Goal: Task Accomplishment & Management: Complete application form

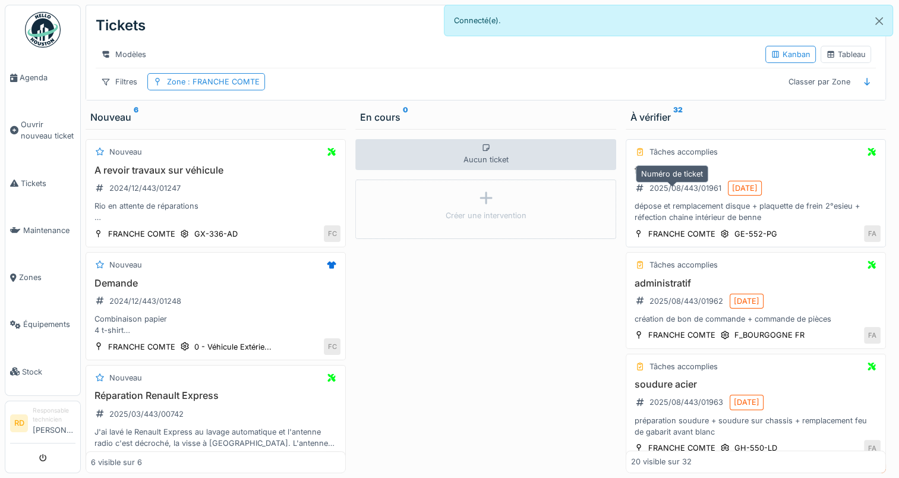
click at [674, 198] on div "2025/08/443/01961" at bounding box center [678, 188] width 94 height 20
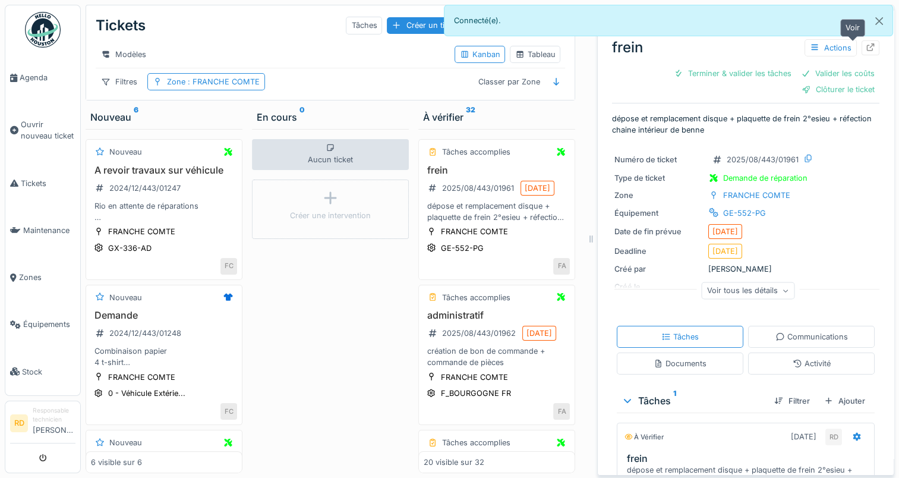
click at [866, 45] on icon at bounding box center [871, 47] width 10 height 8
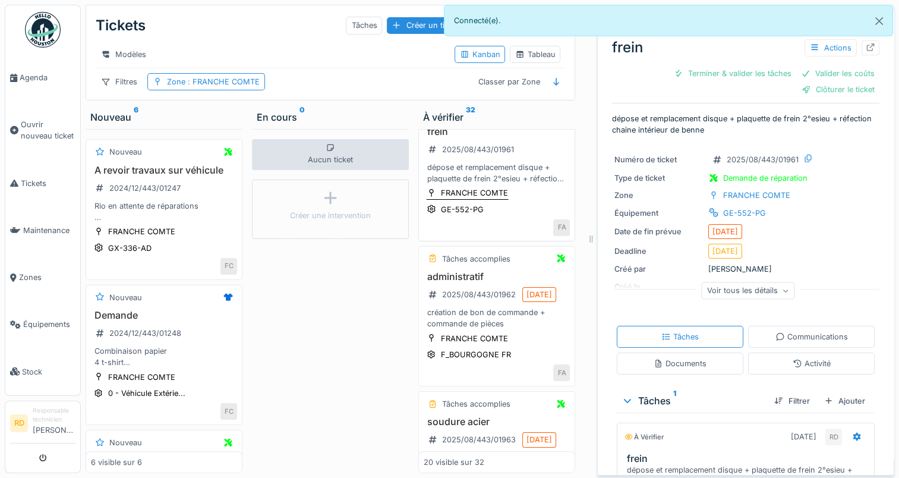
scroll to position [59, 0]
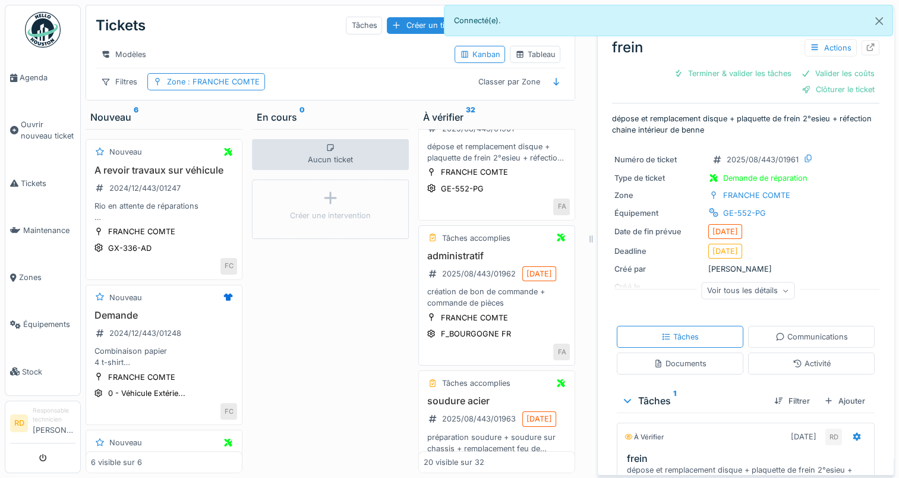
click at [495, 299] on div "administratif 2025/08/443/01962 [DATE] création de bon de commande + commande d…" at bounding box center [497, 279] width 146 height 59
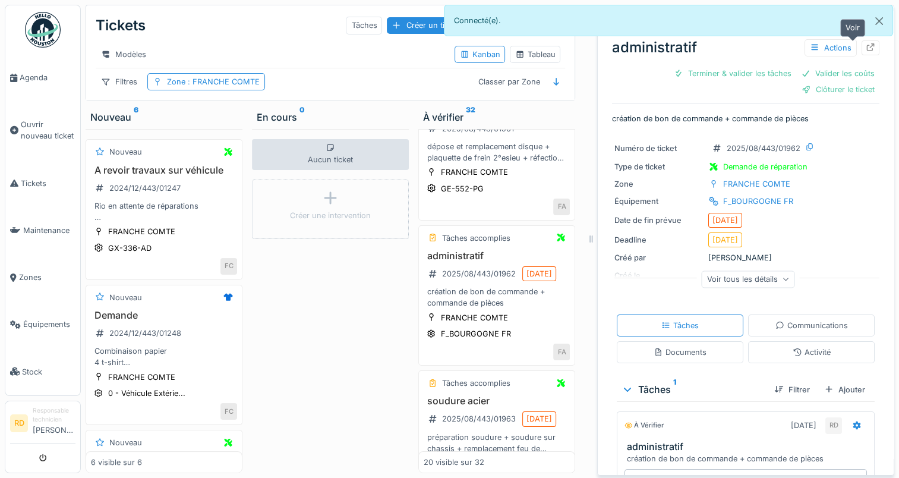
click at [867, 48] on icon at bounding box center [871, 47] width 8 height 8
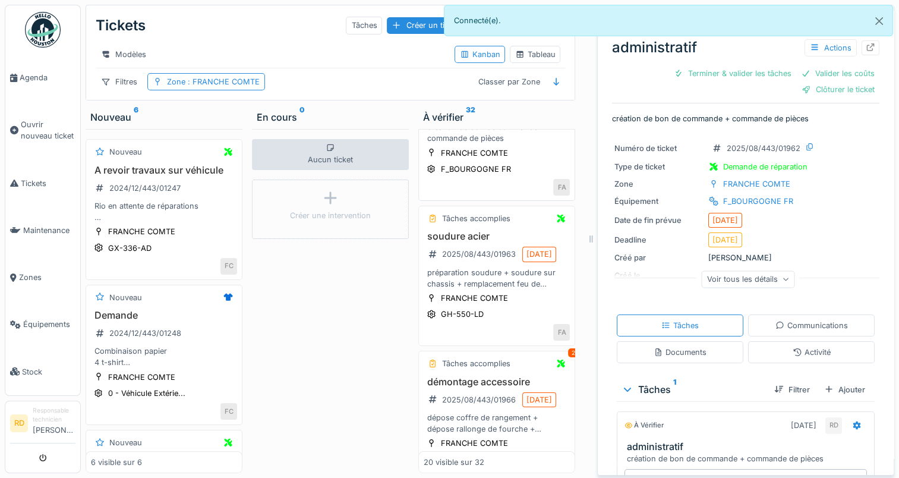
scroll to position [238, 0]
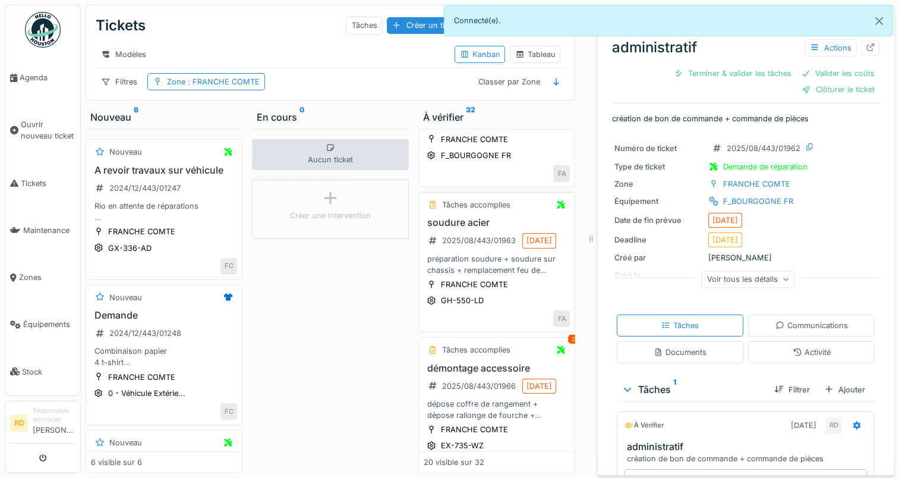
click at [509, 276] on div "préparation soudure + soudure sur chassis + remplacement feu de gabarit avant b…" at bounding box center [497, 264] width 146 height 23
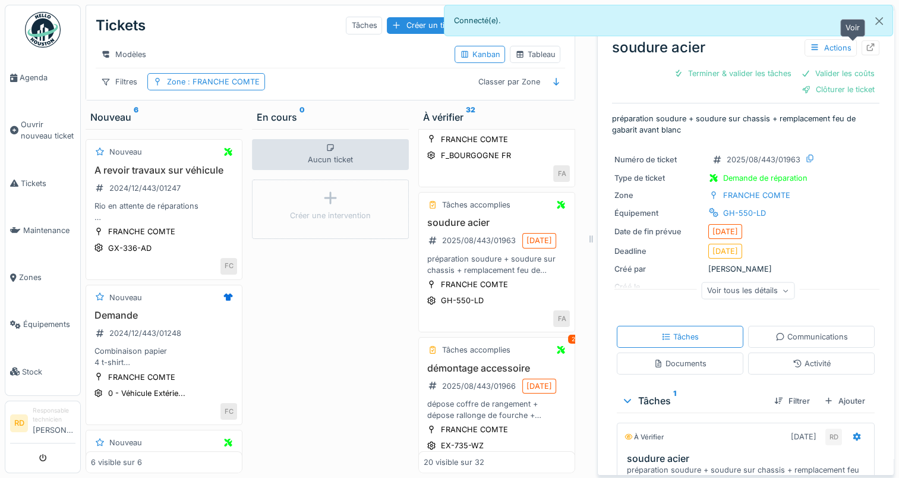
click at [867, 46] on icon at bounding box center [871, 47] width 8 height 8
click at [36, 76] on span "Agenda" at bounding box center [48, 77] width 56 height 11
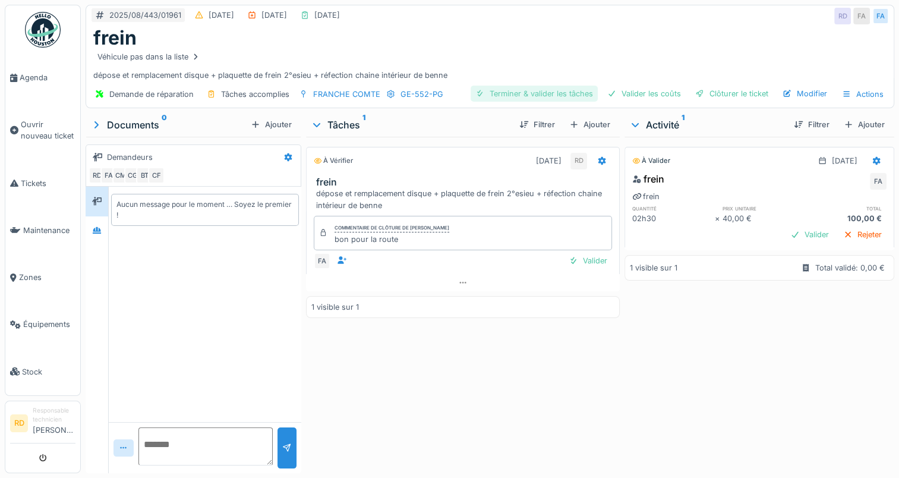
click at [529, 95] on div "Terminer & valider les tâches" at bounding box center [533, 94] width 127 height 16
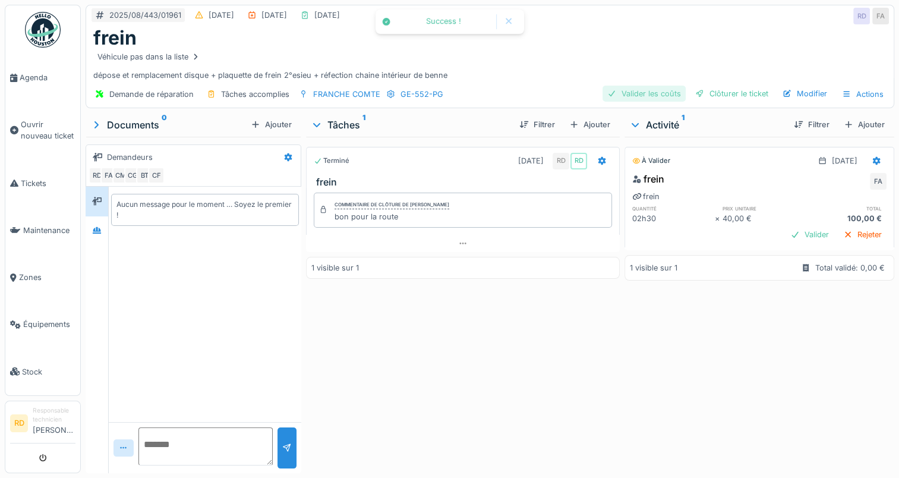
click at [628, 93] on div "Valider les coûts" at bounding box center [643, 94] width 83 height 16
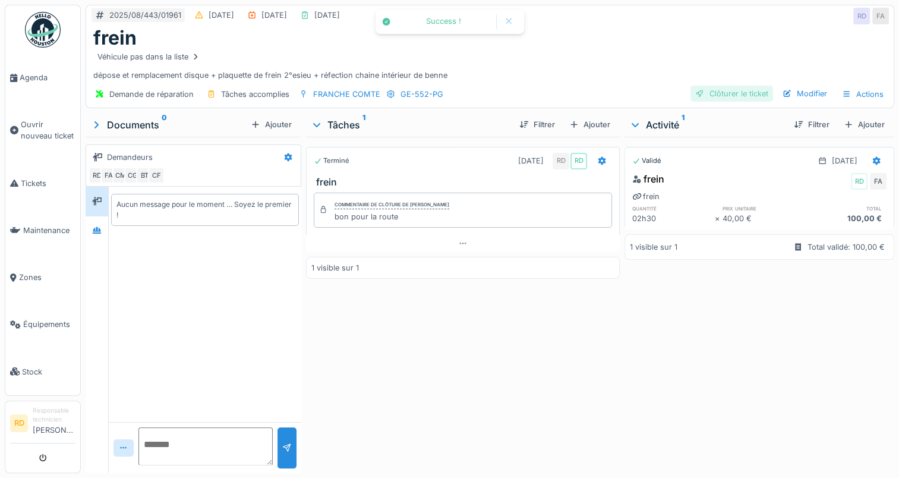
click at [722, 94] on div "Clôturer le ticket" at bounding box center [731, 94] width 83 height 16
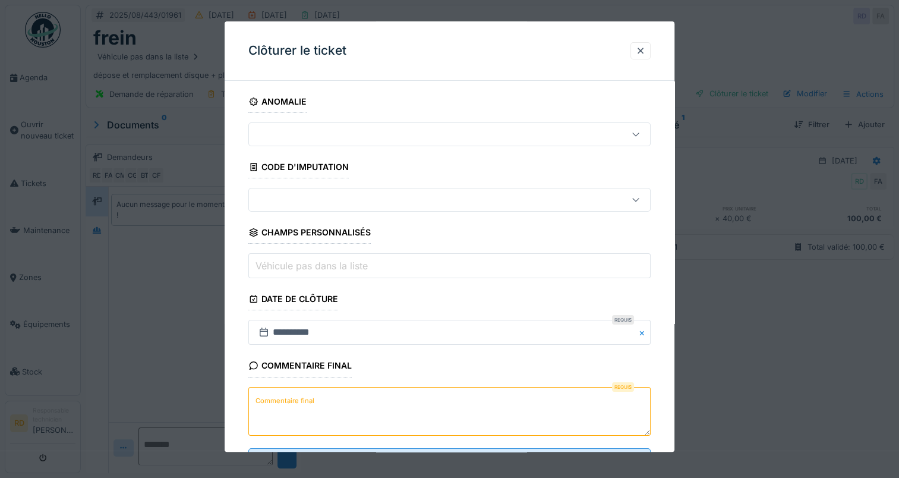
click at [285, 399] on label "Commentaire final" at bounding box center [285, 400] width 64 height 15
click at [285, 399] on textarea "Commentaire final" at bounding box center [449, 411] width 402 height 49
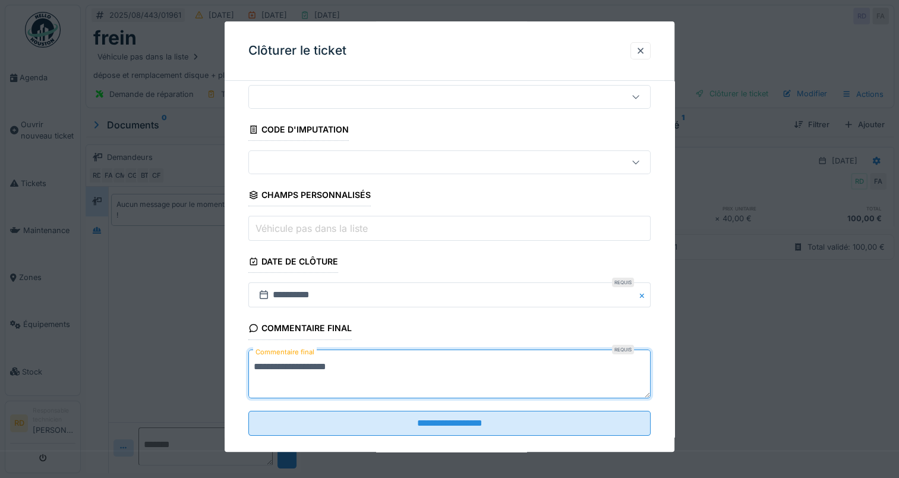
scroll to position [52, 0]
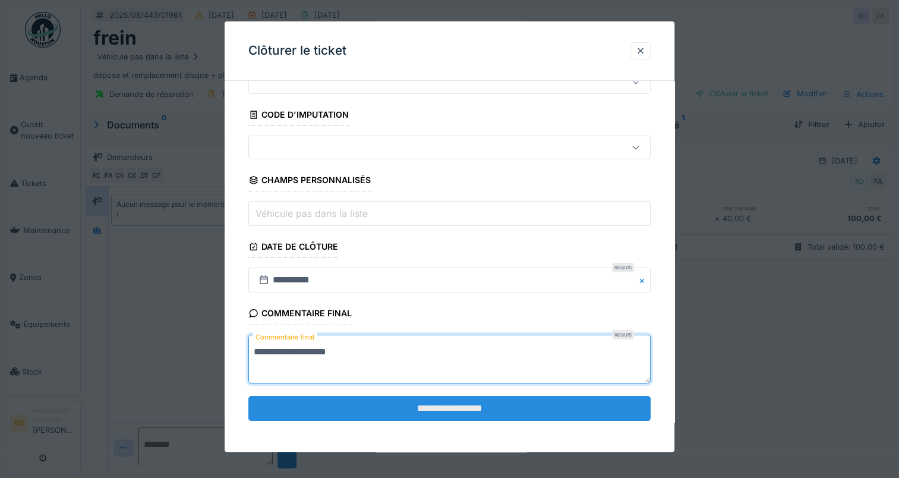
type textarea "**********"
click at [418, 399] on input "**********" at bounding box center [449, 408] width 402 height 25
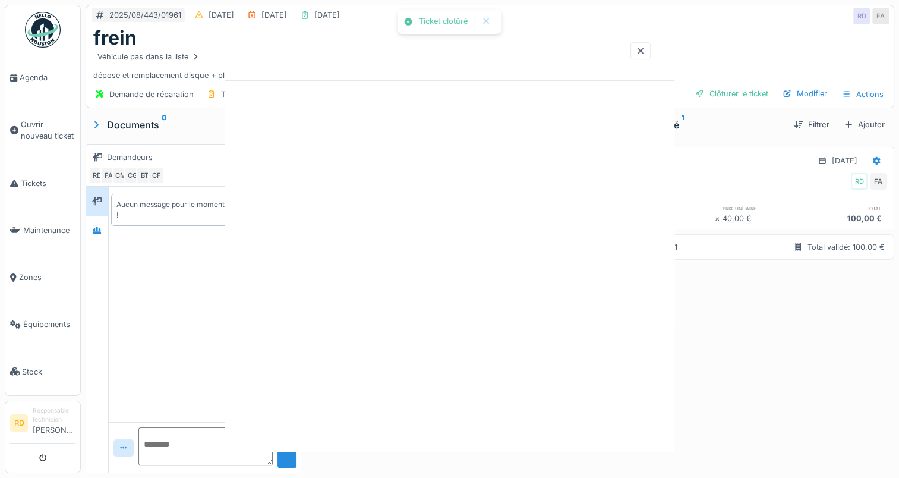
scroll to position [0, 0]
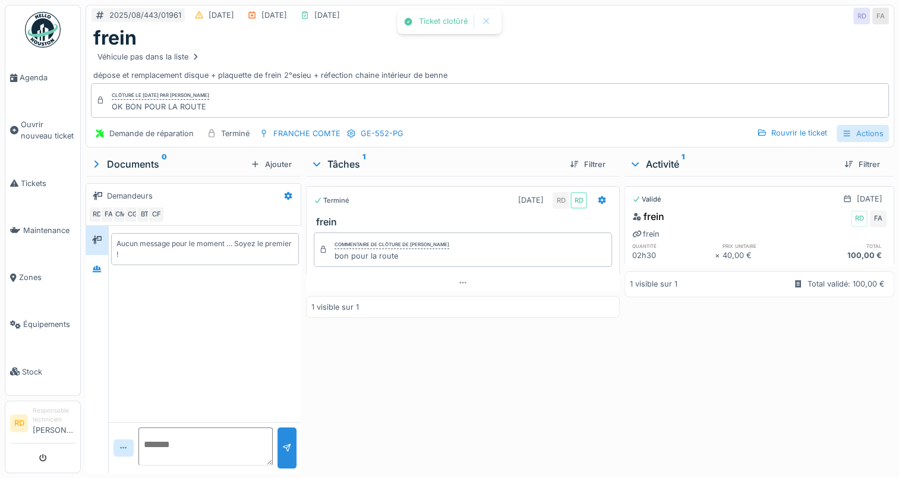
click at [855, 131] on div "Actions" at bounding box center [862, 133] width 52 height 17
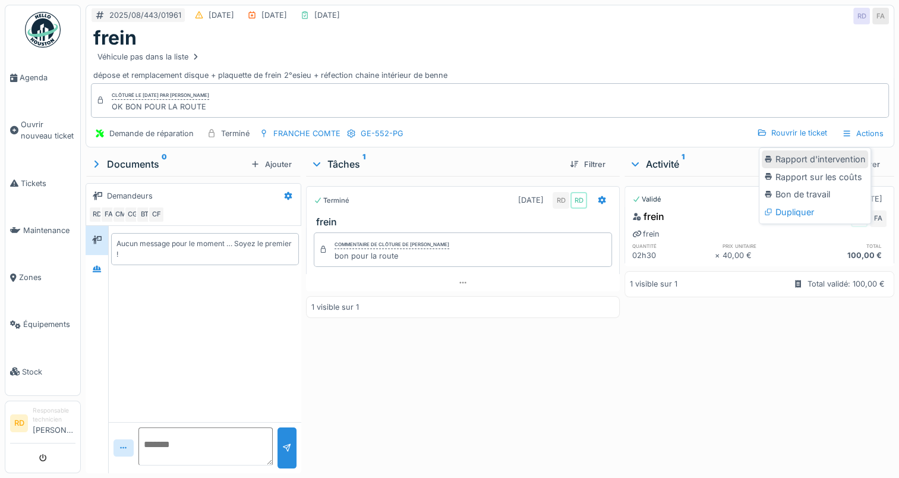
click at [814, 158] on div "Rapport d'intervention" at bounding box center [815, 159] width 106 height 18
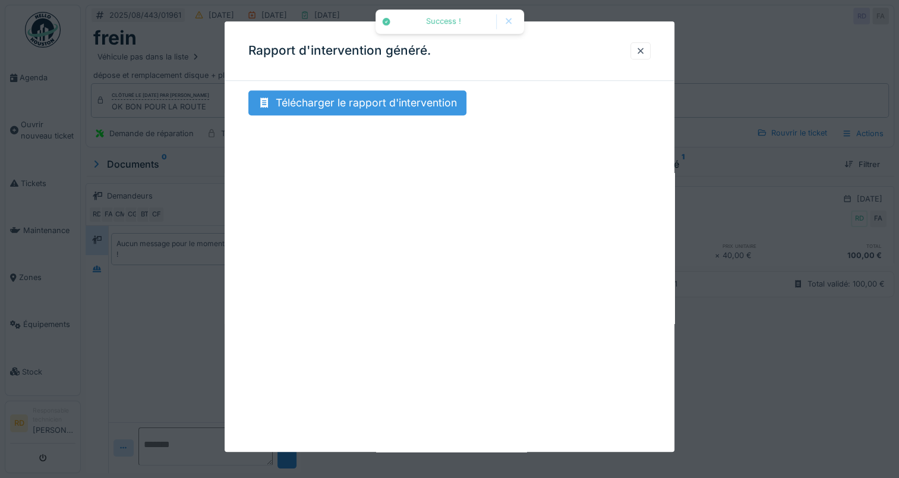
click at [385, 99] on div "Télécharger le rapport d'intervention" at bounding box center [357, 102] width 218 height 25
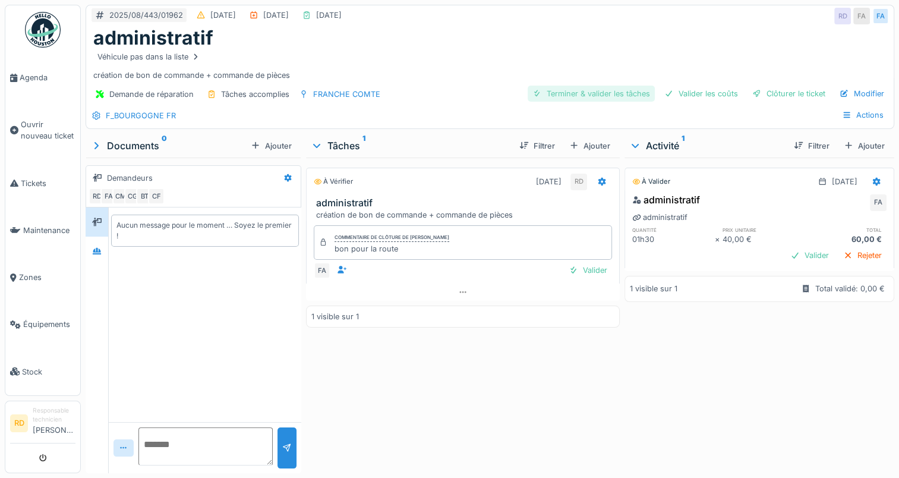
click at [576, 91] on div "Terminer & valider les tâches" at bounding box center [591, 94] width 127 height 16
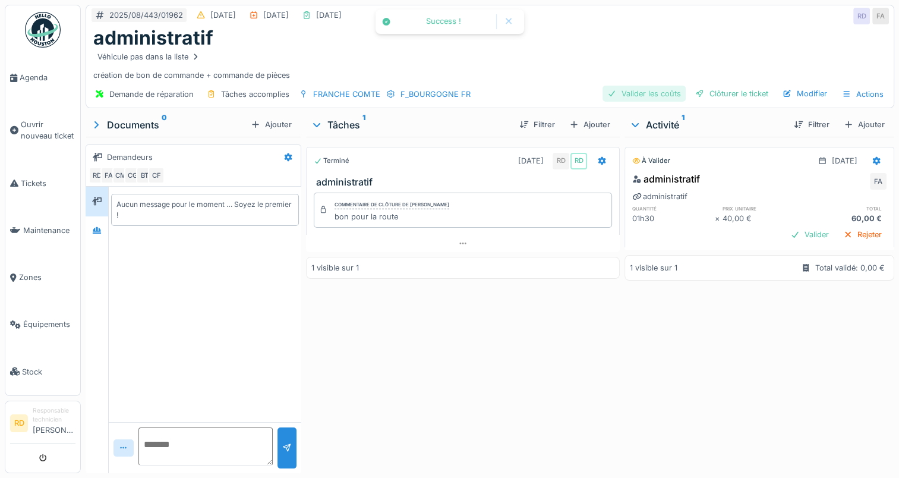
click at [638, 96] on div "Valider les coûts" at bounding box center [643, 94] width 83 height 16
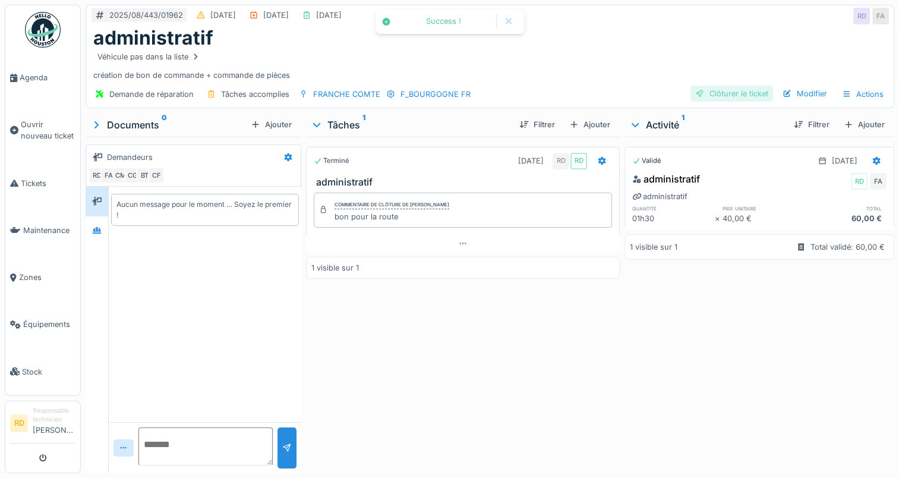
click at [717, 95] on div "Clôturer le ticket" at bounding box center [731, 94] width 83 height 16
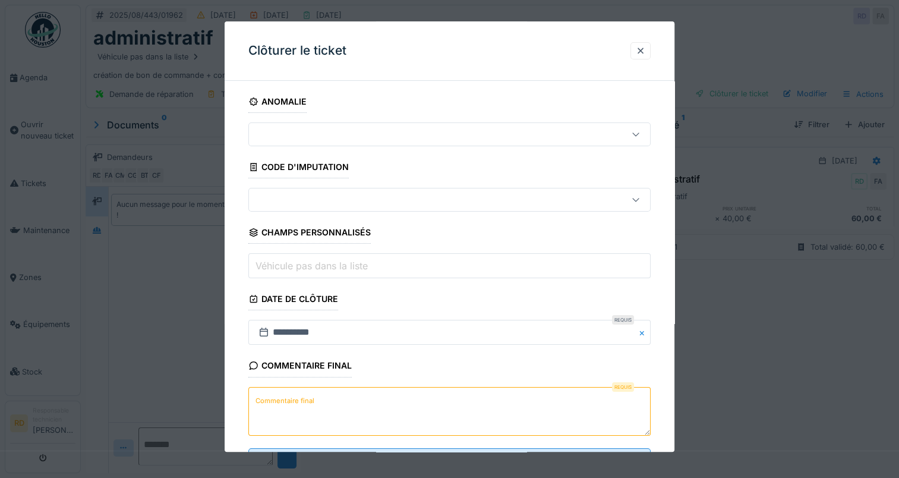
click at [281, 397] on label "Commentaire final" at bounding box center [285, 400] width 64 height 15
click at [281, 397] on textarea "Commentaire final" at bounding box center [449, 411] width 402 height 49
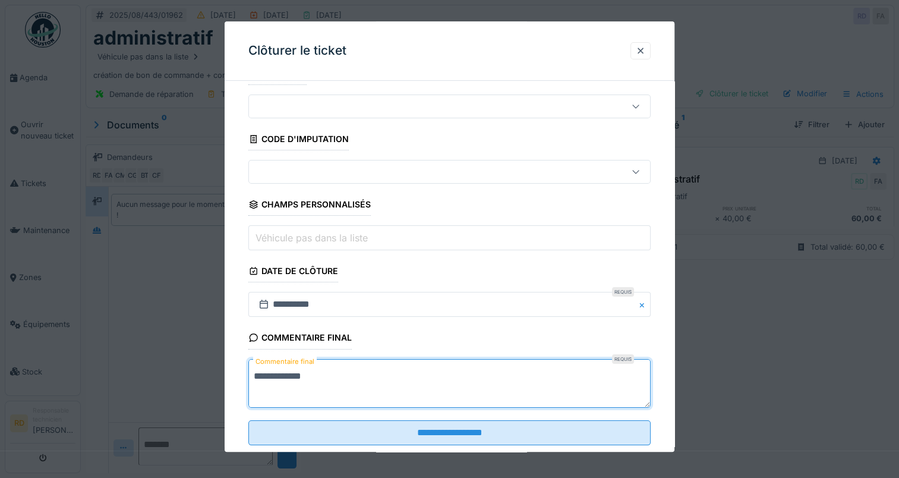
scroll to position [52, 0]
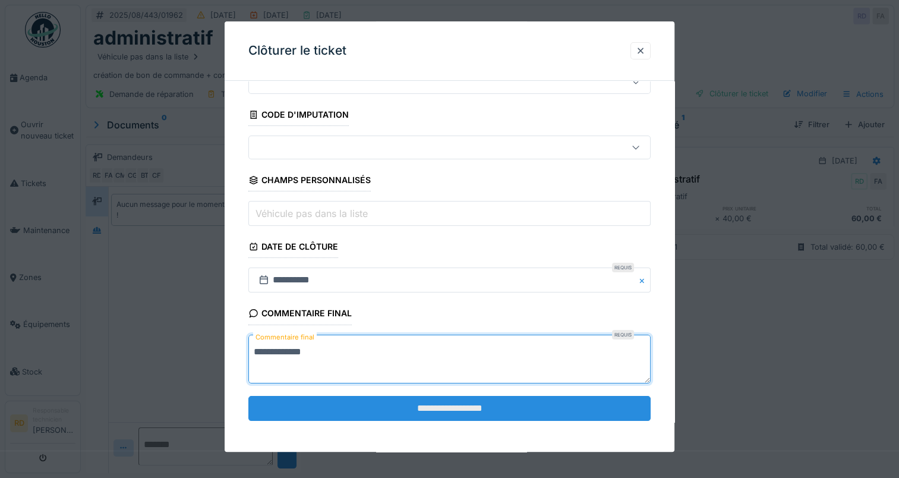
type textarea "**********"
click at [434, 410] on input "**********" at bounding box center [449, 408] width 402 height 25
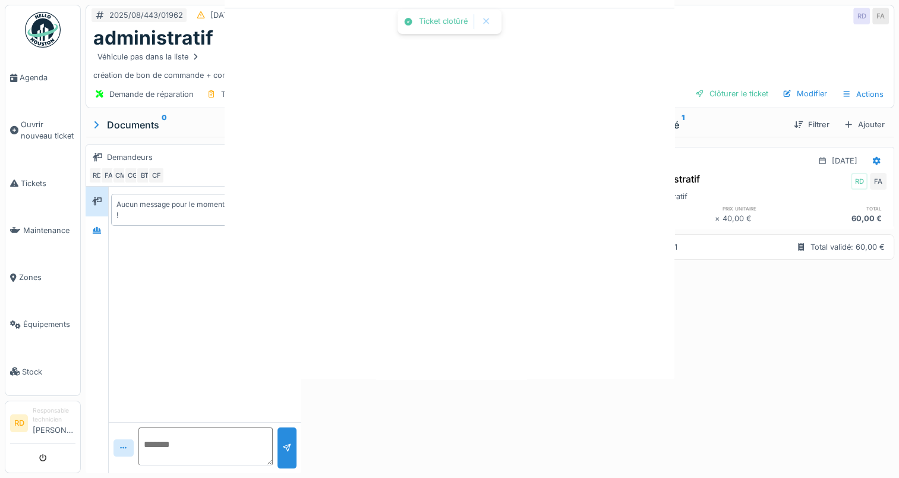
scroll to position [0, 0]
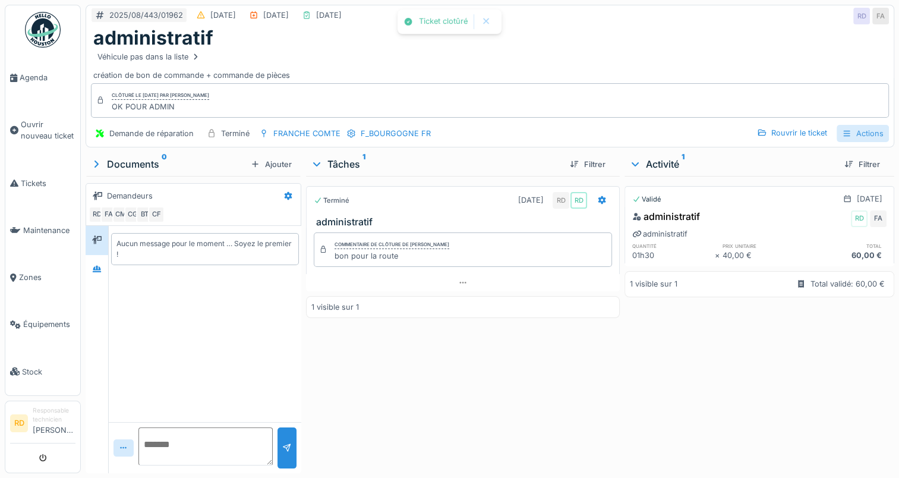
click at [857, 135] on div "Actions" at bounding box center [862, 133] width 52 height 17
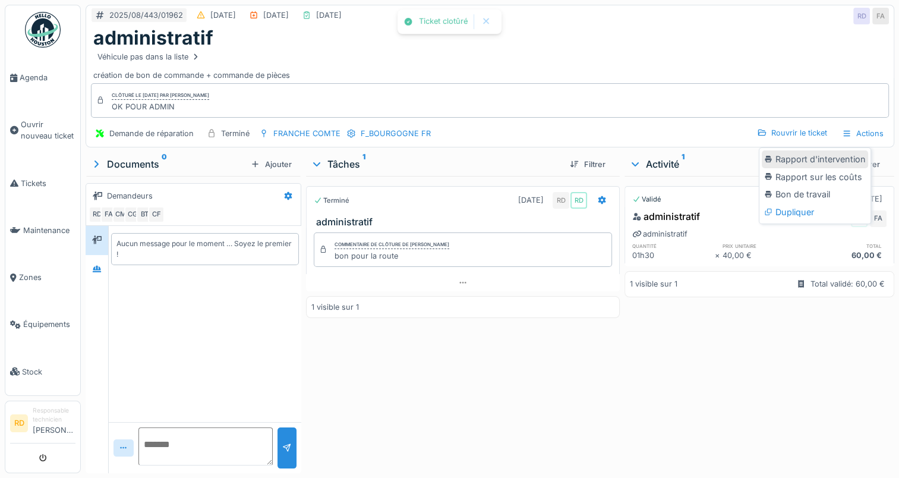
click at [831, 159] on div "Rapport d'intervention" at bounding box center [815, 159] width 106 height 18
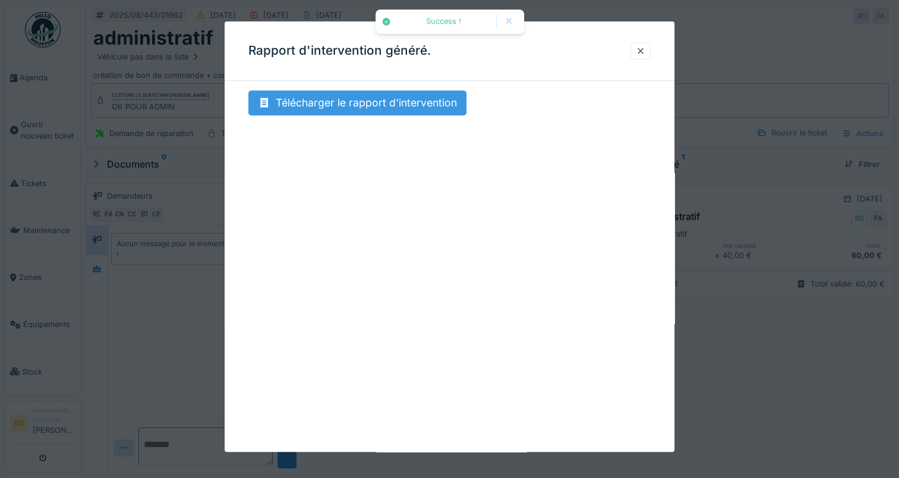
click at [397, 100] on div "Télécharger le rapport d'intervention" at bounding box center [357, 102] width 218 height 25
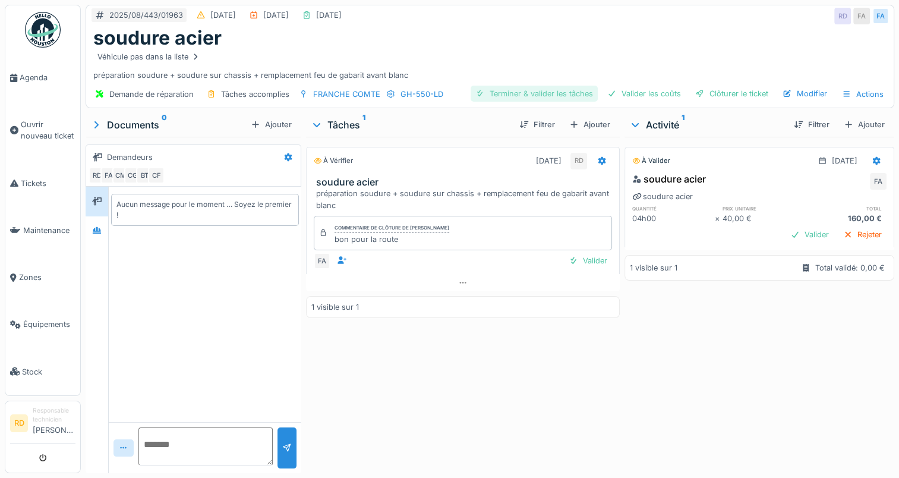
click at [520, 90] on div "Terminer & valider les tâches" at bounding box center [533, 94] width 127 height 16
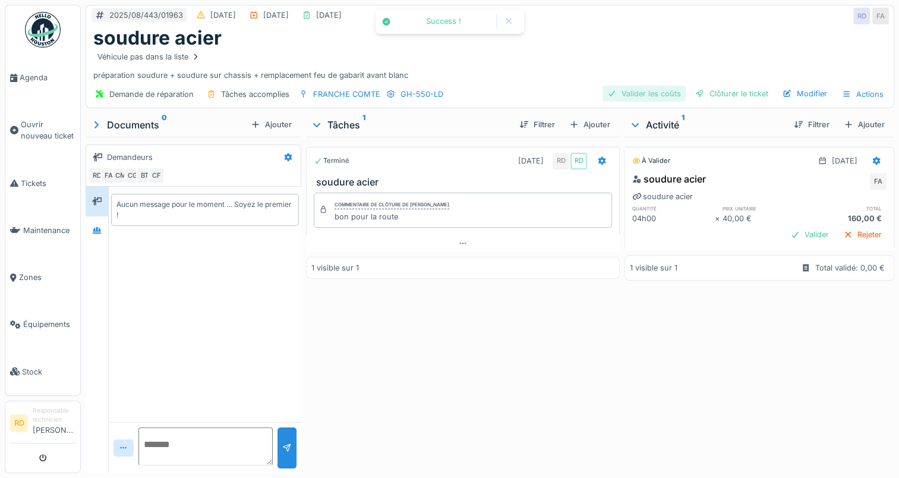
click at [624, 89] on div "Valider les coûts" at bounding box center [643, 94] width 83 height 16
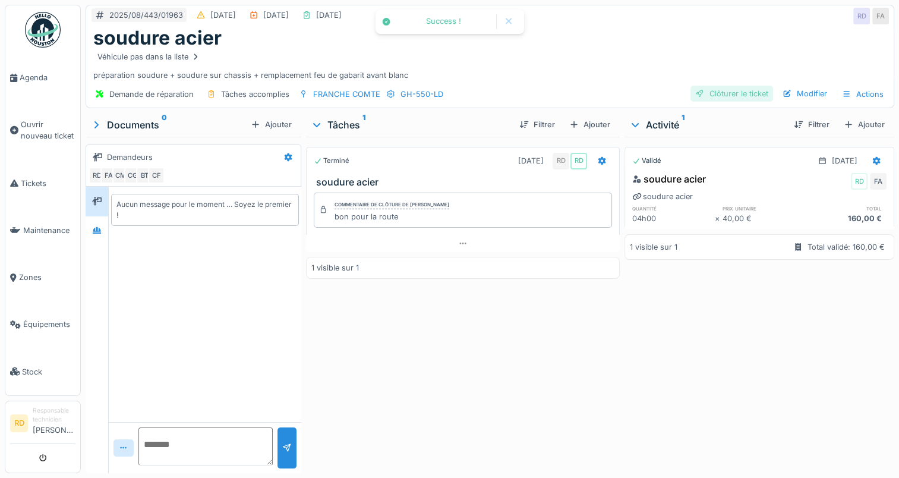
click at [714, 91] on div "Clôturer le ticket" at bounding box center [731, 94] width 83 height 16
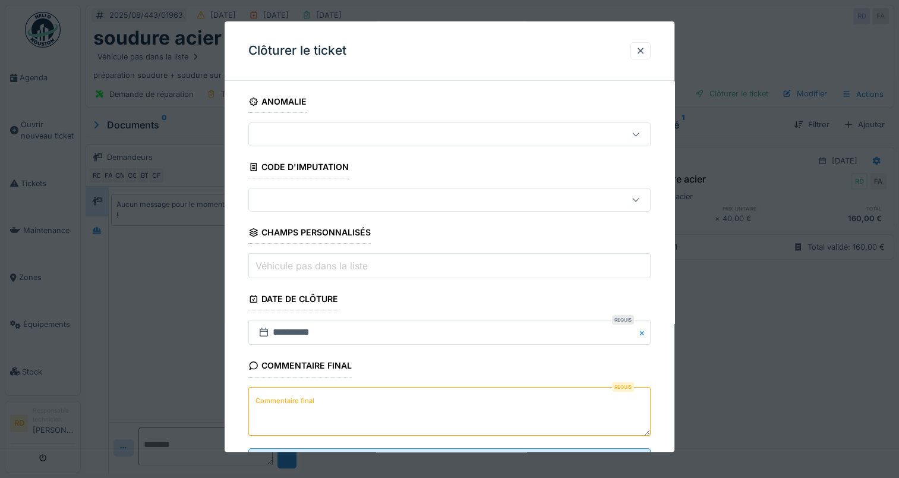
click at [285, 399] on label "Commentaire final" at bounding box center [285, 400] width 64 height 15
click at [285, 399] on textarea "Commentaire final" at bounding box center [449, 411] width 402 height 49
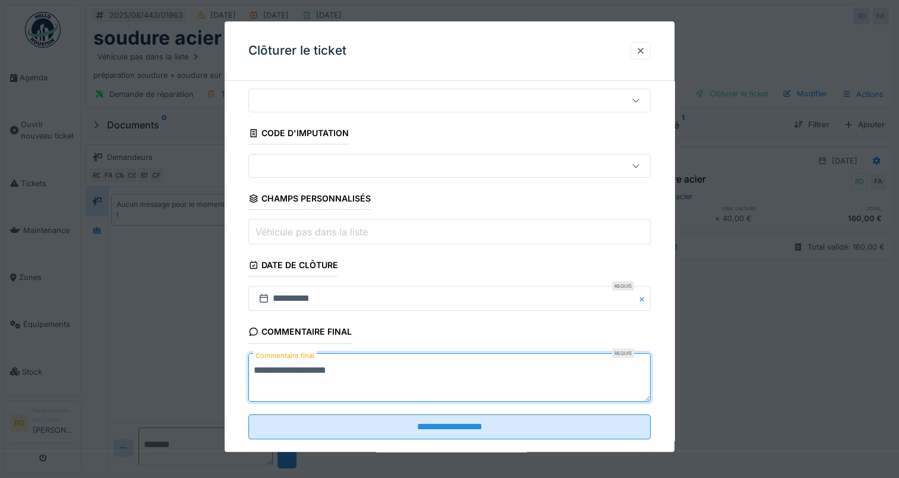
scroll to position [52, 0]
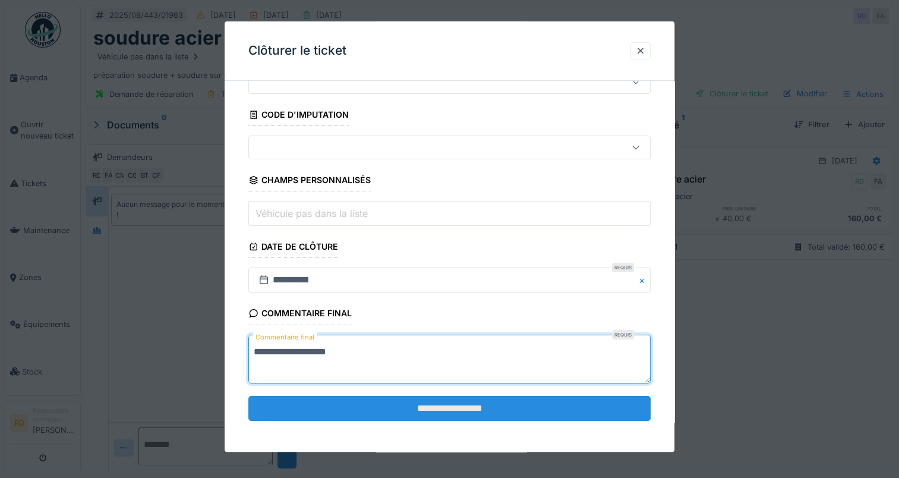
type textarea "**********"
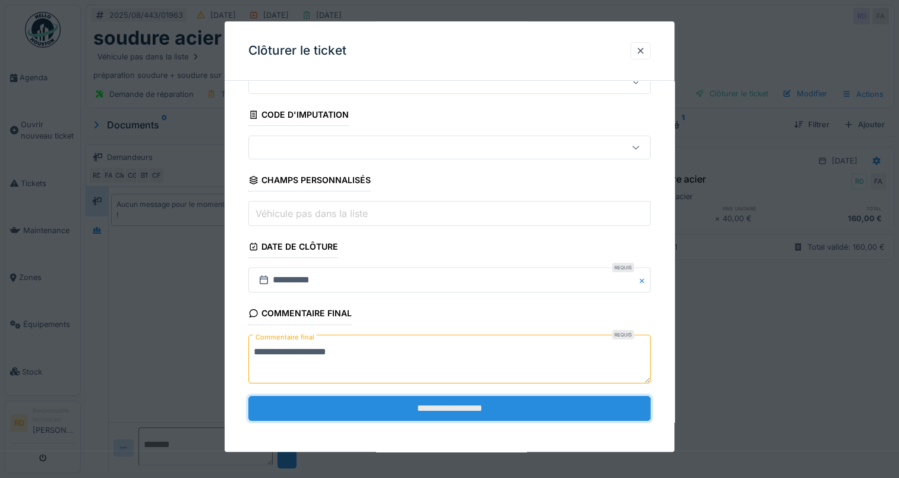
click at [436, 411] on input "**********" at bounding box center [449, 408] width 402 height 25
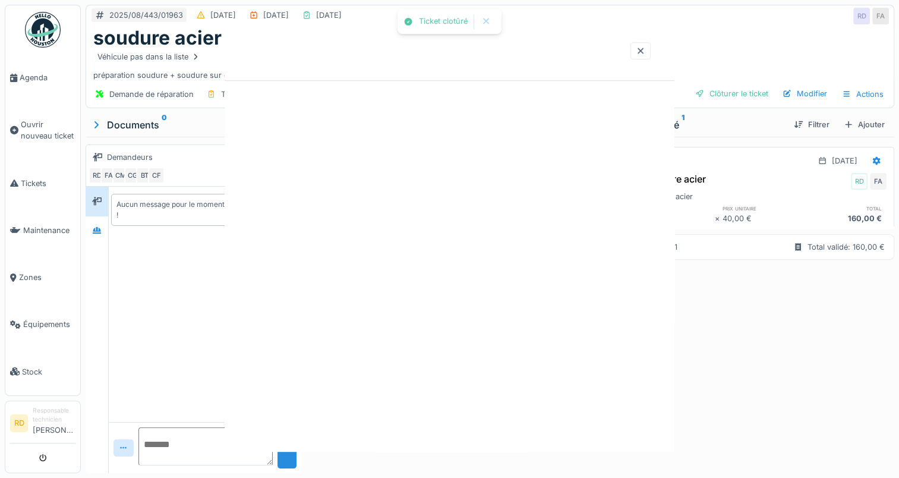
scroll to position [0, 0]
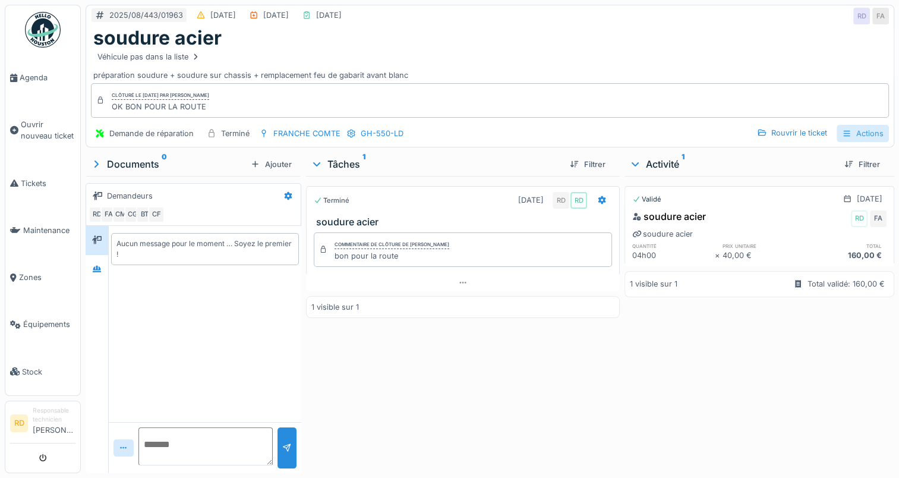
click at [856, 131] on div "Actions" at bounding box center [862, 133] width 52 height 17
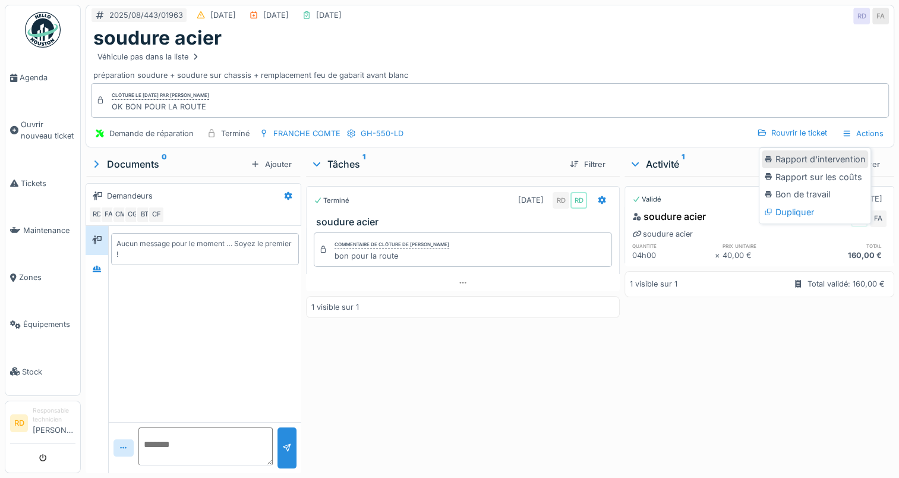
click at [801, 157] on div "Rapport d'intervention" at bounding box center [815, 159] width 106 height 18
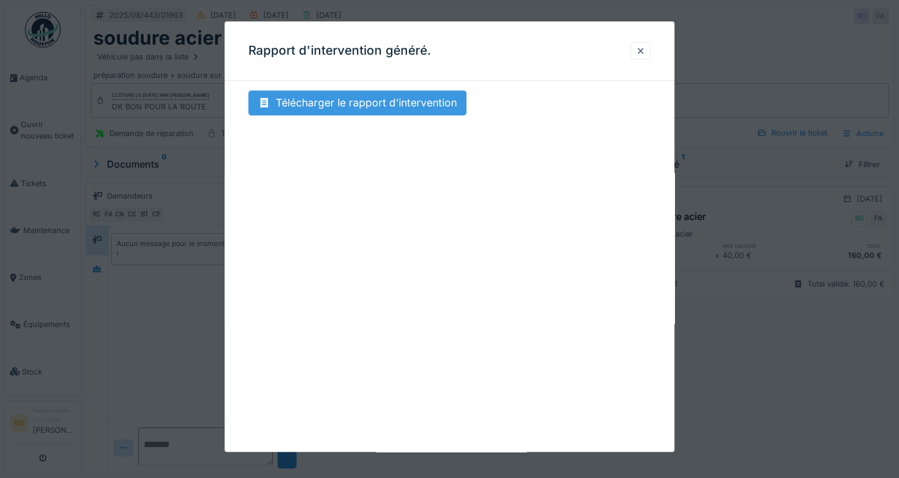
click at [353, 102] on div "Télécharger le rapport d'intervention" at bounding box center [357, 102] width 218 height 25
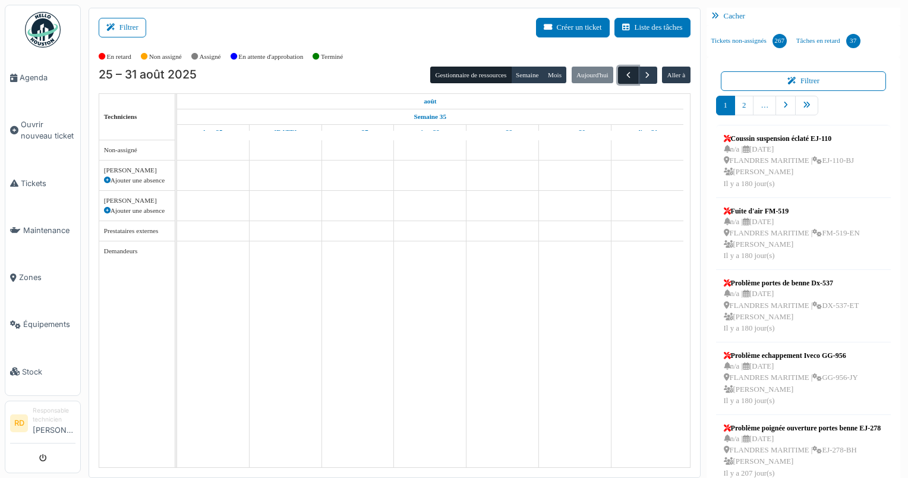
click at [623, 72] on span "button" at bounding box center [628, 75] width 10 height 10
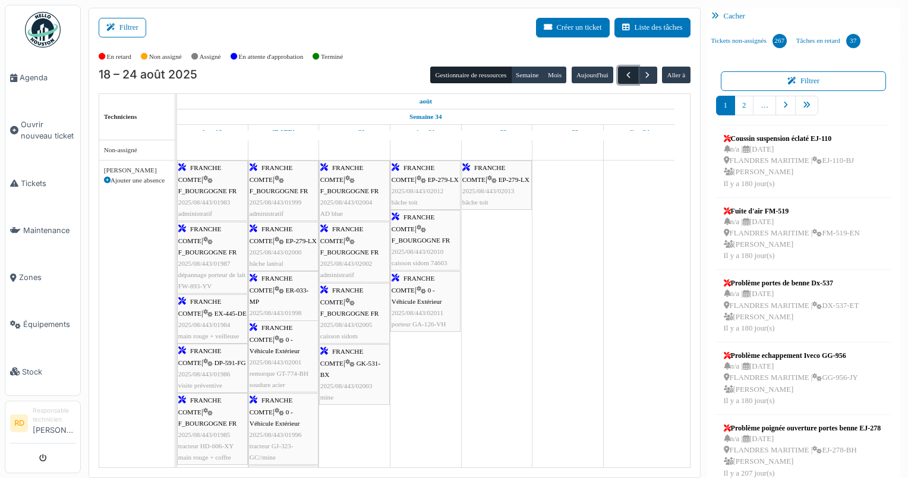
click at [623, 72] on span "button" at bounding box center [628, 75] width 10 height 10
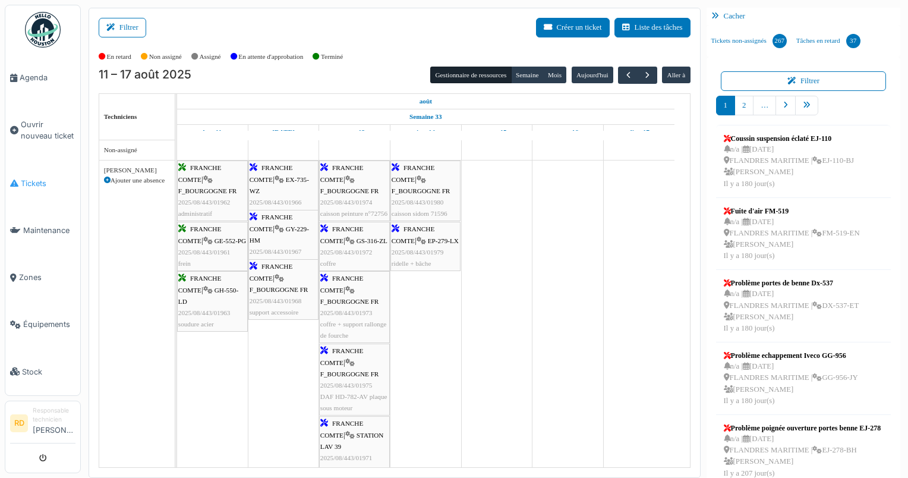
click at [27, 178] on span "Tickets" at bounding box center [48, 183] width 55 height 11
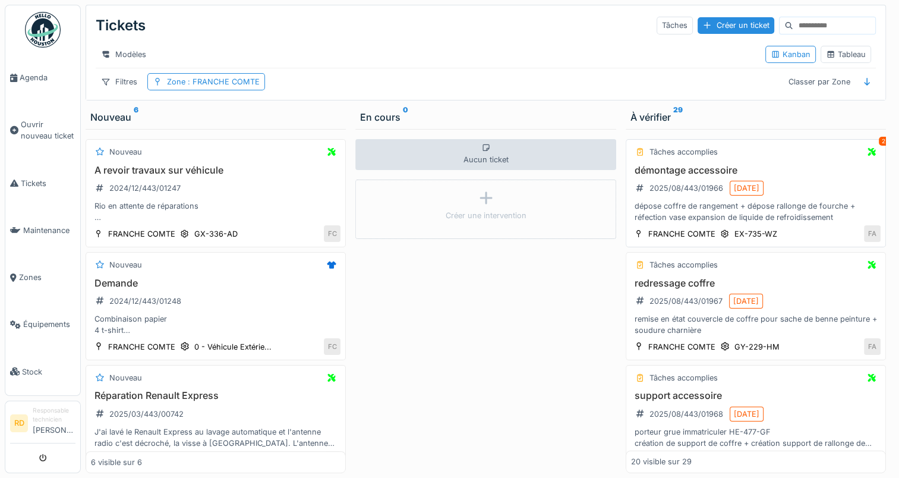
click at [693, 209] on div "dépose coffre de rangement + dépose rallonge de fourche + réfection vase expans…" at bounding box center [755, 211] width 249 height 23
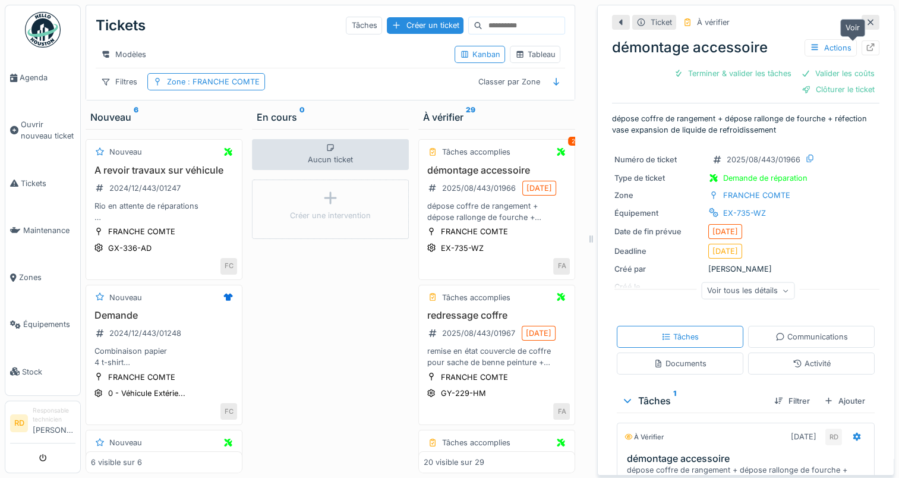
click at [866, 44] on icon at bounding box center [871, 47] width 10 height 8
click at [495, 321] on h3 "redressage coffre" at bounding box center [497, 314] width 146 height 11
click at [867, 46] on icon at bounding box center [871, 47] width 8 height 8
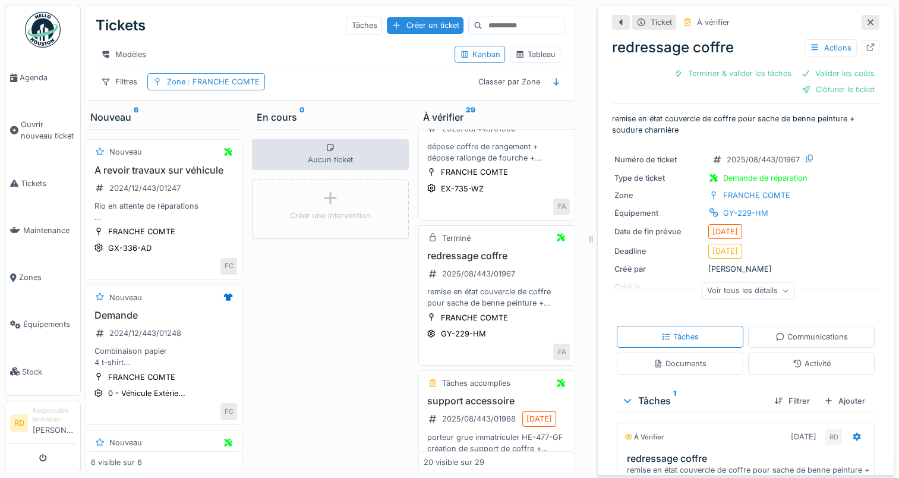
scroll to position [178, 0]
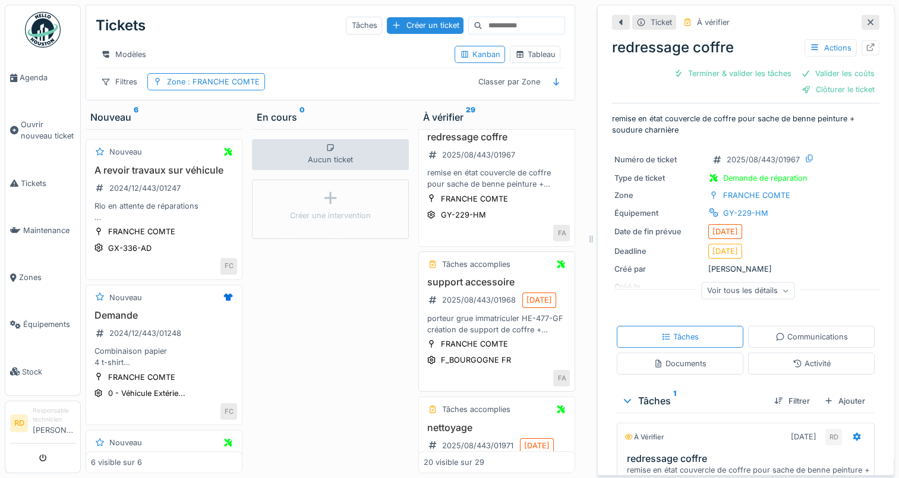
click at [491, 288] on h3 "support accessoire" at bounding box center [497, 281] width 146 height 11
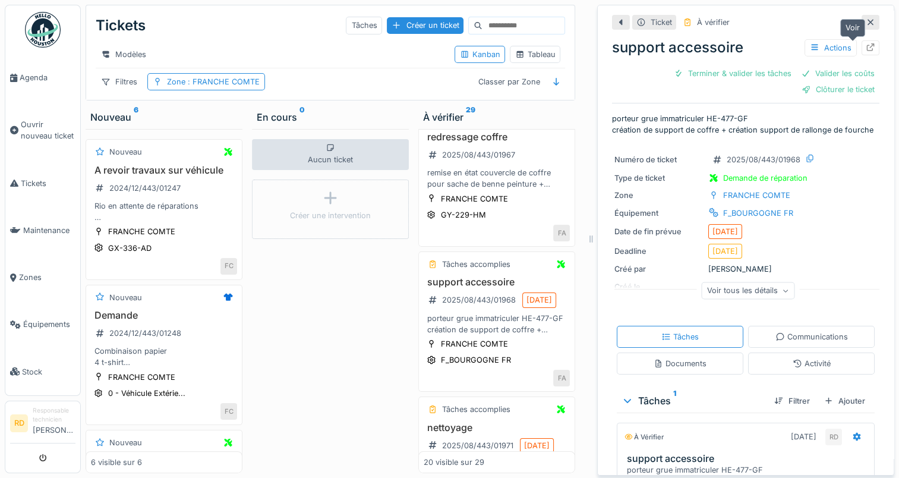
click at [866, 48] on icon at bounding box center [871, 47] width 10 height 8
click at [33, 78] on span "Agenda" at bounding box center [48, 77] width 56 height 11
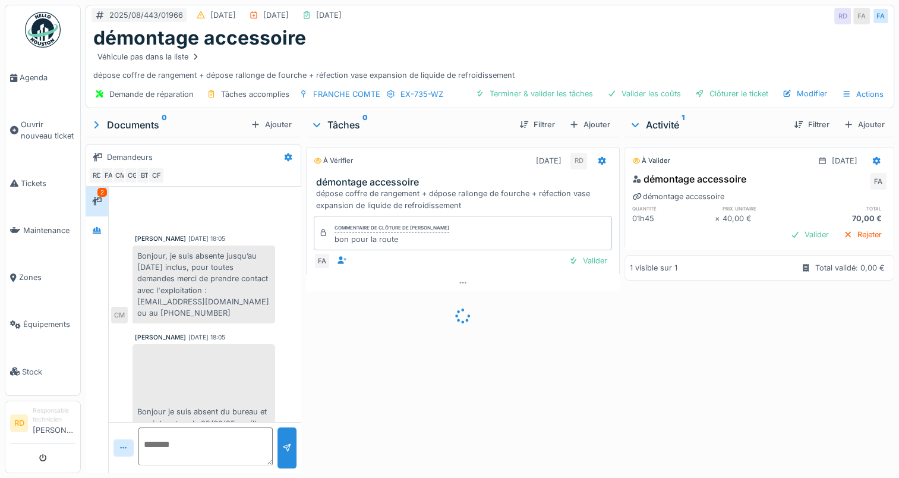
scroll to position [206, 0]
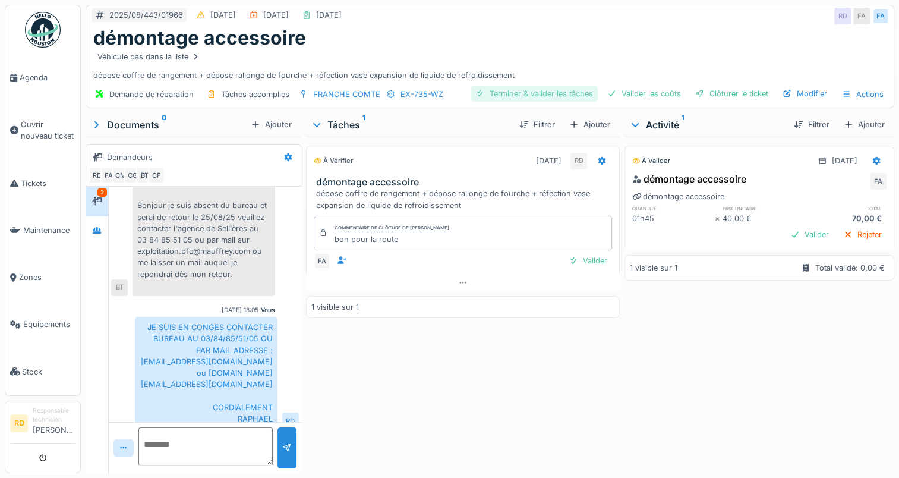
click at [538, 93] on div "Terminer & valider les tâches" at bounding box center [533, 94] width 127 height 16
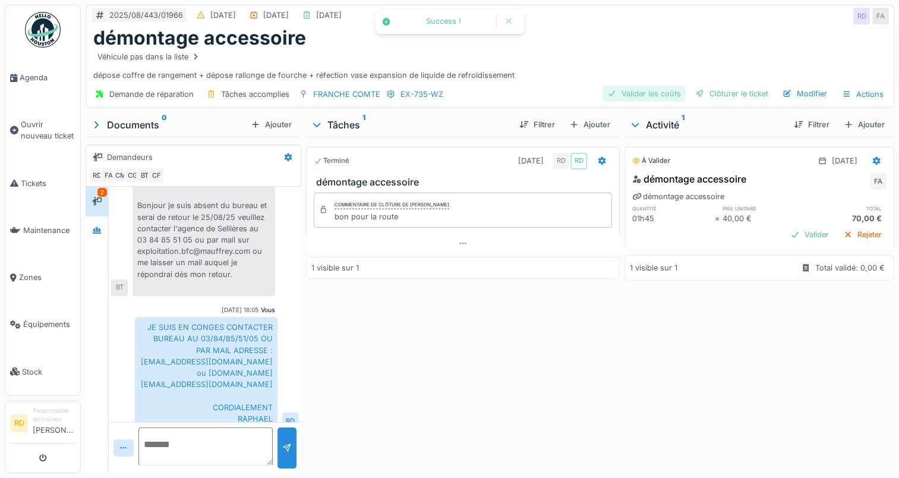
click at [645, 97] on div "Valider les coûts" at bounding box center [643, 94] width 83 height 16
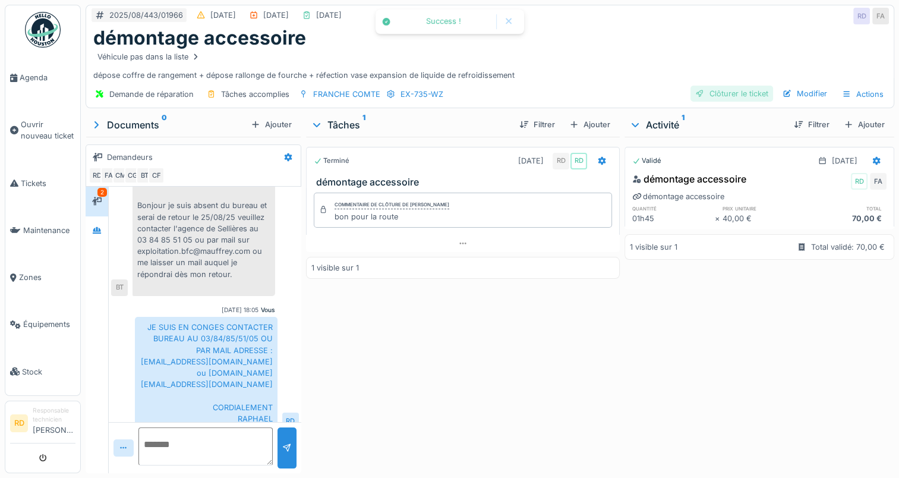
click at [718, 94] on div "Clôturer le ticket" at bounding box center [731, 94] width 83 height 16
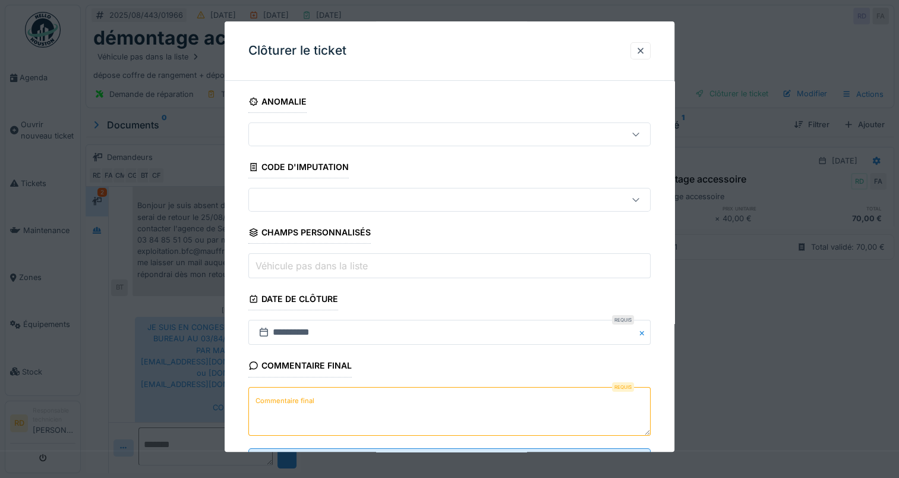
click at [285, 397] on label "Commentaire final" at bounding box center [285, 400] width 64 height 15
click at [285, 397] on textarea "Commentaire final" at bounding box center [449, 411] width 402 height 49
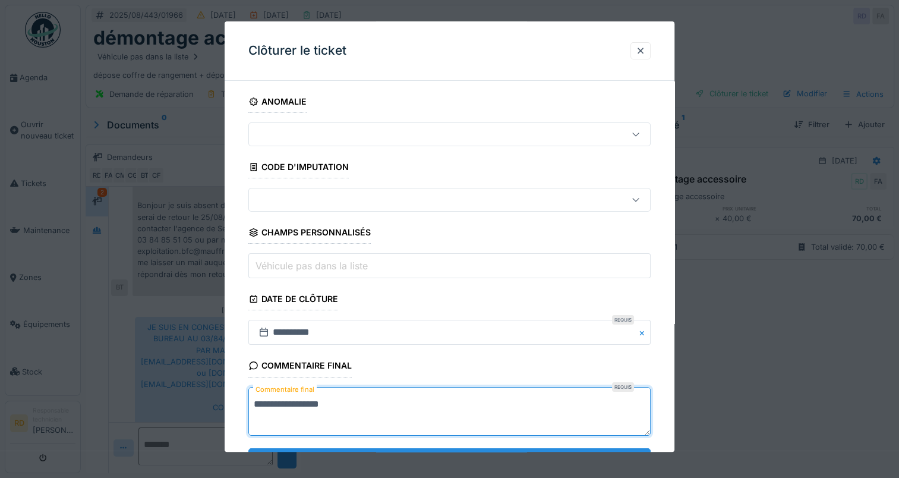
scroll to position [52, 0]
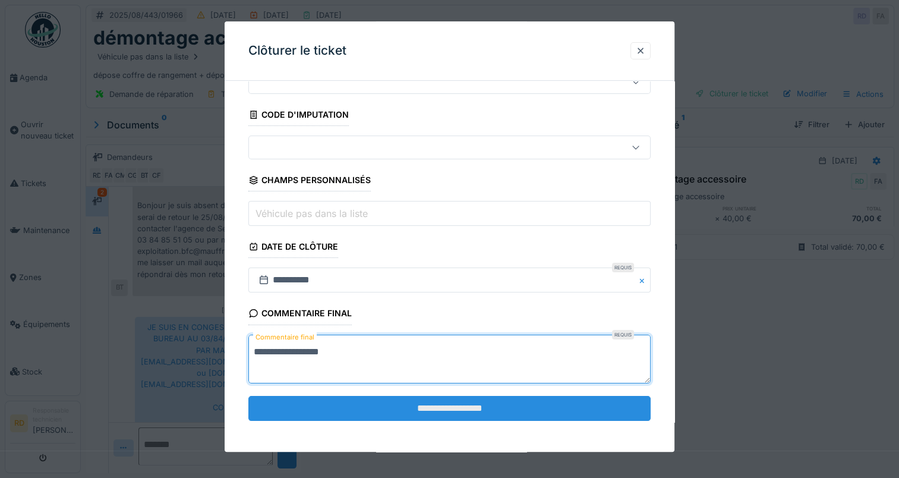
type textarea "**********"
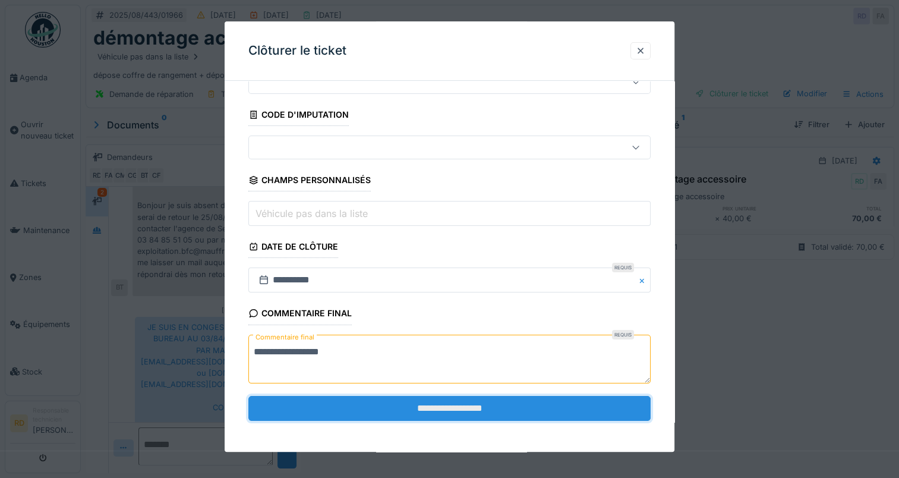
click at [437, 403] on input "**********" at bounding box center [449, 408] width 402 height 25
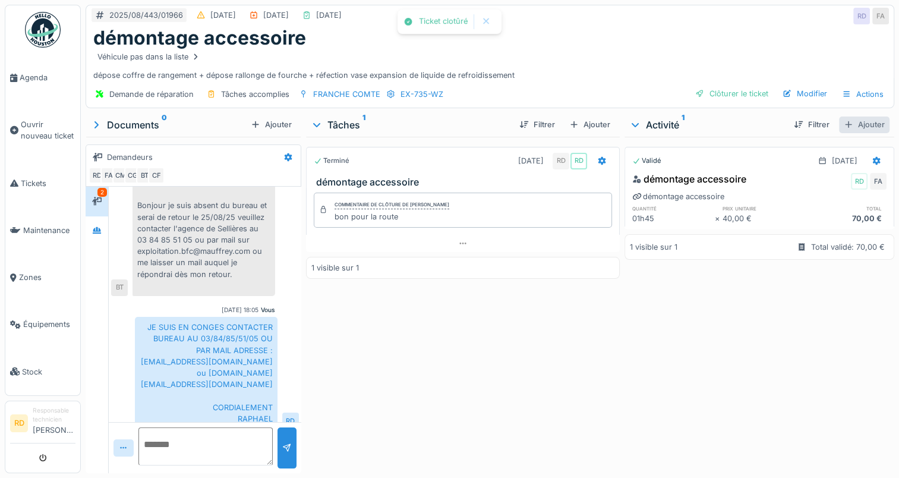
scroll to position [245, 0]
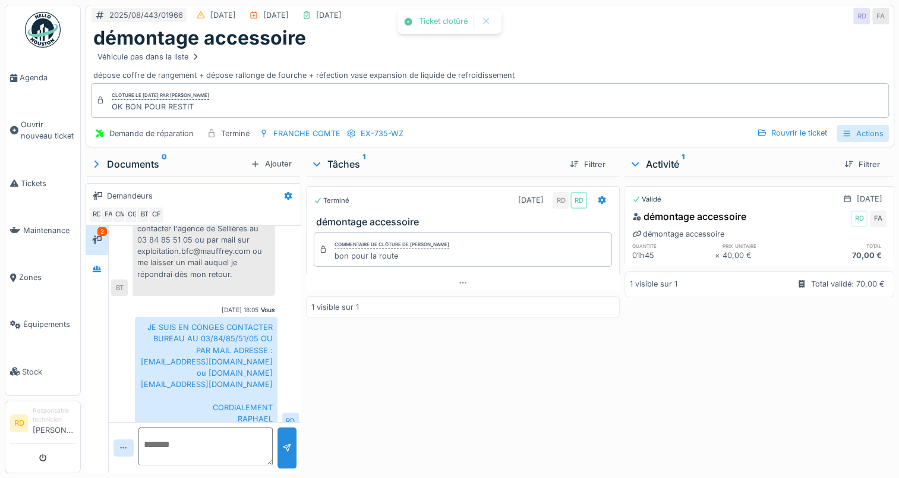
click at [851, 134] on div "Actions" at bounding box center [862, 133] width 52 height 17
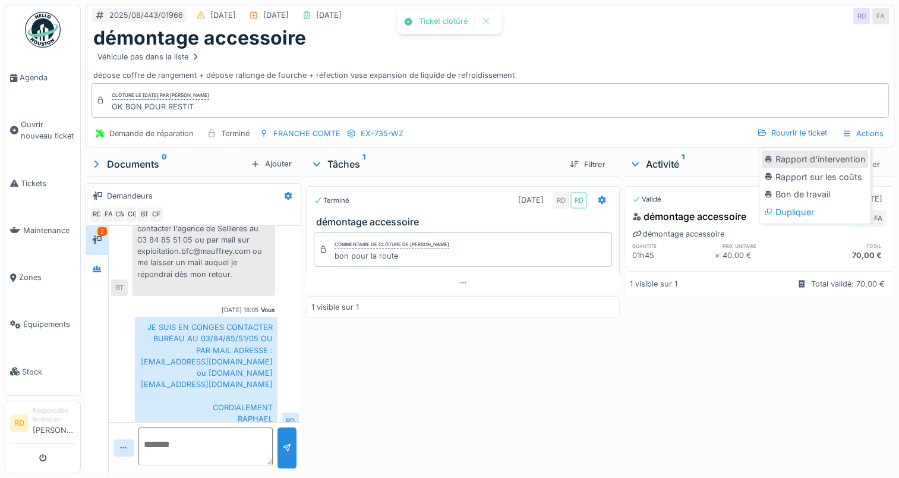
click at [798, 157] on div "Rapport d'intervention" at bounding box center [815, 159] width 106 height 18
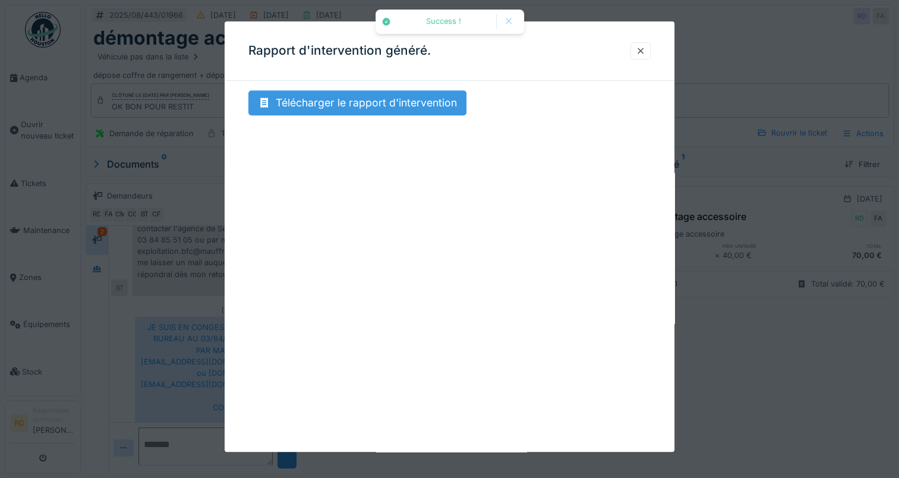
click at [347, 105] on div "Télécharger le rapport d'intervention" at bounding box center [357, 102] width 218 height 25
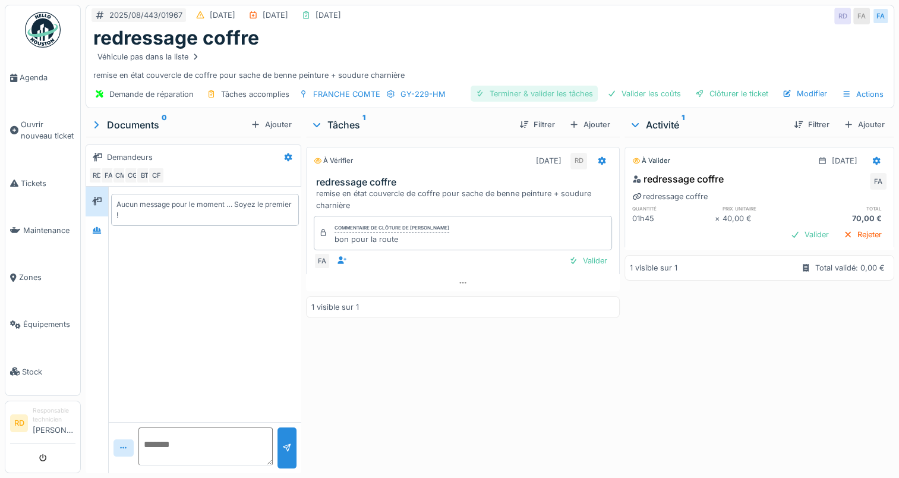
click at [554, 90] on div "Terminer & valider les tâches" at bounding box center [533, 94] width 127 height 16
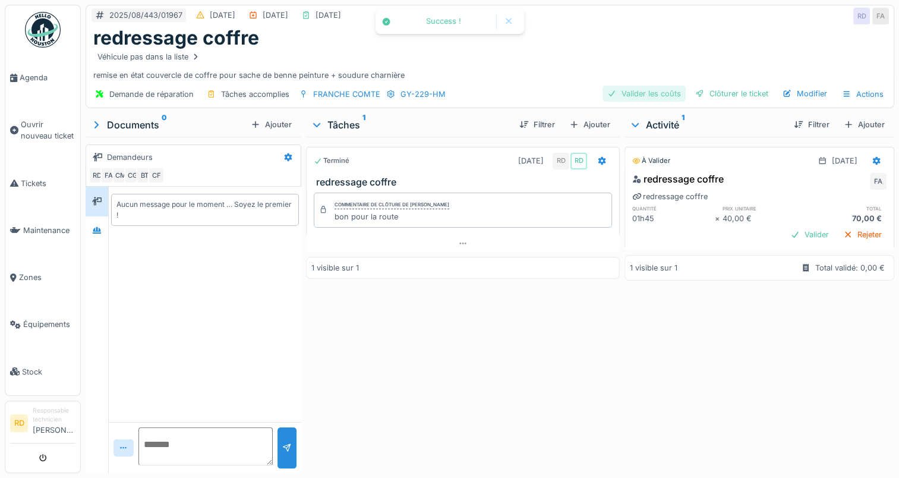
click at [626, 90] on div "Valider les coûts" at bounding box center [643, 94] width 83 height 16
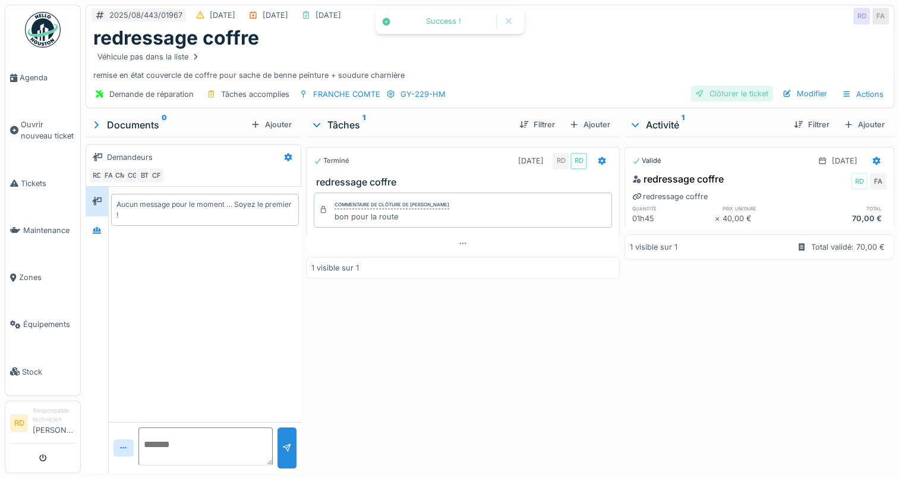
click at [728, 92] on div "Clôturer le ticket" at bounding box center [731, 94] width 83 height 16
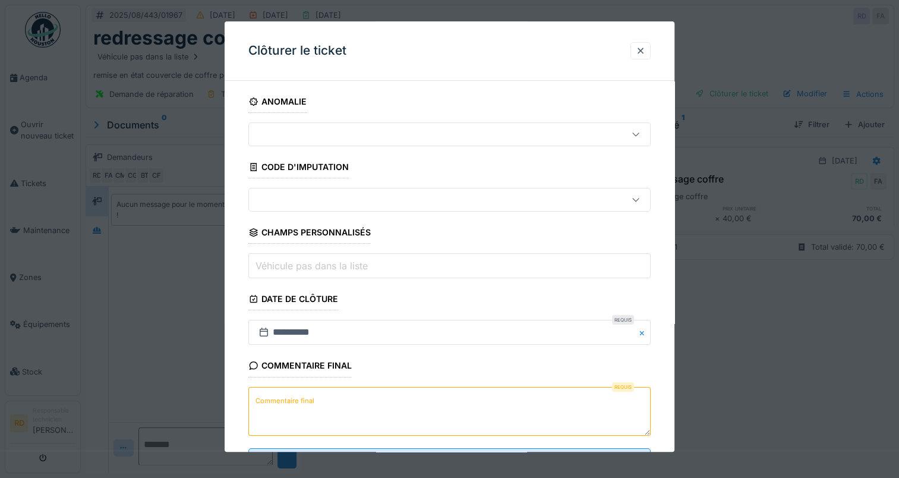
click at [303, 396] on label "Commentaire final" at bounding box center [285, 400] width 64 height 15
click at [303, 396] on textarea "Commentaire final" at bounding box center [449, 411] width 402 height 49
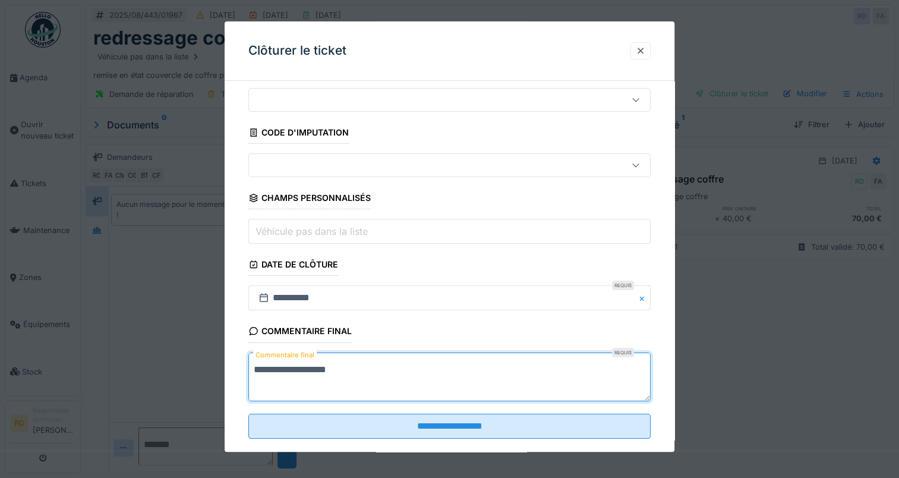
scroll to position [52, 0]
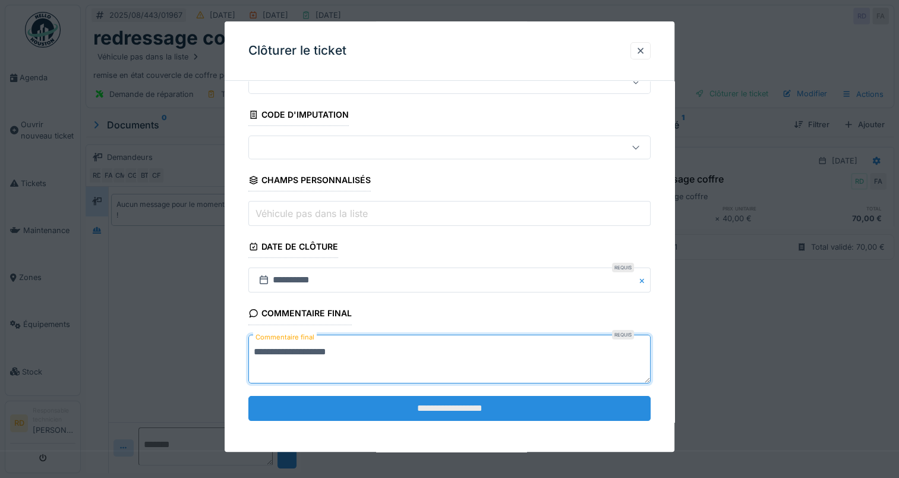
type textarea "**********"
click at [440, 402] on input "**********" at bounding box center [449, 408] width 402 height 25
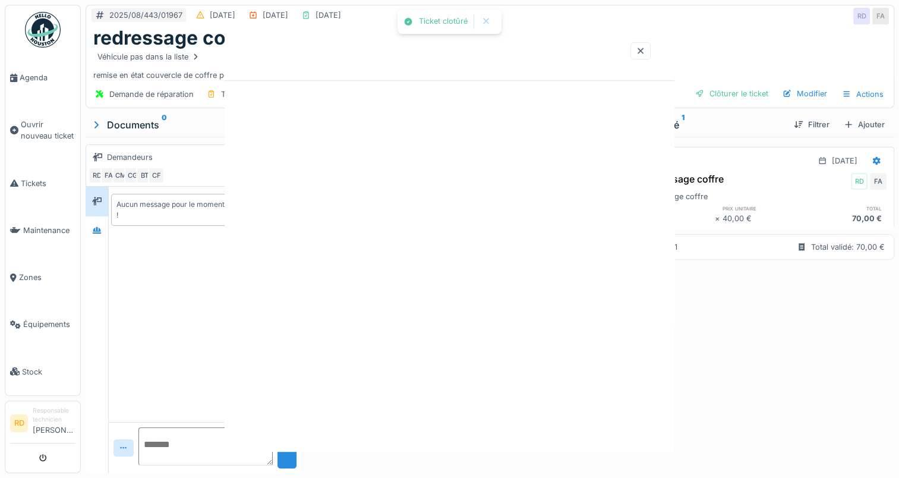
scroll to position [0, 0]
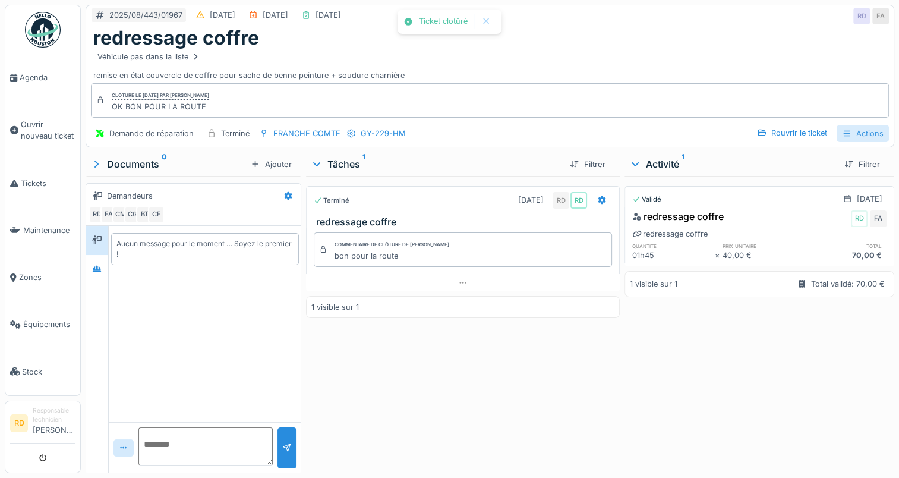
click at [851, 133] on div "Actions" at bounding box center [862, 133] width 52 height 17
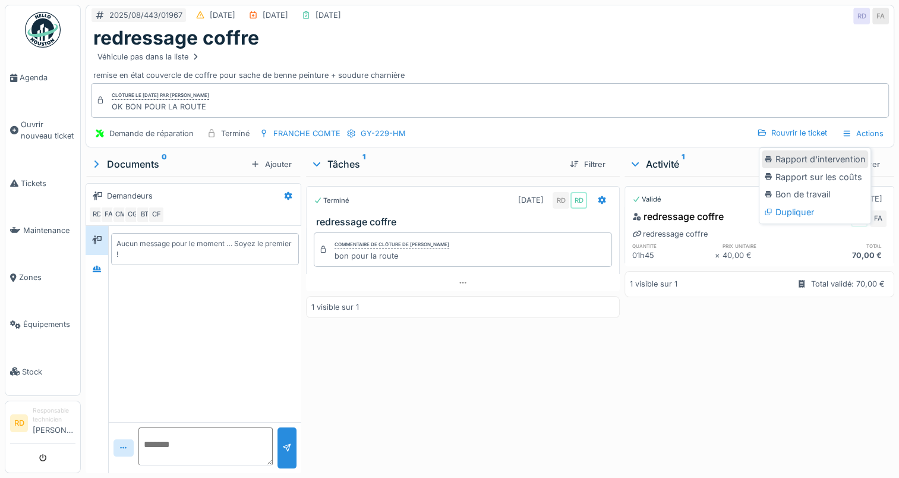
click at [839, 157] on div "Rapport d'intervention" at bounding box center [815, 159] width 106 height 18
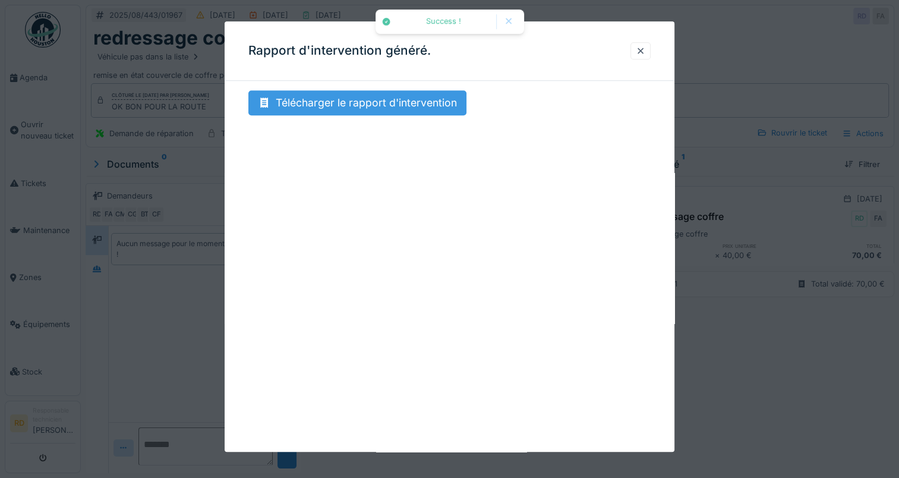
click at [356, 101] on div "Télécharger le rapport d'intervention" at bounding box center [357, 102] width 218 height 25
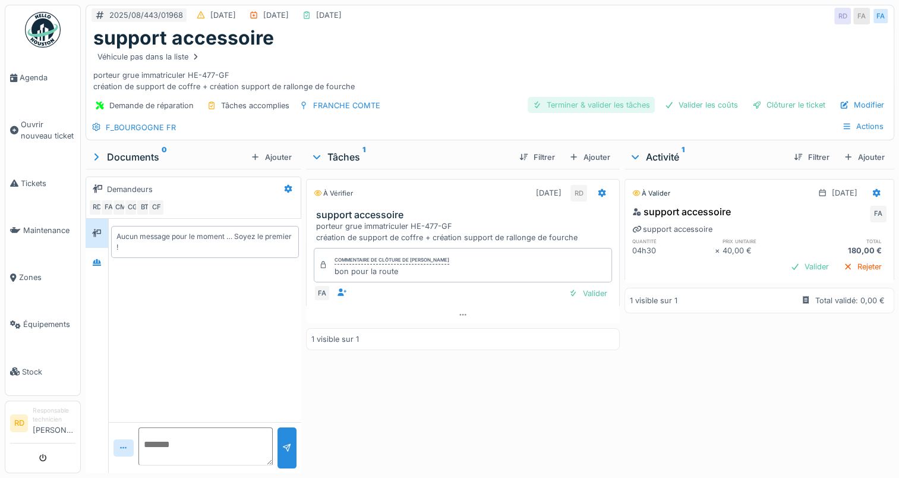
click at [596, 107] on div "Terminer & valider les tâches" at bounding box center [591, 105] width 127 height 16
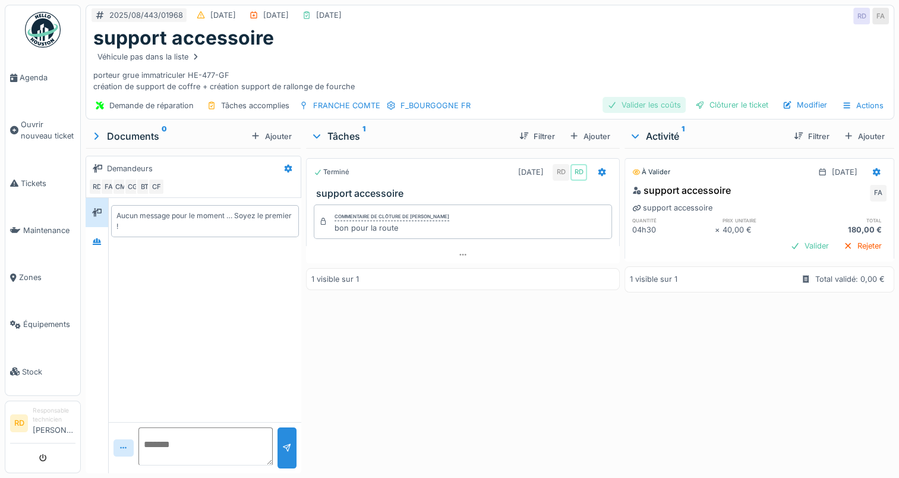
click at [642, 104] on div "Valider les coûts" at bounding box center [643, 105] width 83 height 16
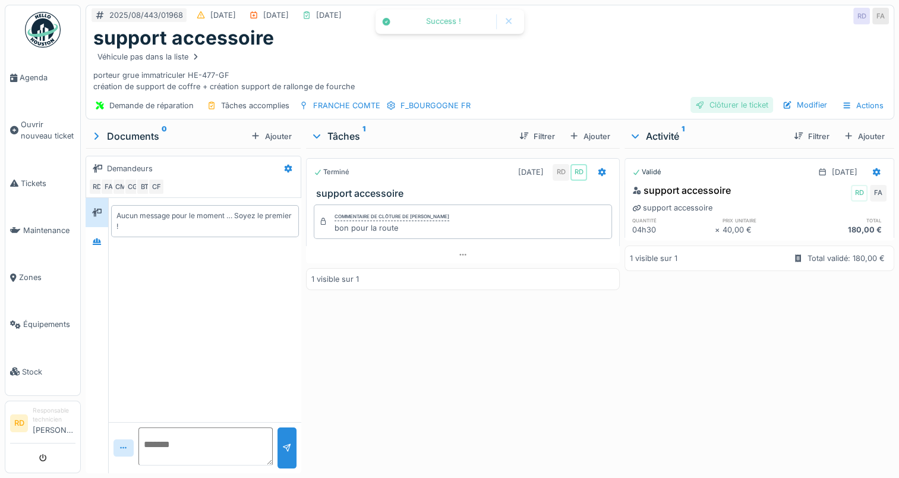
click at [724, 102] on div "Clôturer le ticket" at bounding box center [731, 105] width 83 height 16
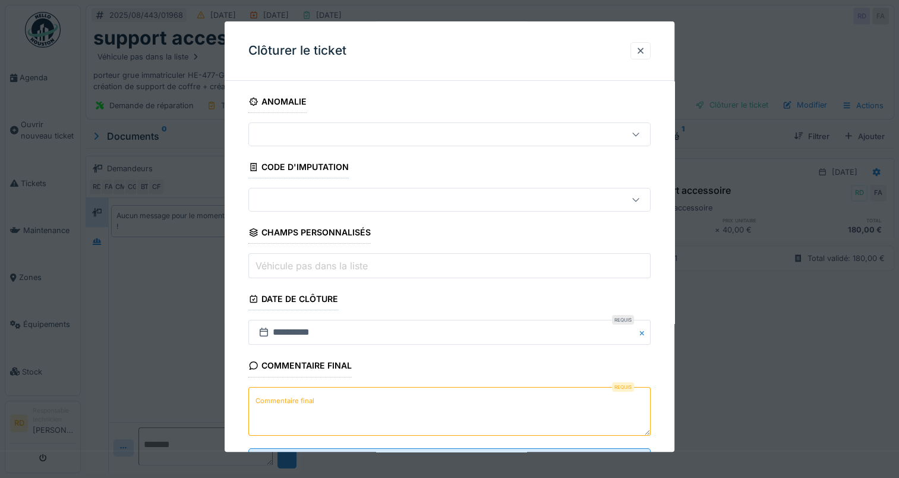
click at [300, 401] on label "Commentaire final" at bounding box center [285, 400] width 64 height 15
click at [300, 401] on textarea "Commentaire final" at bounding box center [449, 411] width 402 height 49
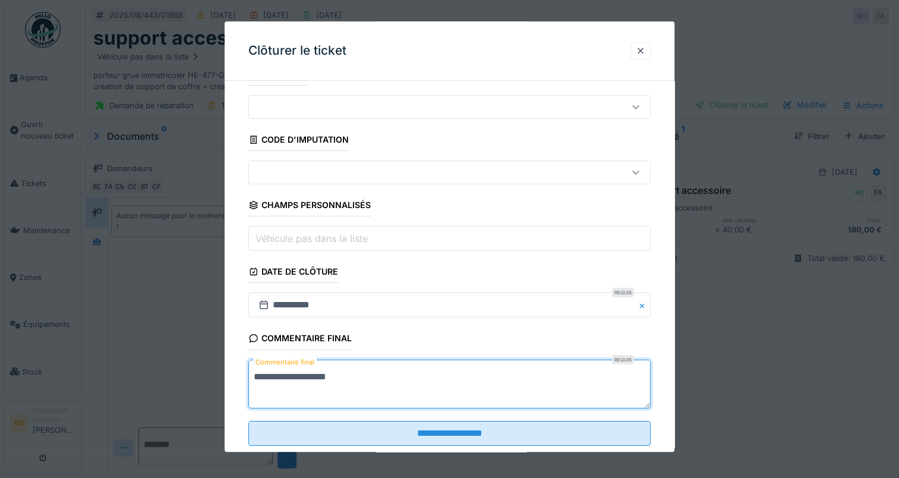
scroll to position [52, 0]
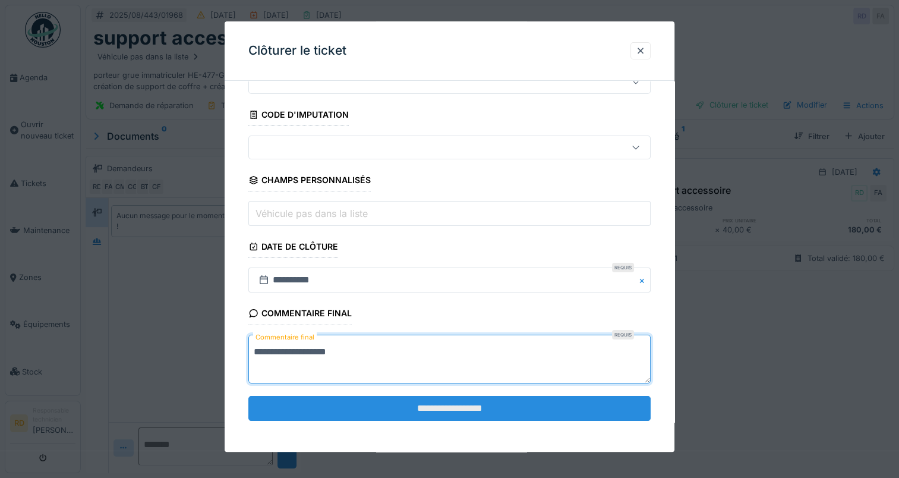
type textarea "**********"
click at [416, 402] on input "**********" at bounding box center [449, 408] width 402 height 25
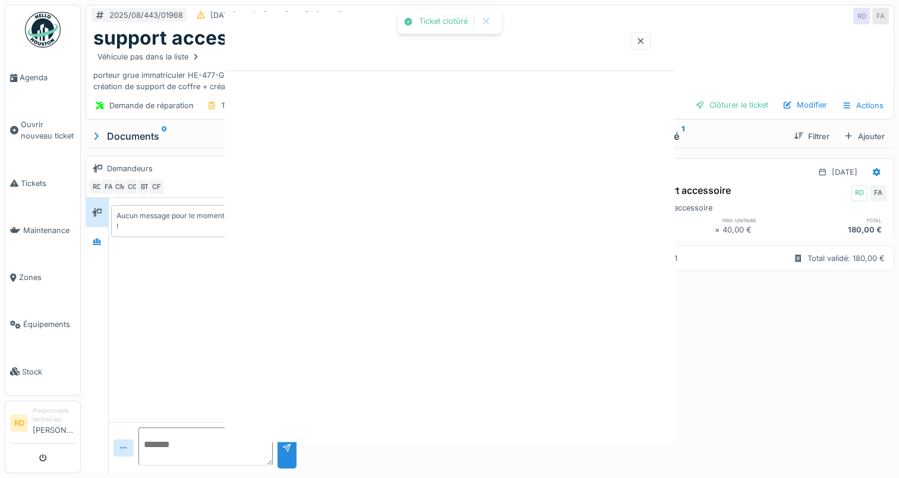
scroll to position [0, 0]
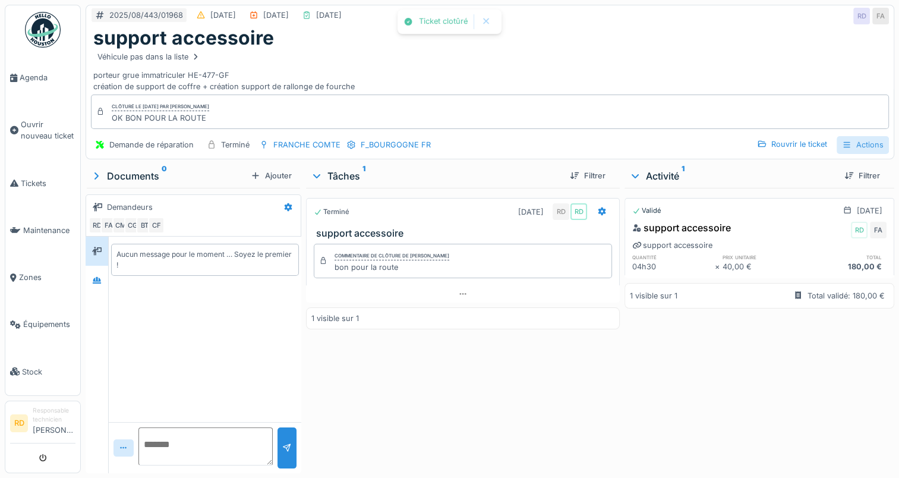
click at [857, 143] on div "Actions" at bounding box center [862, 144] width 52 height 17
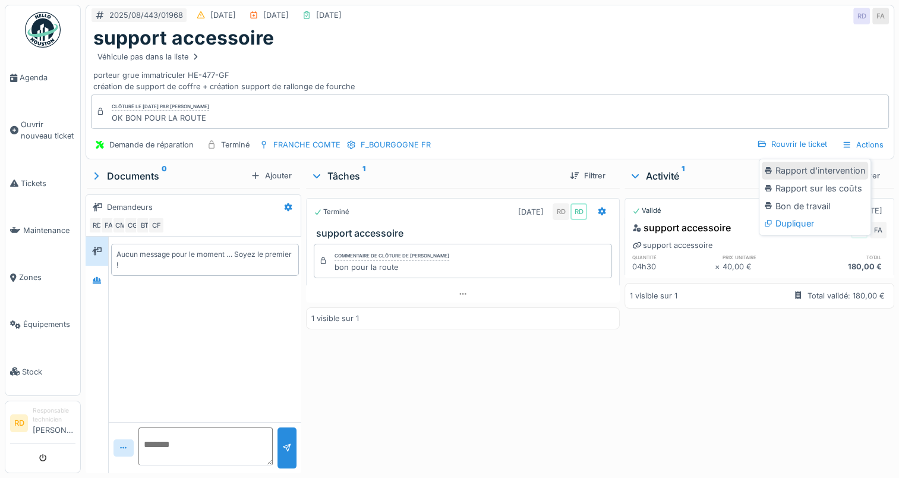
click at [795, 176] on div "Rapport d'intervention" at bounding box center [815, 171] width 106 height 18
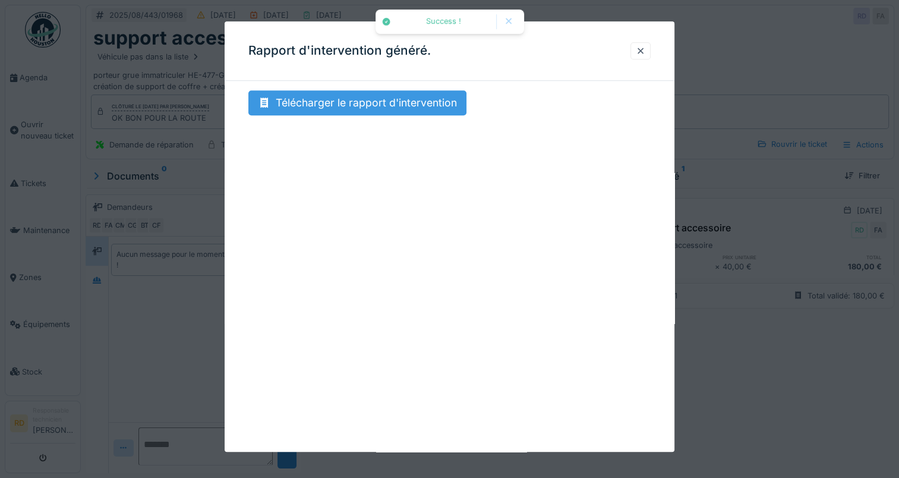
click at [343, 102] on div "Télécharger le rapport d'intervention" at bounding box center [357, 102] width 218 height 25
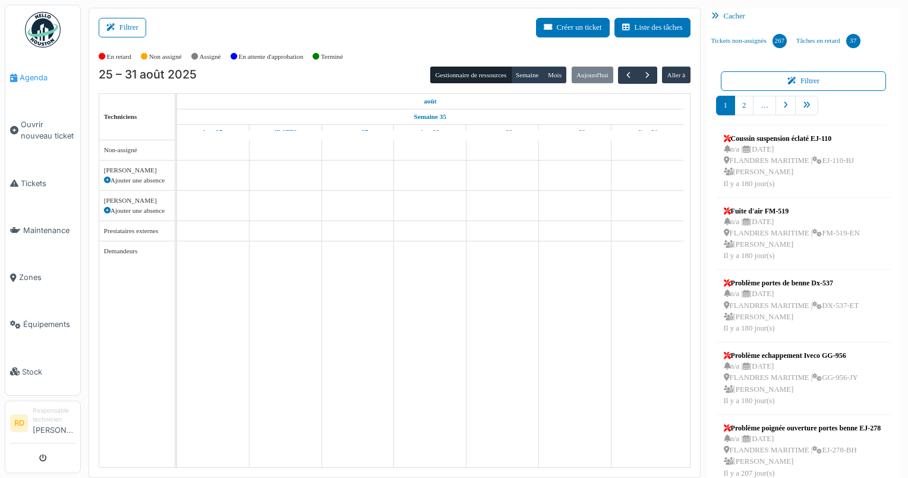
click at [34, 77] on span "Agenda" at bounding box center [48, 77] width 56 height 11
click at [623, 73] on span "button" at bounding box center [628, 75] width 10 height 10
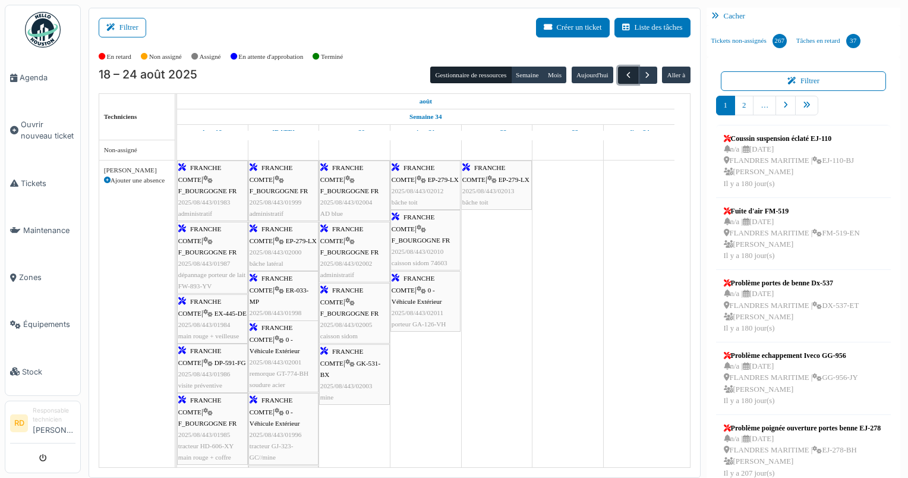
click at [623, 72] on span "button" at bounding box center [628, 75] width 10 height 10
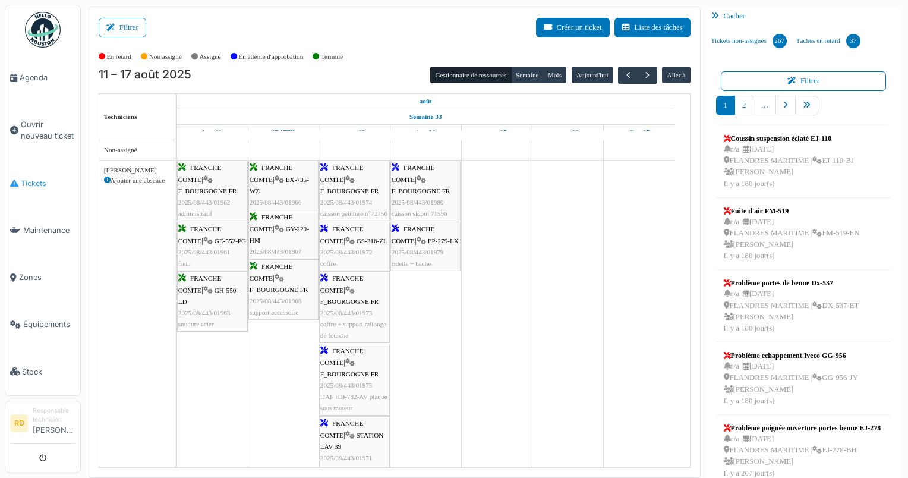
click at [34, 179] on span "Tickets" at bounding box center [48, 183] width 55 height 11
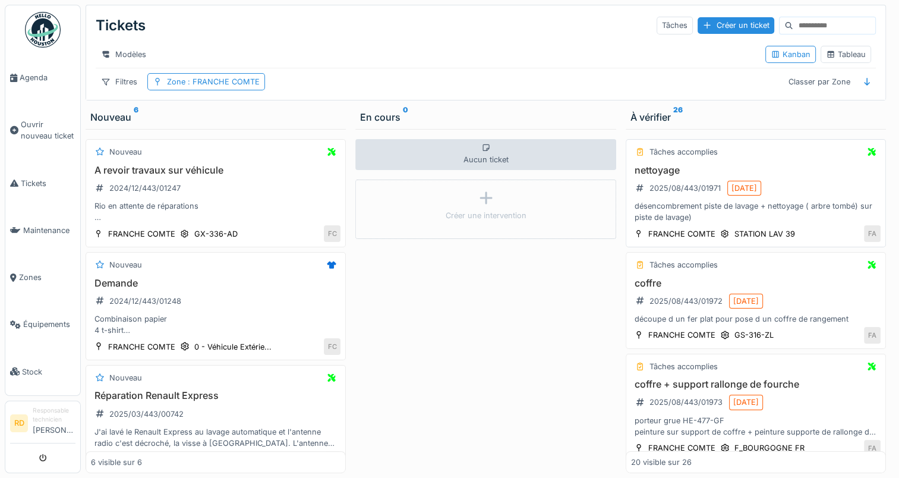
click at [701, 213] on div "désencombrement piste de lavage + nettoyage ( arbre tombé) sur piste de lavage)" at bounding box center [755, 211] width 249 height 23
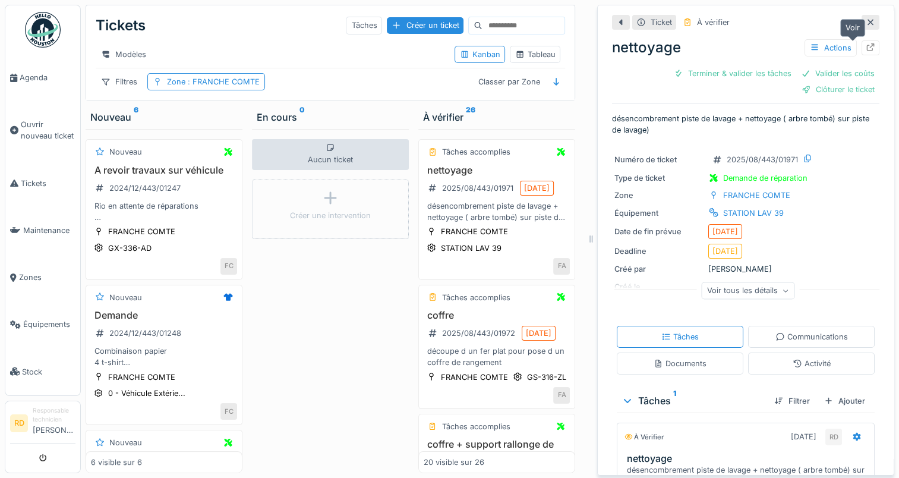
click at [866, 47] on icon at bounding box center [871, 47] width 10 height 8
click at [482, 368] on div "découpe d un fer plat pour pose d un coffre de rangement" at bounding box center [497, 356] width 146 height 23
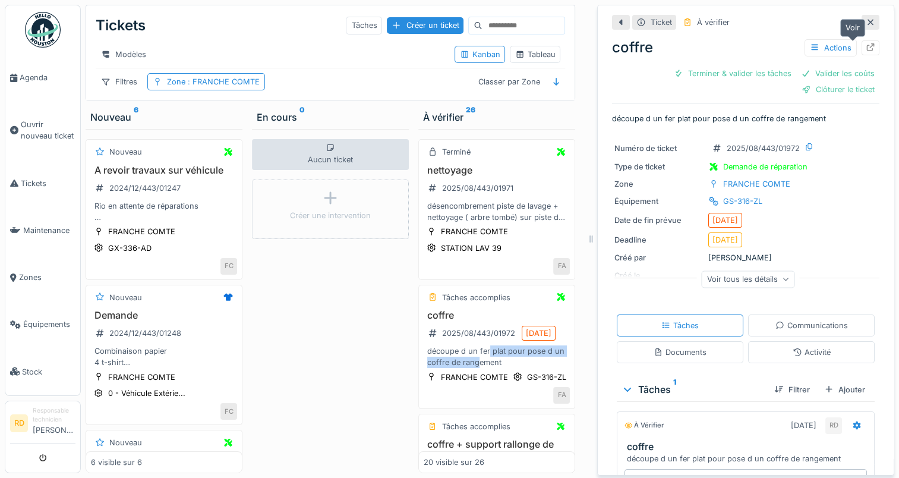
click at [866, 48] on icon at bounding box center [871, 47] width 10 height 8
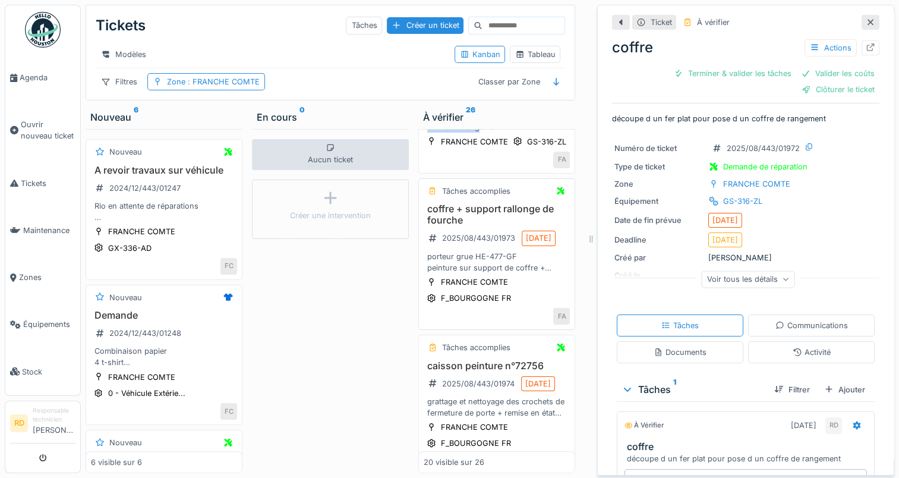
scroll to position [238, 0]
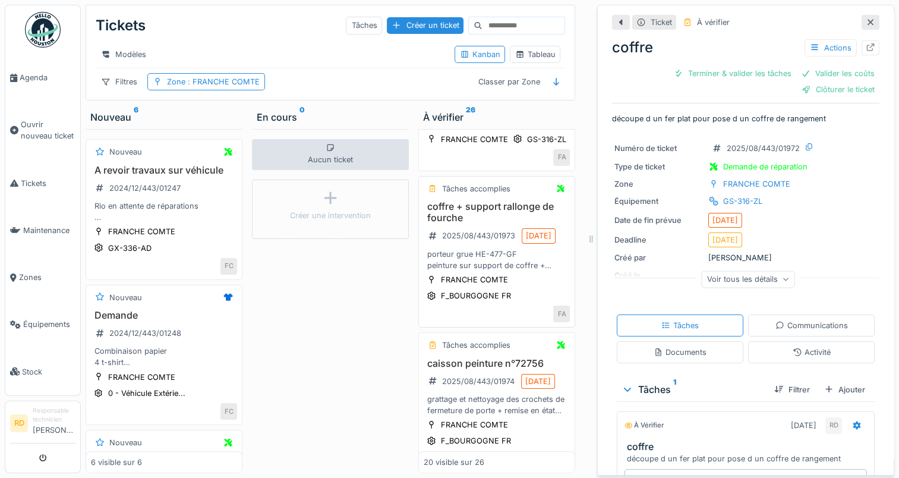
click at [496, 271] on div "porteur grue HE-477-GF peinture sur support de coffre + peinture supporte de ra…" at bounding box center [497, 259] width 146 height 23
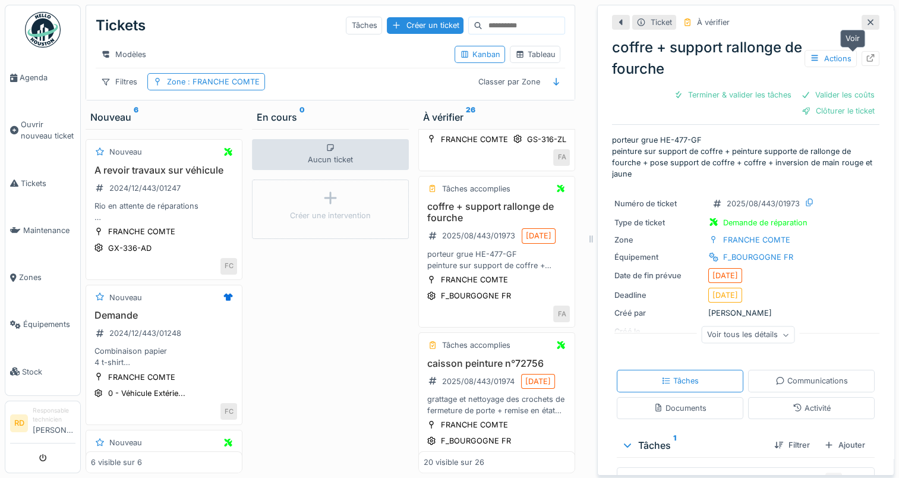
click at [867, 55] on icon at bounding box center [871, 58] width 8 height 8
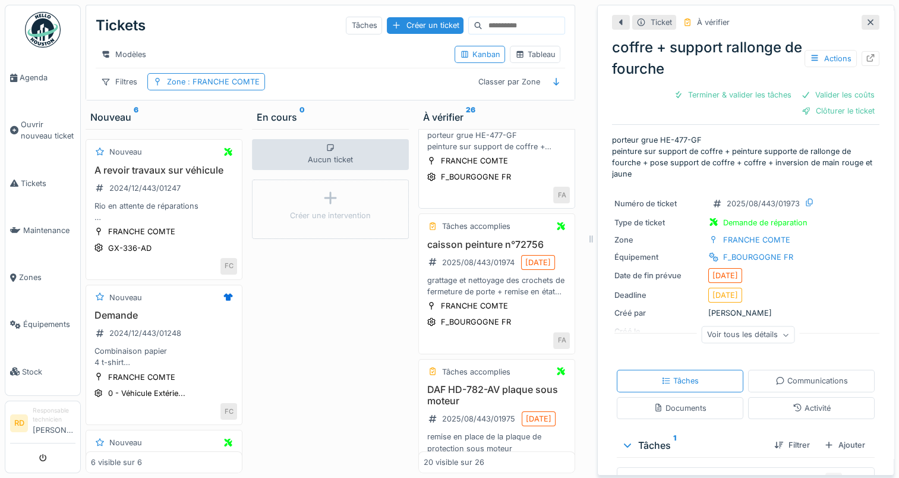
scroll to position [416, 0]
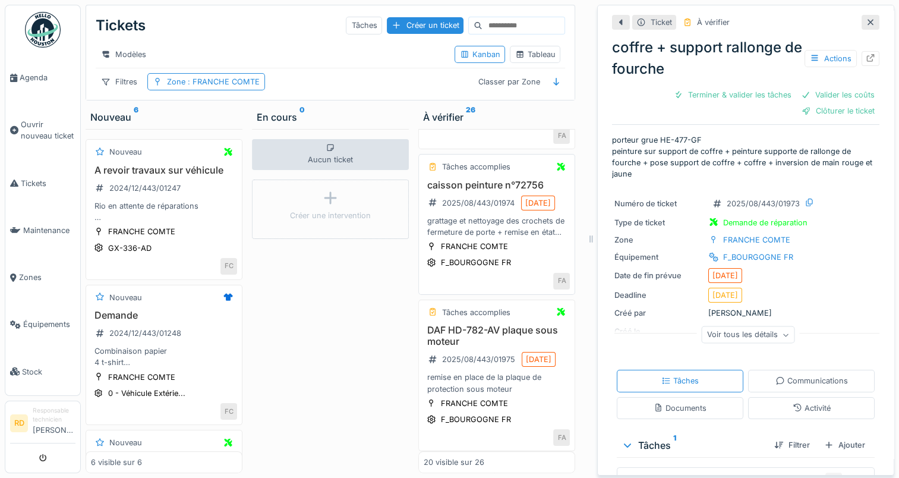
click at [474, 238] on div "grattage et nettoyage des crochets de fermeture de porte + remise en état des c…" at bounding box center [497, 226] width 146 height 23
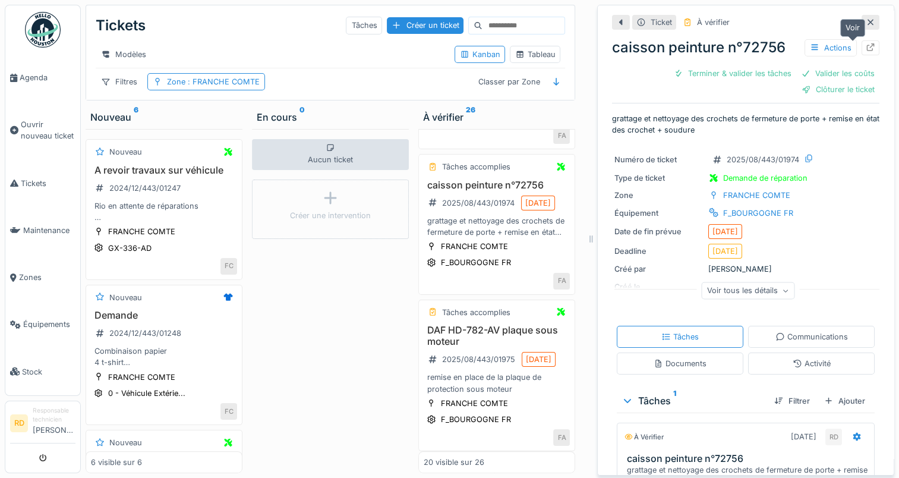
click at [866, 44] on icon at bounding box center [871, 47] width 10 height 8
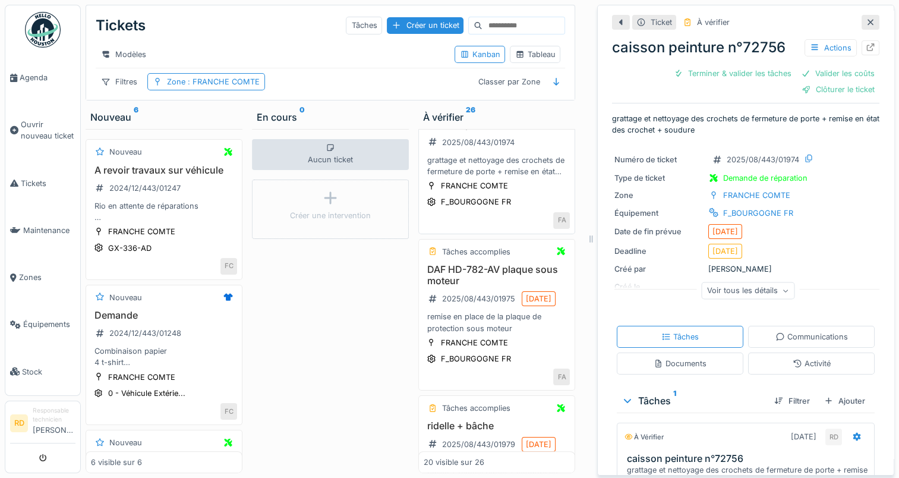
scroll to position [535, 0]
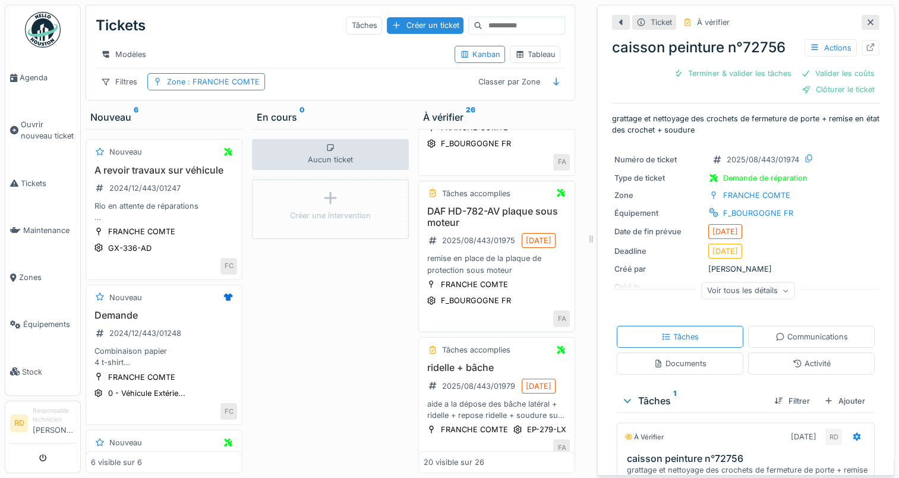
click at [503, 276] on div "DAF HD-782-AV plaque sous moteur 2025/08/443/01975 13/08/2025 remise en place d…" at bounding box center [497, 241] width 146 height 70
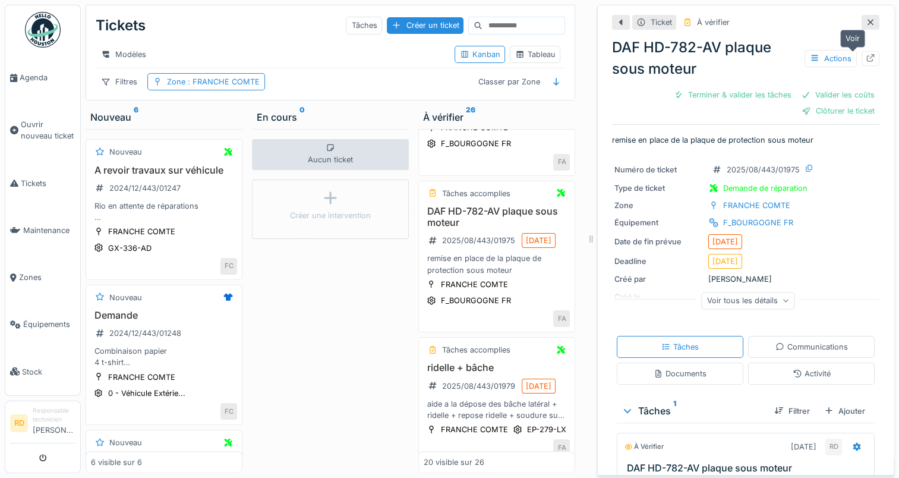
click at [866, 57] on icon at bounding box center [871, 58] width 10 height 8
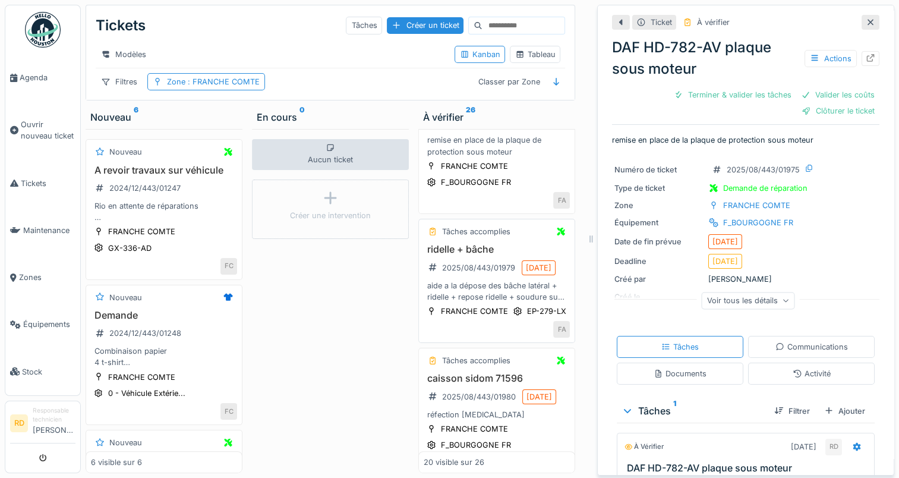
scroll to position [653, 0]
click at [489, 302] on div "aide a la dépose des bâche latéral + ridelle + repose ridelle + soudure sur pot…" at bounding box center [497, 290] width 146 height 23
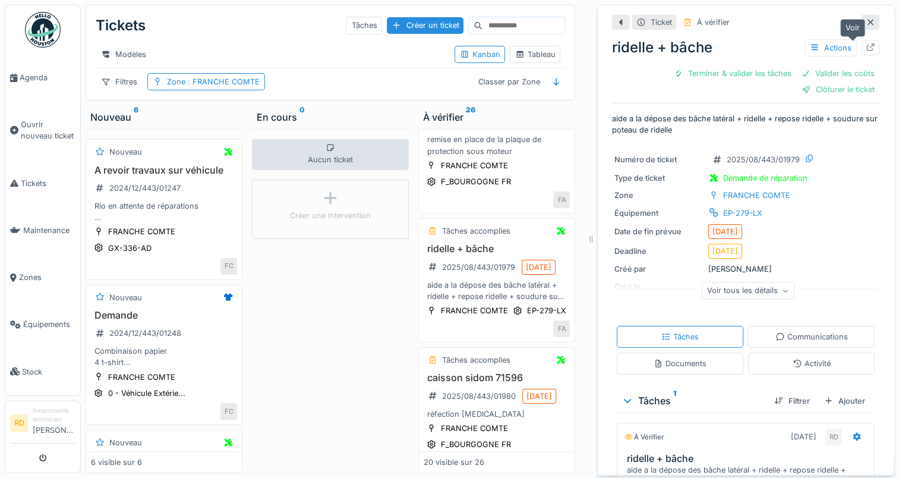
click at [867, 47] on icon at bounding box center [871, 47] width 8 height 8
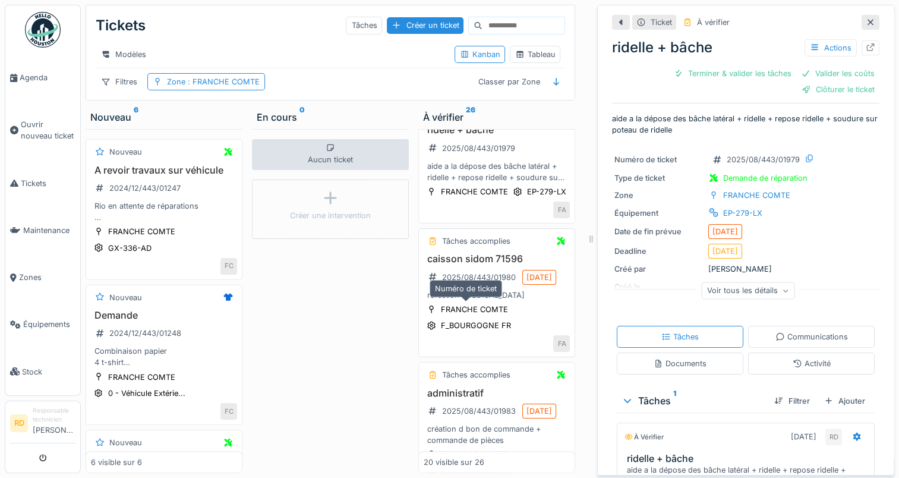
click at [506, 283] on div "2025/08/443/01980" at bounding box center [479, 276] width 74 height 11
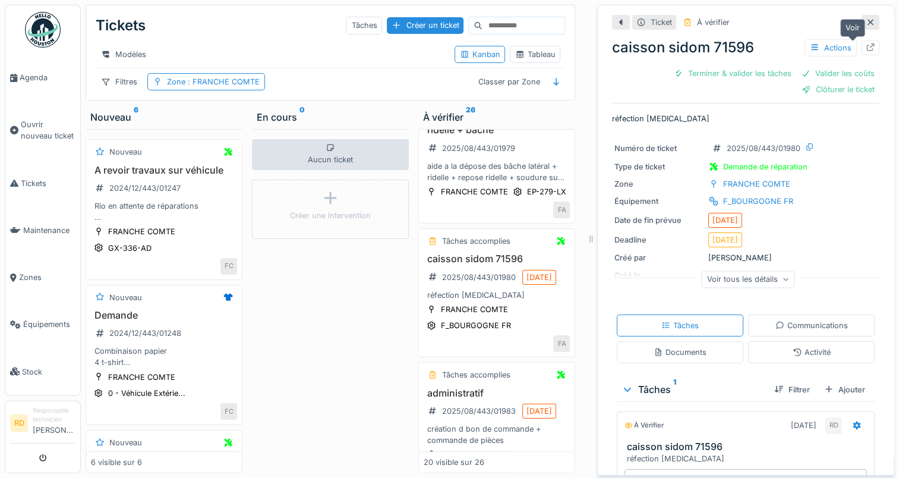
click at [866, 44] on icon at bounding box center [871, 47] width 10 height 8
click at [31, 75] on span "Agenda" at bounding box center [48, 77] width 56 height 11
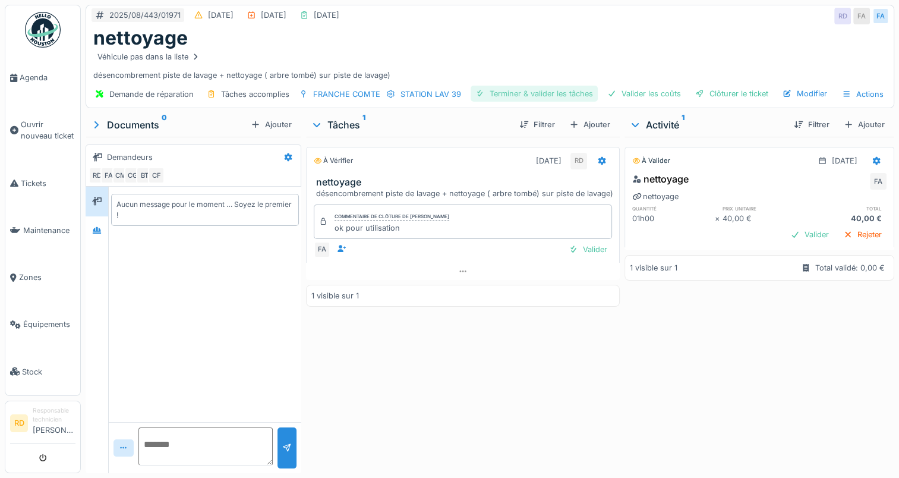
click at [512, 91] on div "Terminer & valider les tâches" at bounding box center [533, 94] width 127 height 16
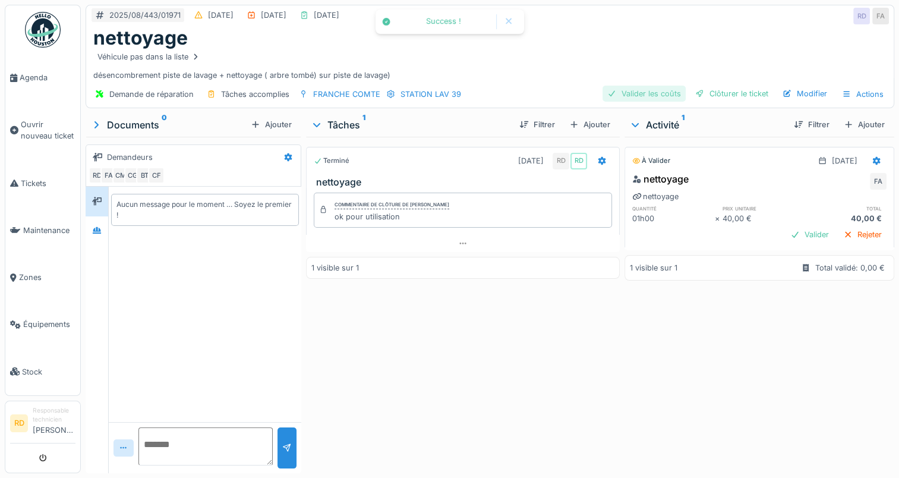
click at [632, 90] on div "Valider les coûts" at bounding box center [643, 94] width 83 height 16
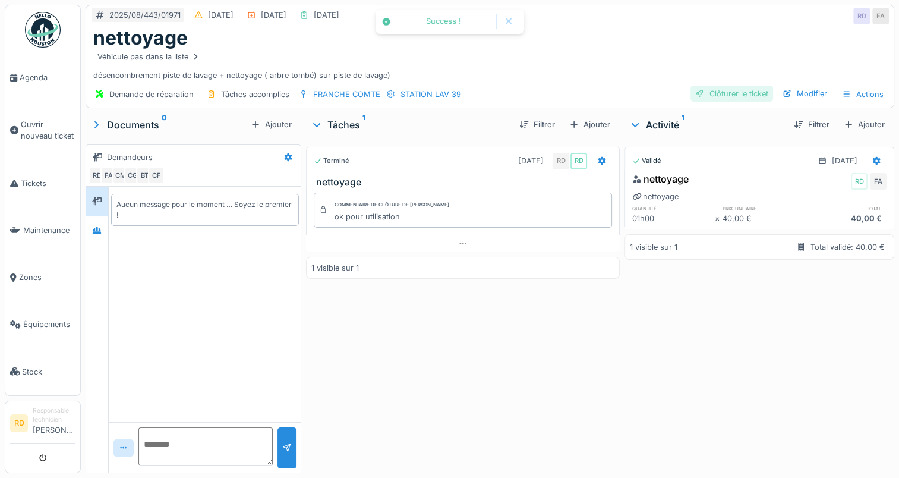
click at [727, 94] on div "Clôturer le ticket" at bounding box center [731, 94] width 83 height 16
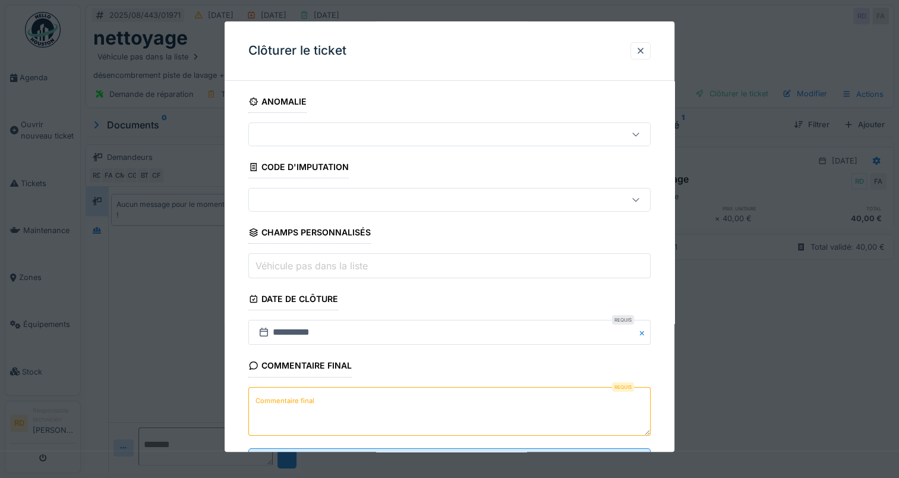
click at [270, 394] on label "Commentaire final" at bounding box center [285, 400] width 64 height 15
click at [270, 394] on textarea "Commentaire final" at bounding box center [449, 411] width 402 height 49
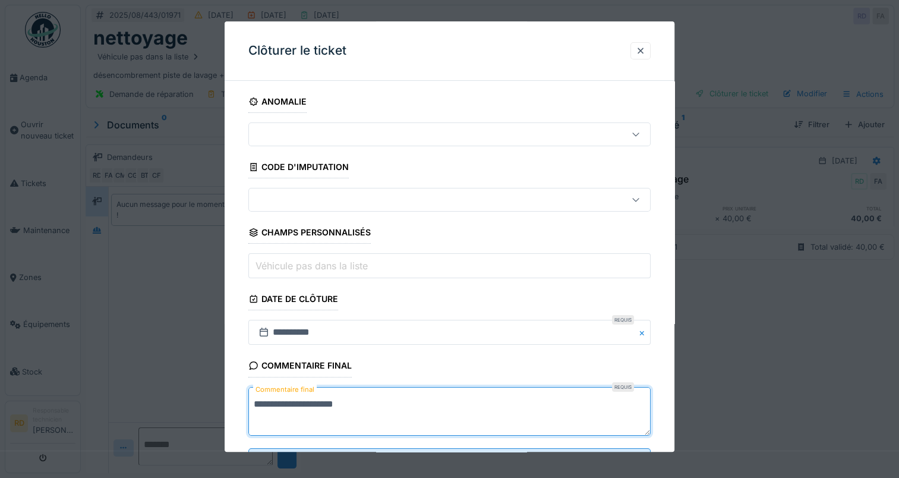
scroll to position [52, 0]
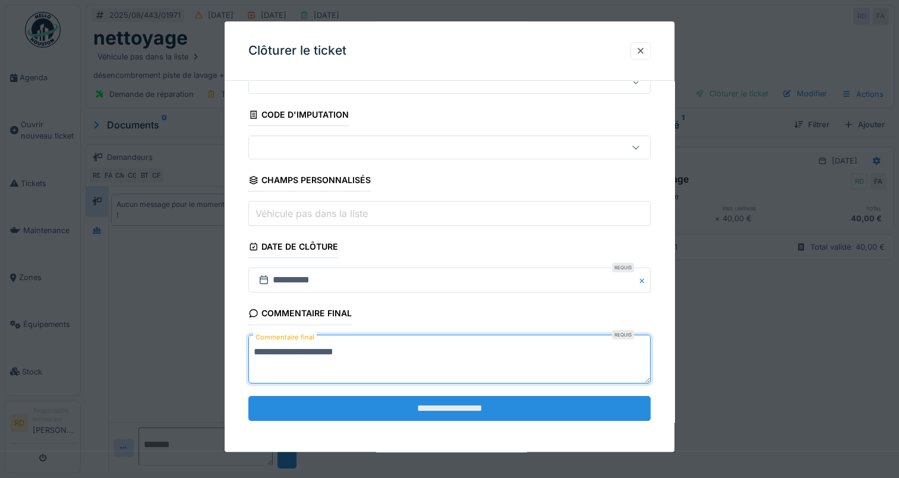
type textarea "**********"
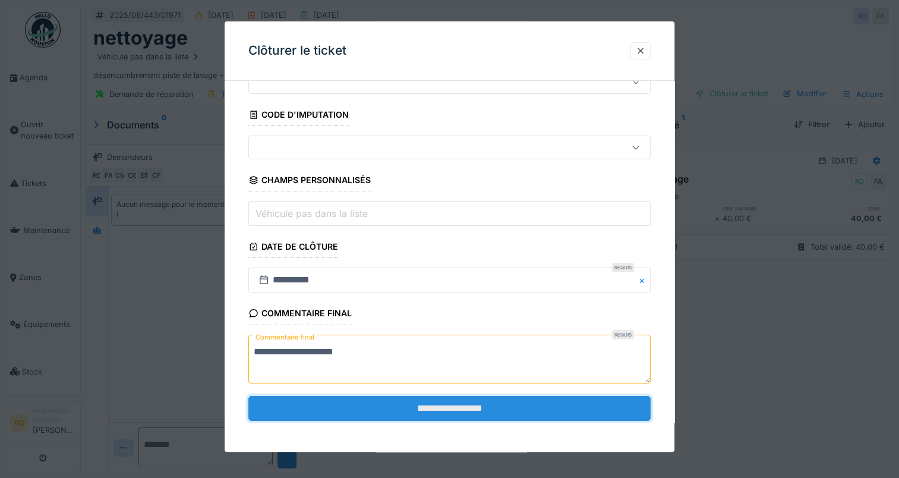
click at [431, 412] on input "**********" at bounding box center [449, 408] width 402 height 25
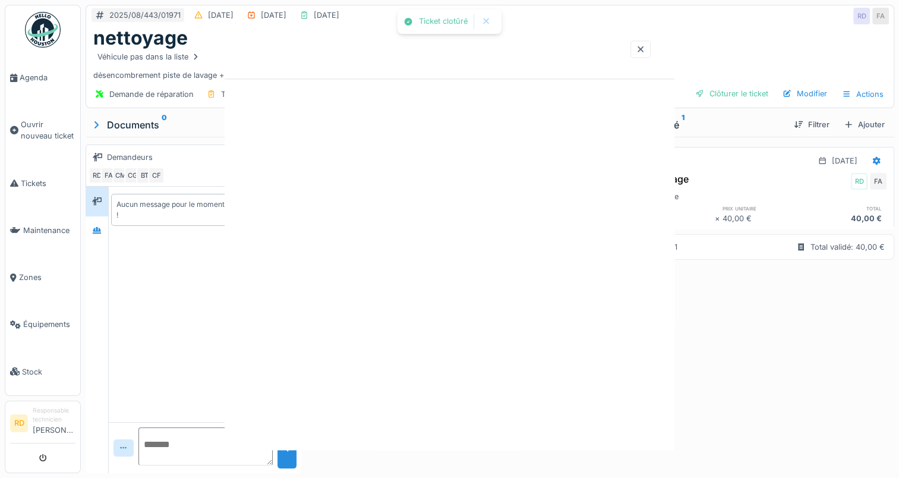
scroll to position [0, 0]
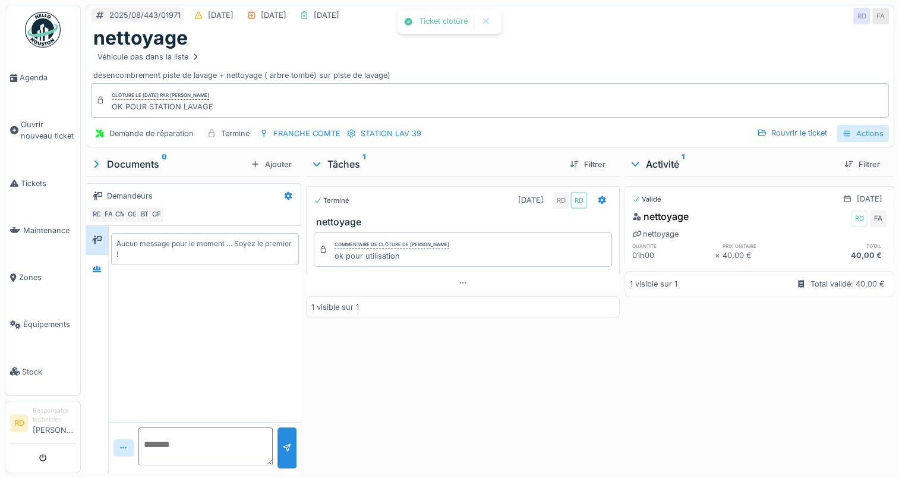
click at [855, 131] on div "Actions" at bounding box center [862, 133] width 52 height 17
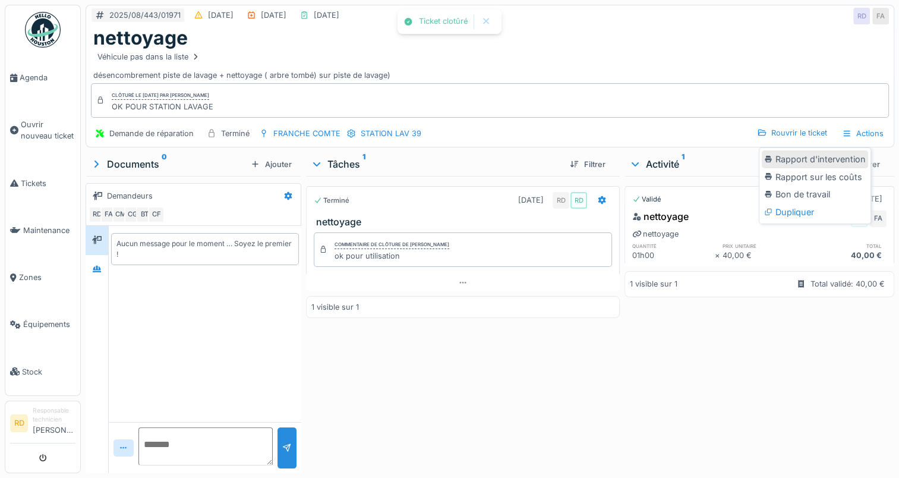
click at [839, 159] on div "Rapport d'intervention" at bounding box center [815, 159] width 106 height 18
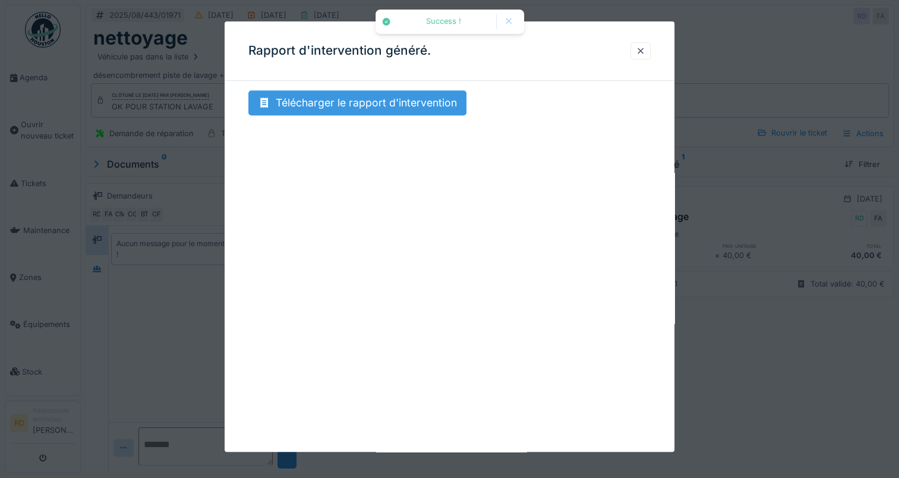
click at [380, 98] on div "Télécharger le rapport d'intervention" at bounding box center [357, 102] width 218 height 25
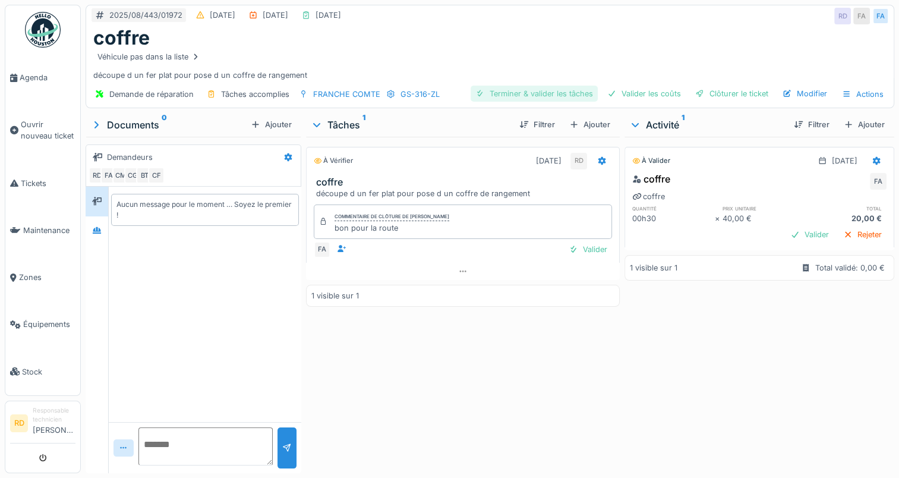
click at [523, 96] on div "Terminer & valider les tâches" at bounding box center [533, 94] width 127 height 16
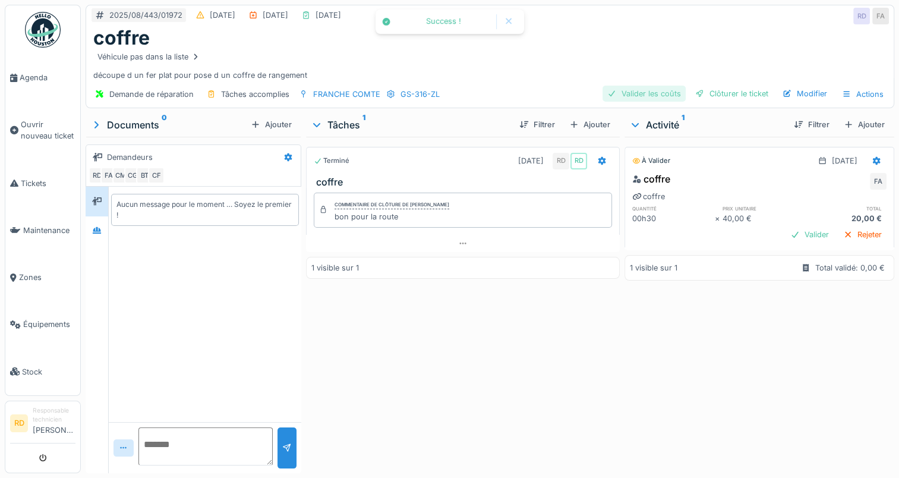
click at [656, 95] on div "Valider les coûts" at bounding box center [643, 94] width 83 height 16
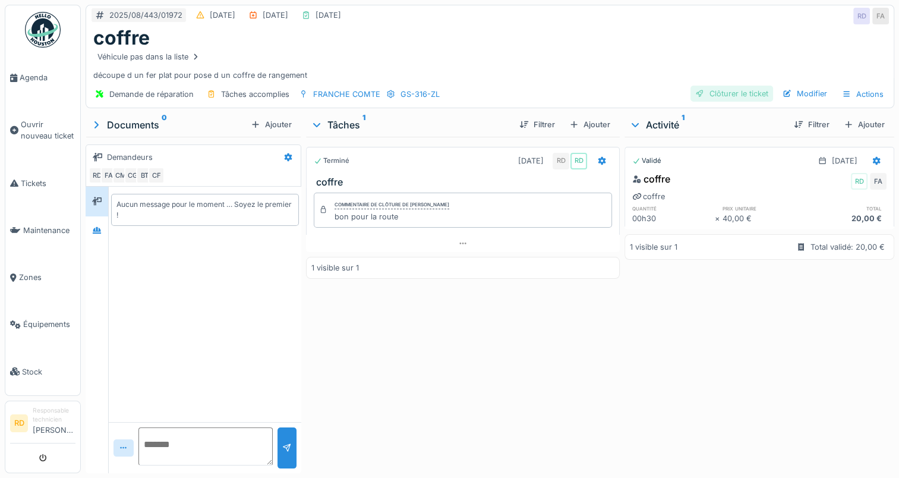
click at [710, 93] on div "Clôturer le ticket" at bounding box center [731, 94] width 83 height 16
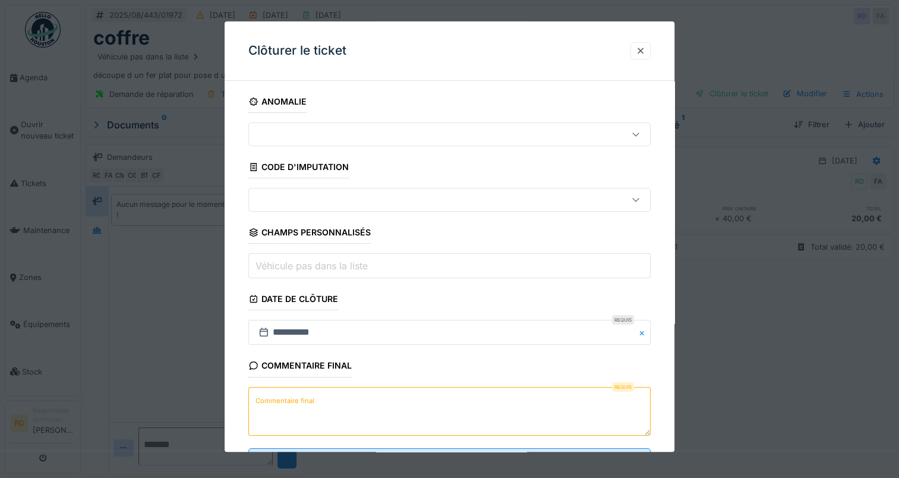
click at [273, 403] on label "Commentaire final" at bounding box center [285, 400] width 64 height 15
click at [273, 403] on textarea "Commentaire final" at bounding box center [449, 411] width 402 height 49
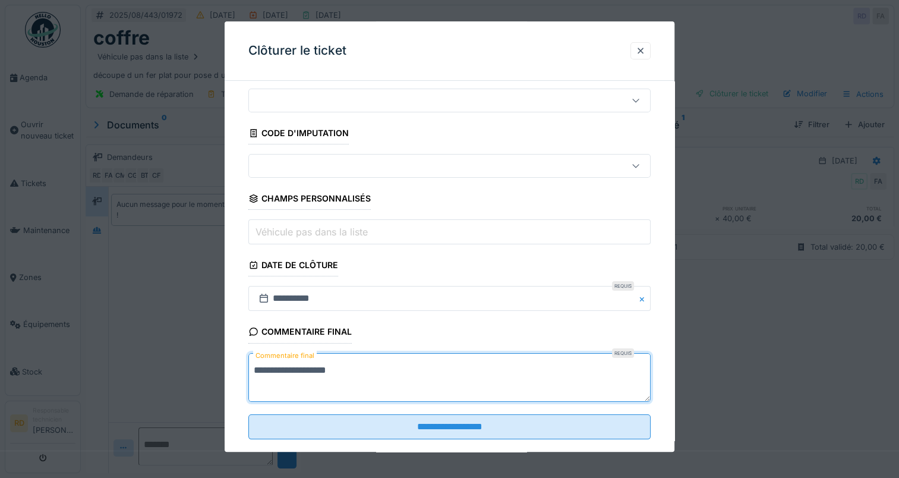
scroll to position [52, 0]
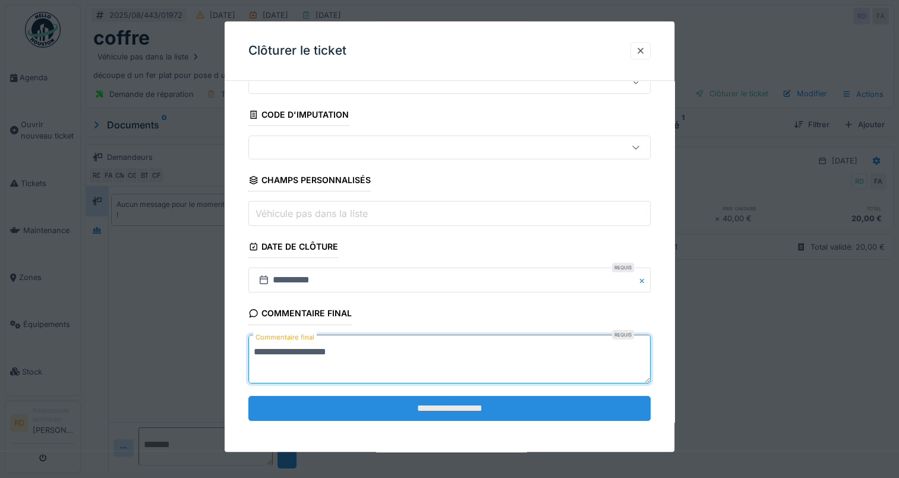
type textarea "**********"
click at [402, 400] on input "**********" at bounding box center [449, 408] width 402 height 25
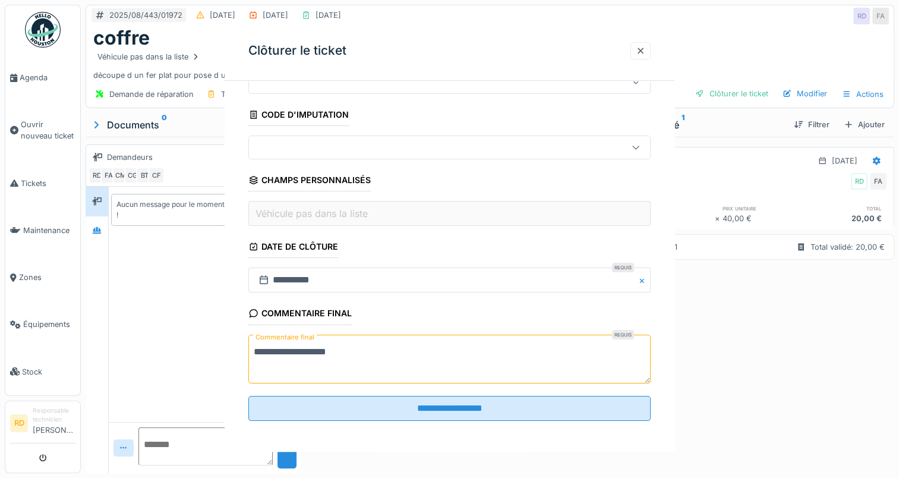
scroll to position [0, 0]
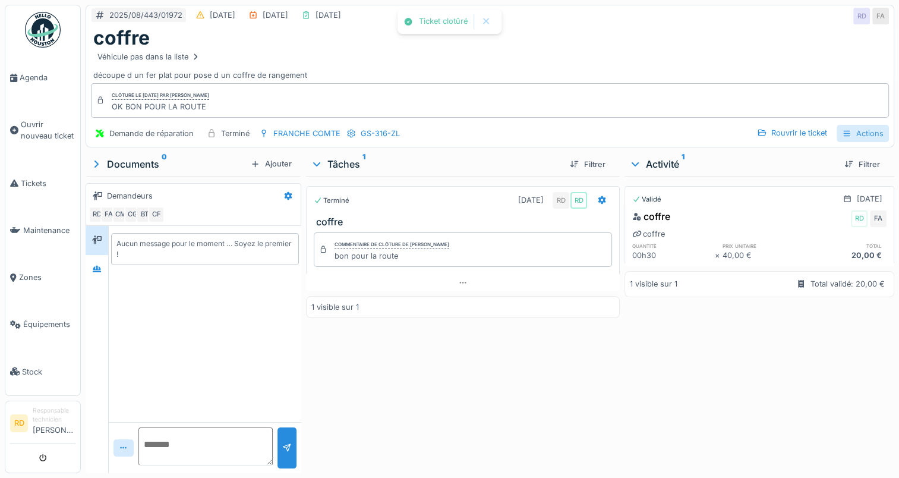
click at [851, 128] on div "Actions" at bounding box center [862, 133] width 52 height 17
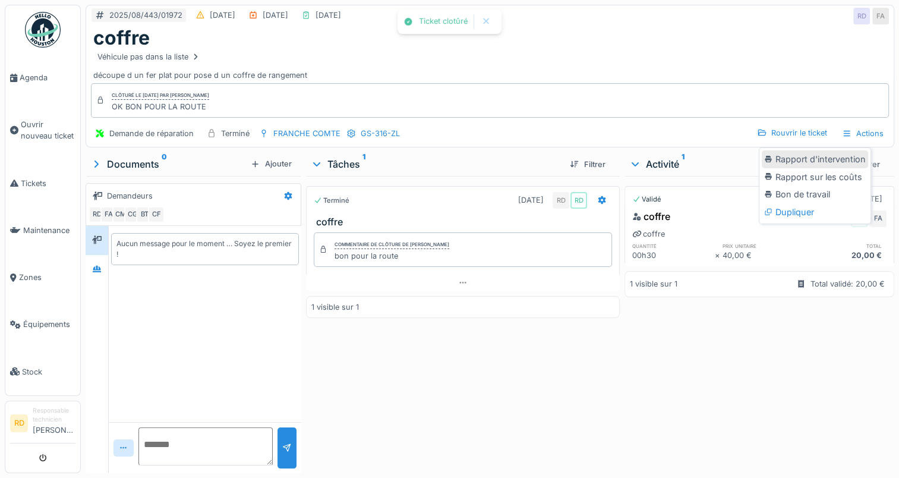
click at [838, 158] on div "Rapport d'intervention" at bounding box center [815, 159] width 106 height 18
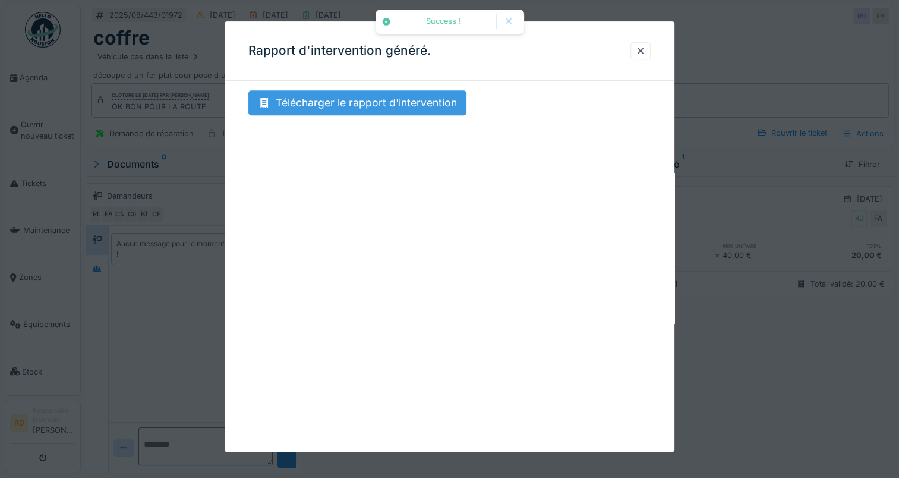
click at [383, 97] on div "Télécharger le rapport d'intervention" at bounding box center [357, 102] width 218 height 25
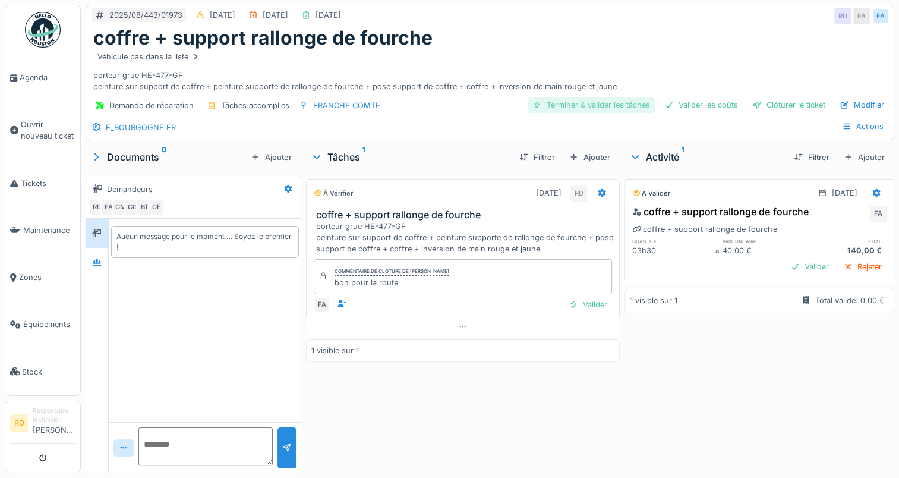
click at [580, 104] on div "Terminer & valider les tâches" at bounding box center [591, 105] width 127 height 16
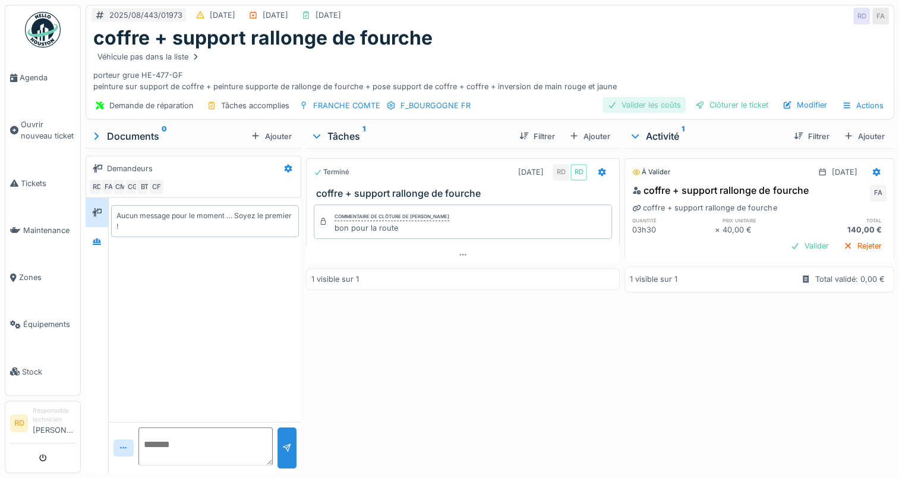
click at [643, 100] on div "Valider les coûts" at bounding box center [643, 105] width 83 height 16
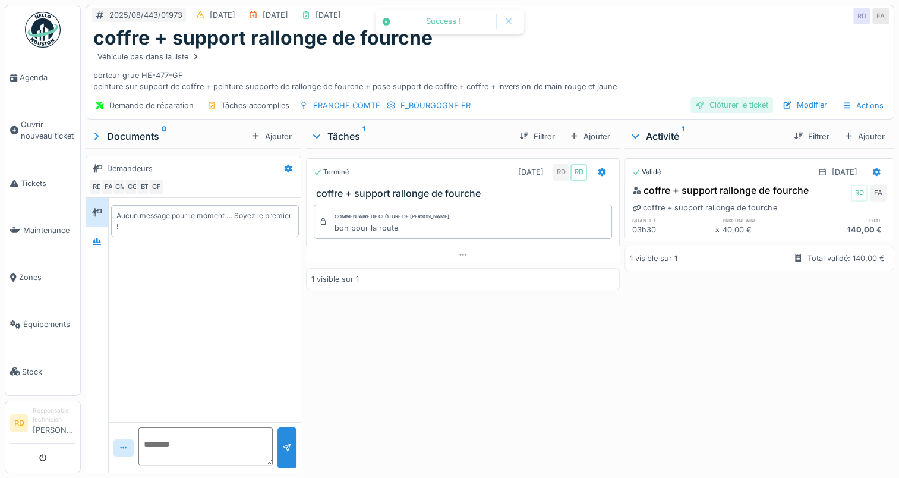
click at [708, 103] on div "Clôturer le ticket" at bounding box center [731, 105] width 83 height 16
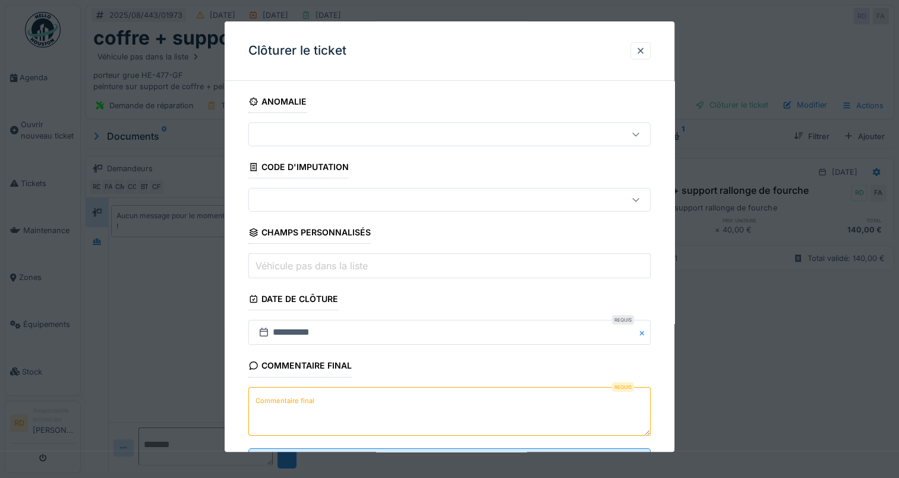
click at [280, 402] on label "Commentaire final" at bounding box center [285, 400] width 64 height 15
click at [280, 402] on textarea "Commentaire final" at bounding box center [449, 411] width 402 height 49
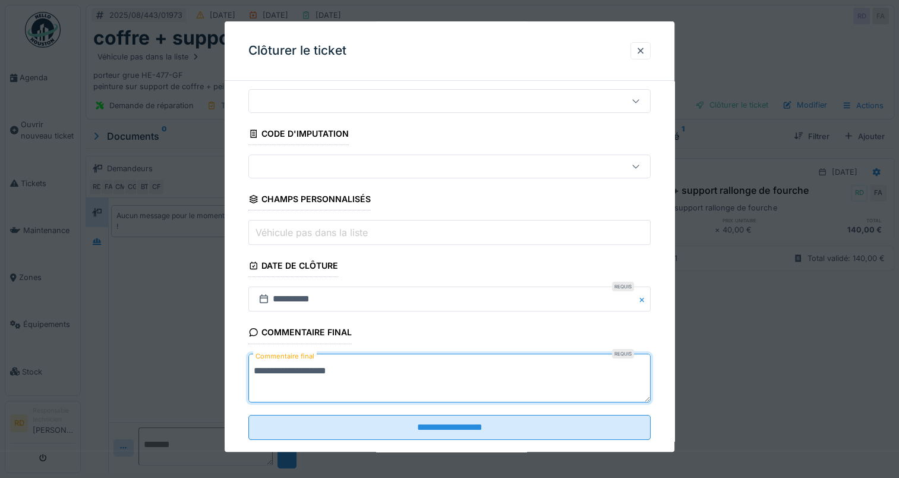
scroll to position [52, 0]
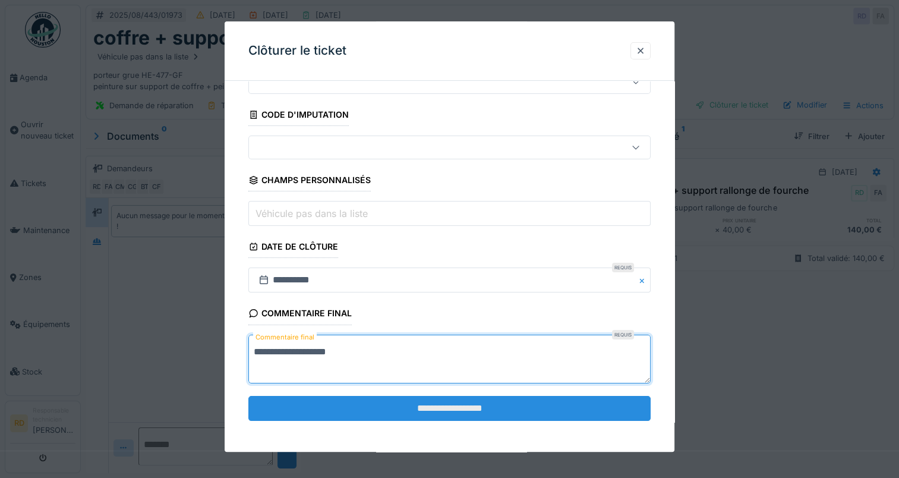
type textarea "**********"
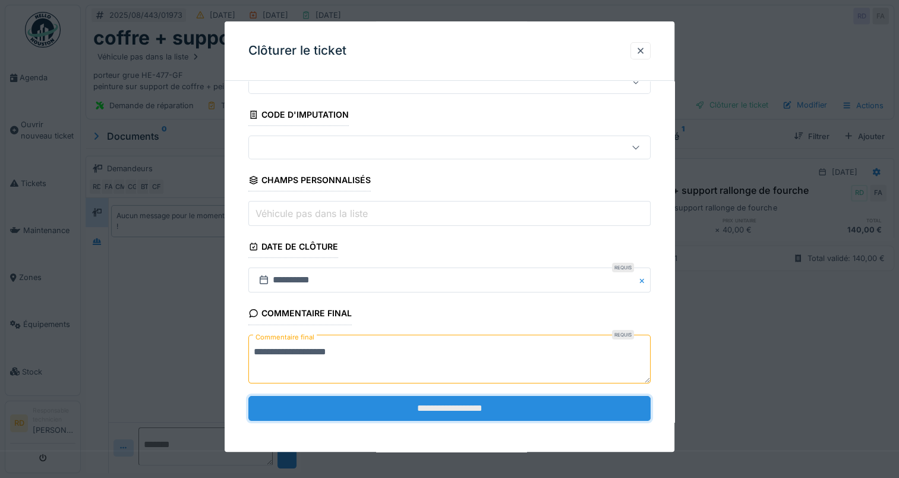
click at [463, 408] on input "**********" at bounding box center [449, 408] width 402 height 25
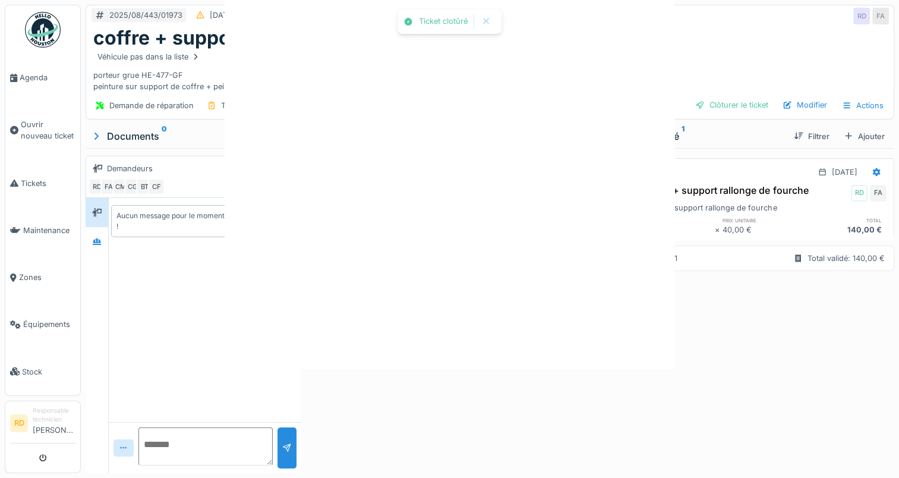
scroll to position [0, 0]
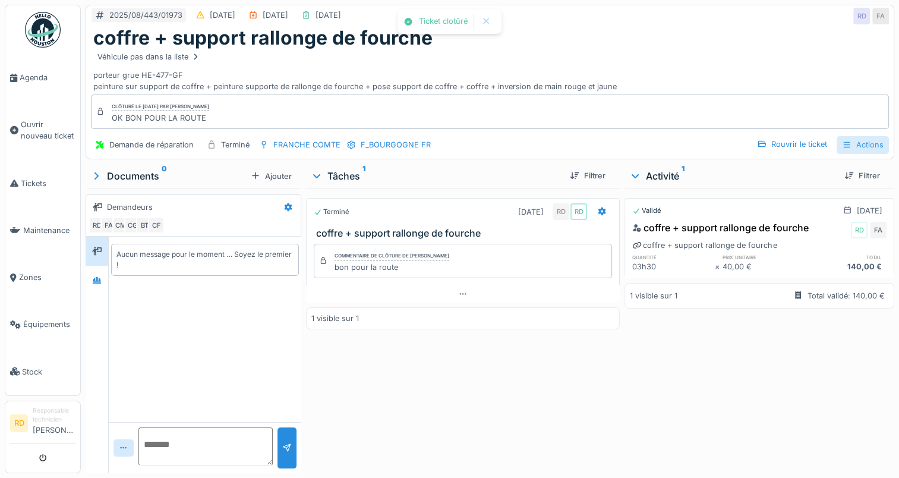
click at [851, 138] on div "Actions" at bounding box center [862, 144] width 52 height 17
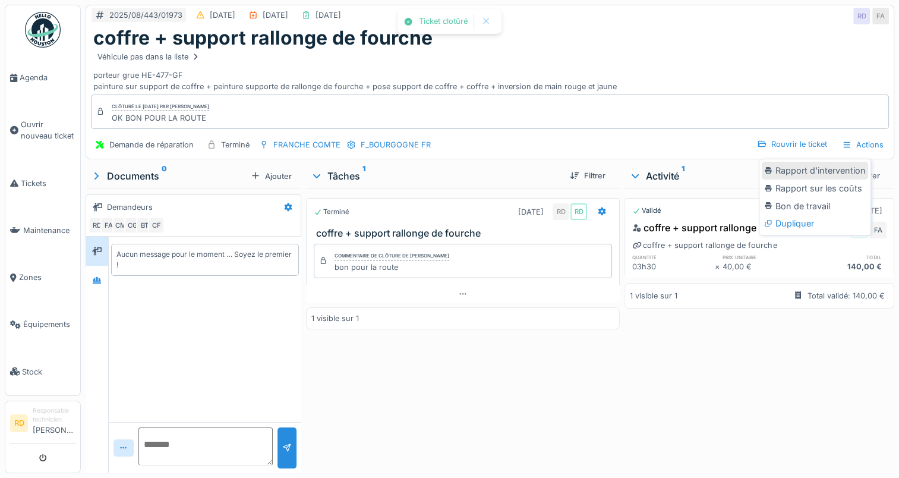
click at [829, 170] on div "Rapport d'intervention" at bounding box center [815, 171] width 106 height 18
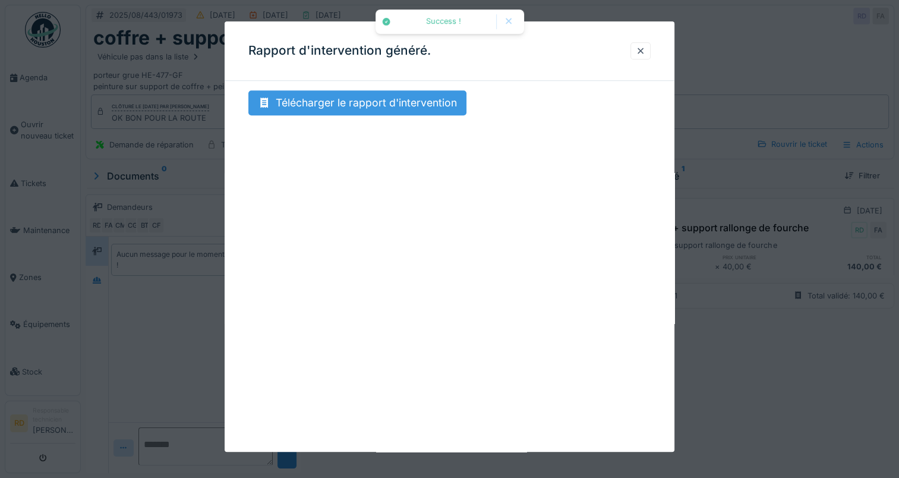
click at [350, 107] on div "Télécharger le rapport d'intervention" at bounding box center [357, 102] width 218 height 25
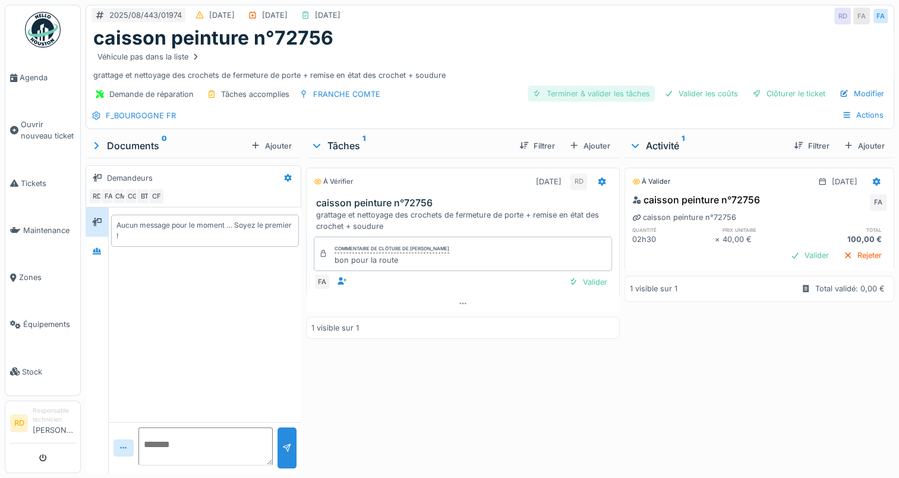
click at [605, 88] on div "Terminer & valider les tâches" at bounding box center [591, 94] width 127 height 16
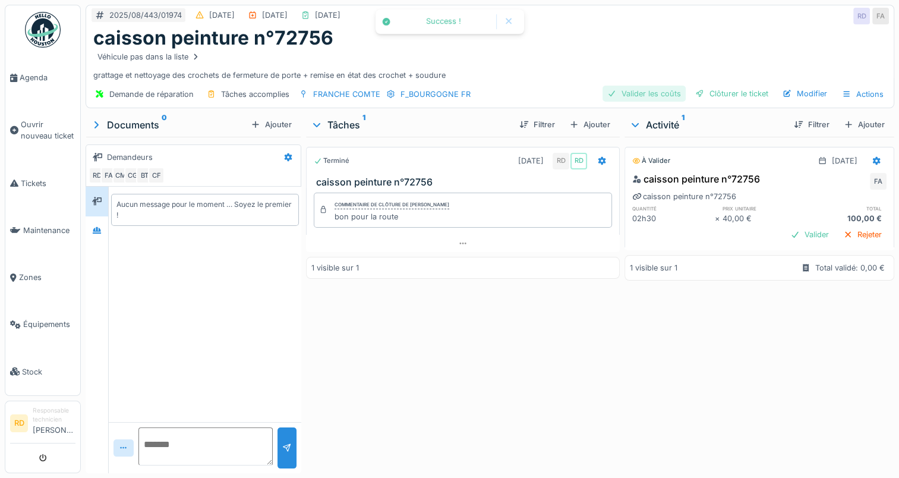
click at [641, 88] on div "Valider les coûts" at bounding box center [643, 94] width 83 height 16
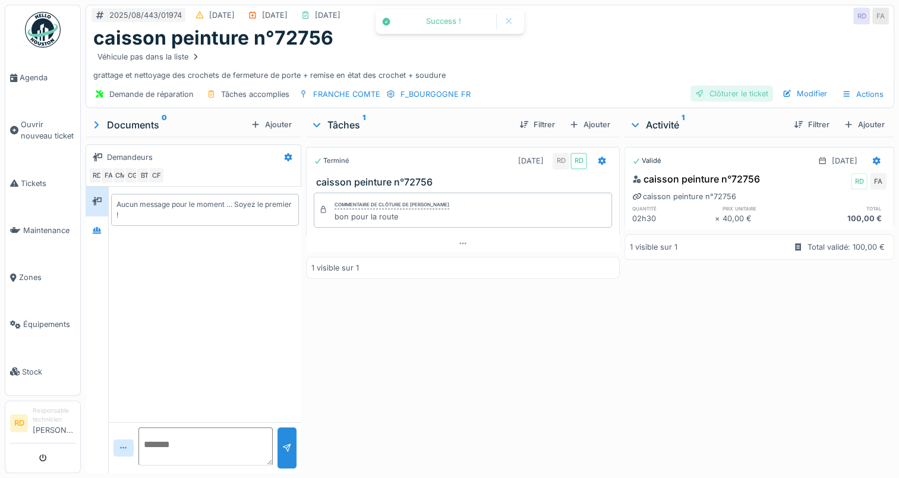
click at [729, 93] on div "Clôturer le ticket" at bounding box center [731, 94] width 83 height 16
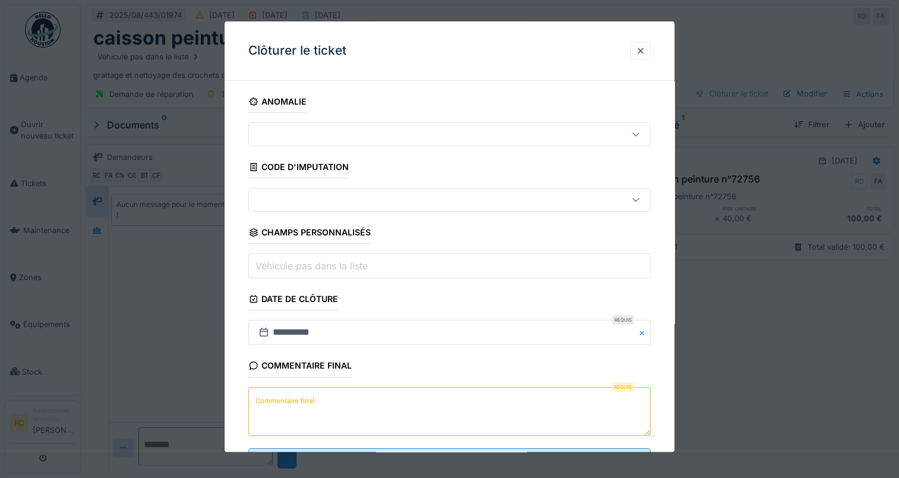
click at [292, 399] on label "Commentaire final" at bounding box center [285, 400] width 64 height 15
click at [292, 399] on textarea "Commentaire final" at bounding box center [449, 411] width 402 height 49
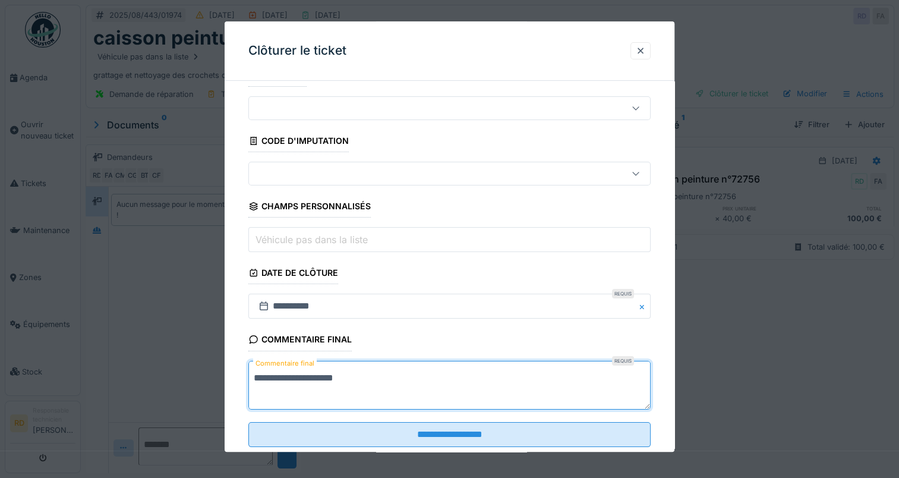
scroll to position [52, 0]
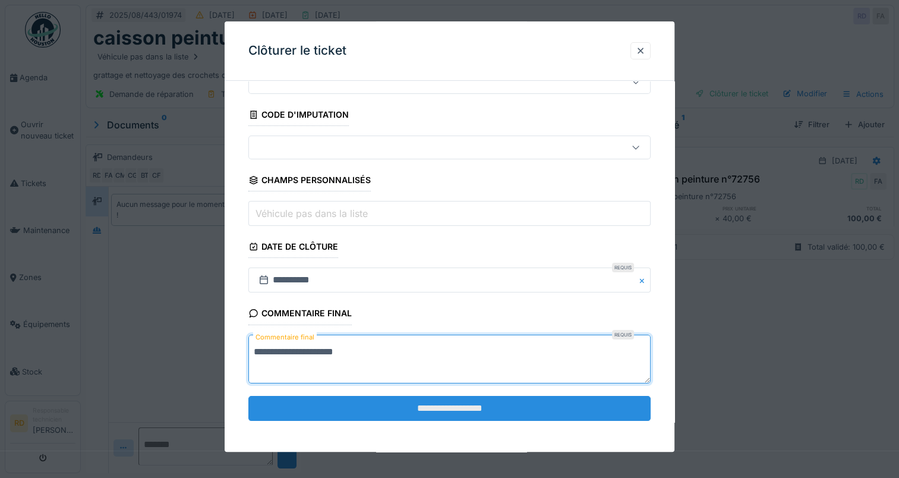
type textarea "**********"
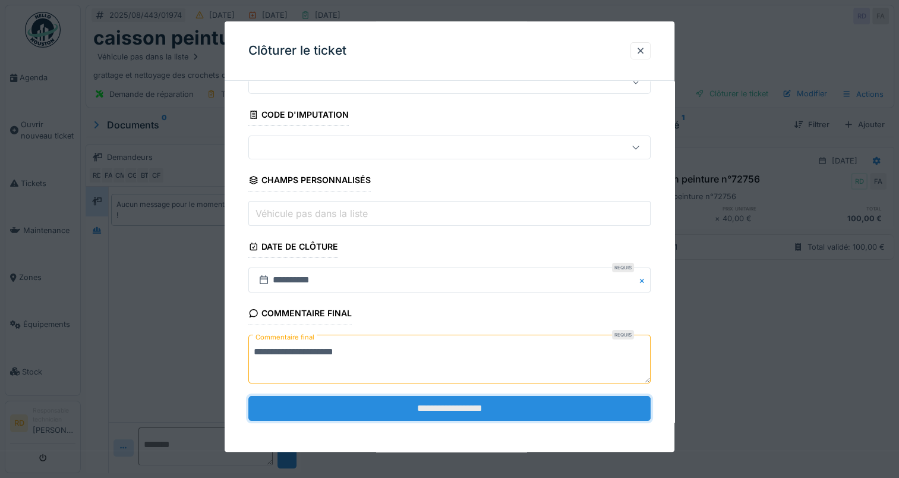
click at [467, 401] on input "**********" at bounding box center [449, 408] width 402 height 25
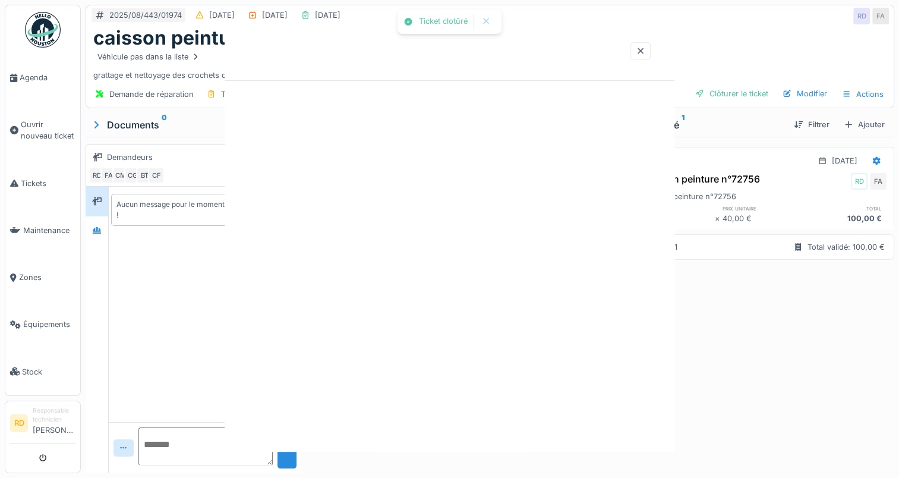
scroll to position [0, 0]
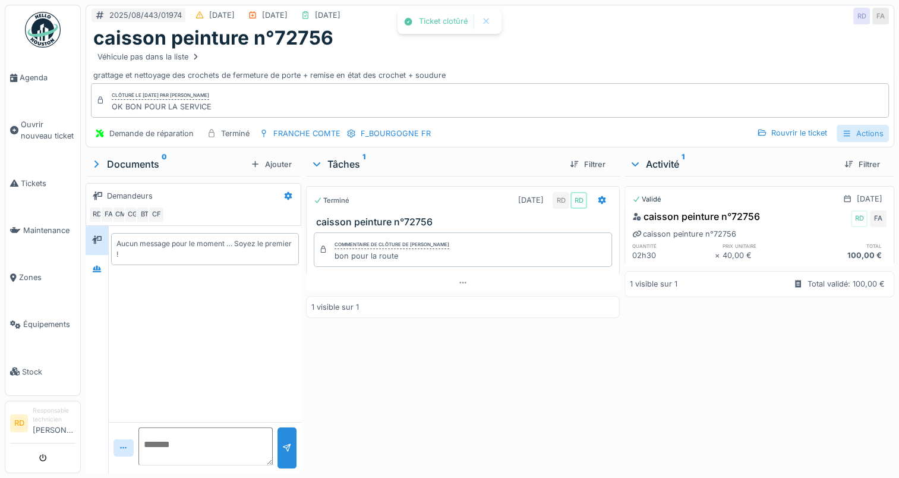
click at [852, 127] on div "Actions" at bounding box center [862, 133] width 52 height 17
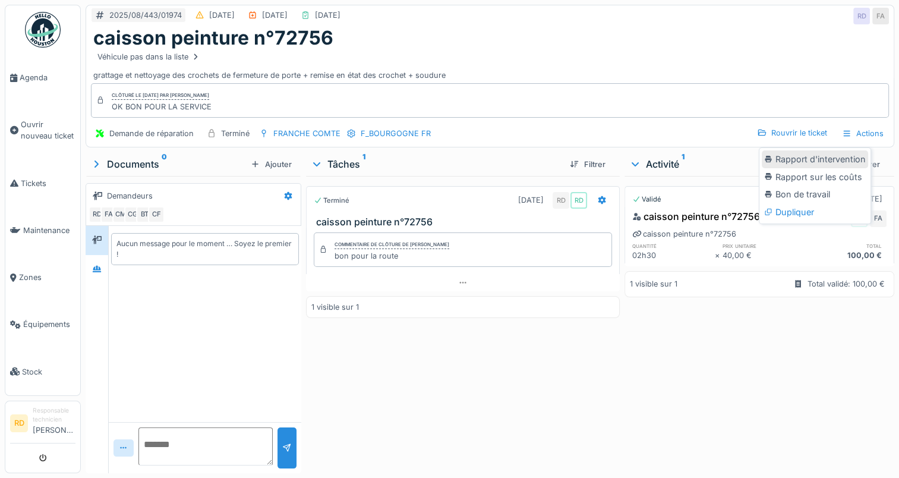
click at [822, 157] on div "Rapport d'intervention" at bounding box center [815, 159] width 106 height 18
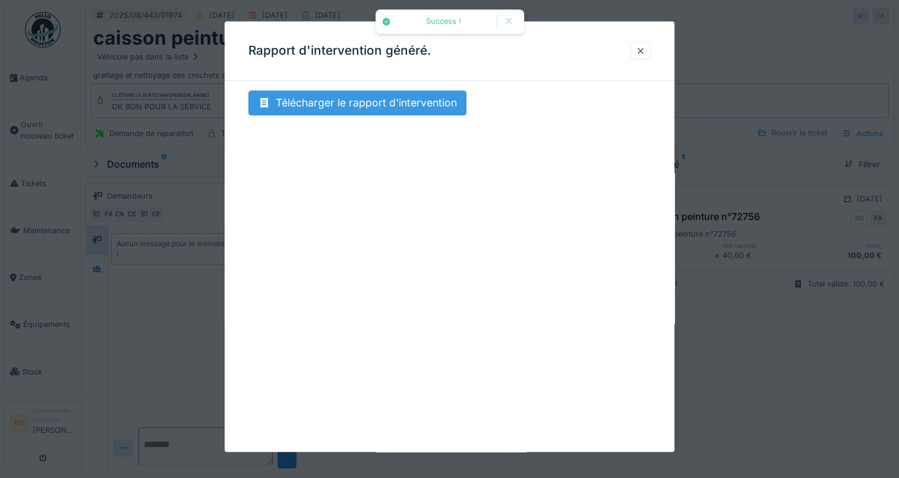
click at [361, 93] on div "Télécharger le rapport d'intervention" at bounding box center [357, 102] width 218 height 25
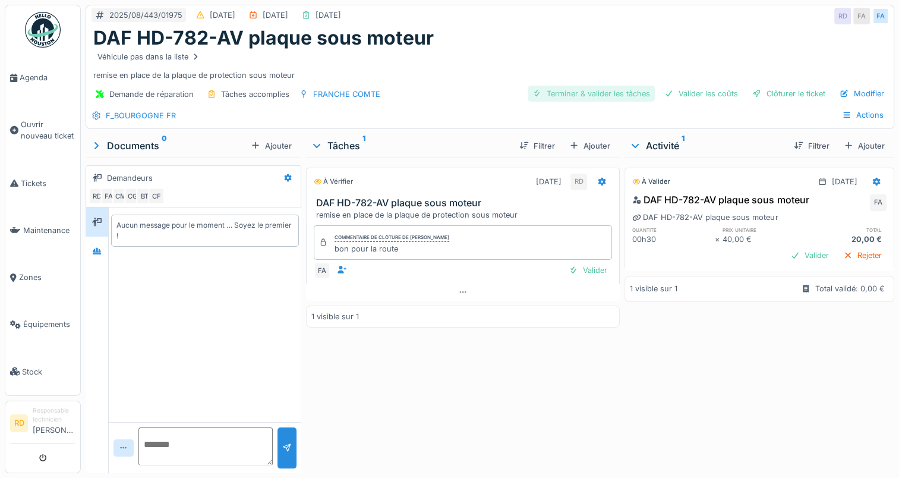
click at [593, 91] on div "Terminer & valider les tâches" at bounding box center [591, 94] width 127 height 16
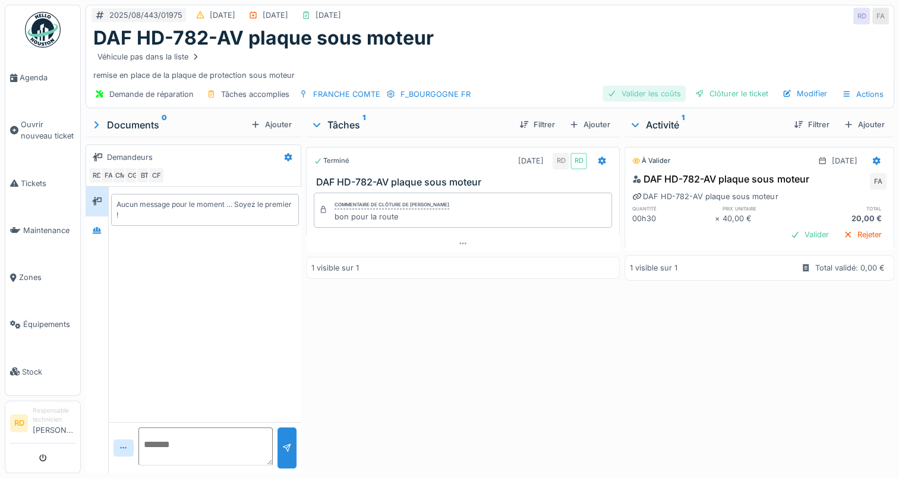
click at [655, 90] on div "Valider les coûts" at bounding box center [643, 94] width 83 height 16
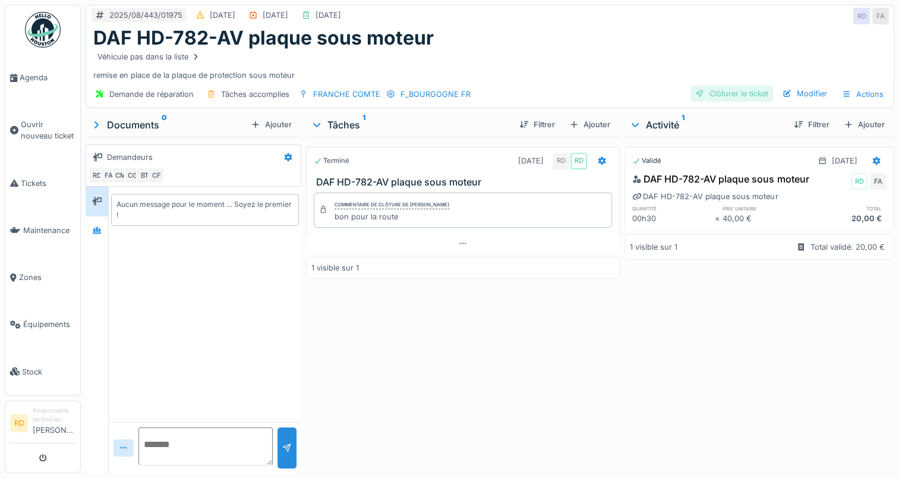
click at [722, 92] on div "Clôturer le ticket" at bounding box center [731, 94] width 83 height 16
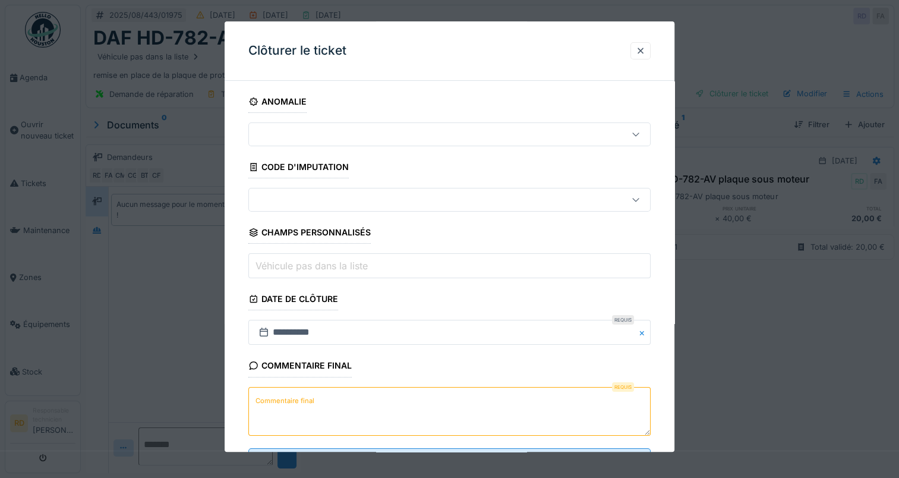
click at [295, 396] on label "Commentaire final" at bounding box center [285, 400] width 64 height 15
click at [295, 396] on textarea "Commentaire final" at bounding box center [449, 411] width 402 height 49
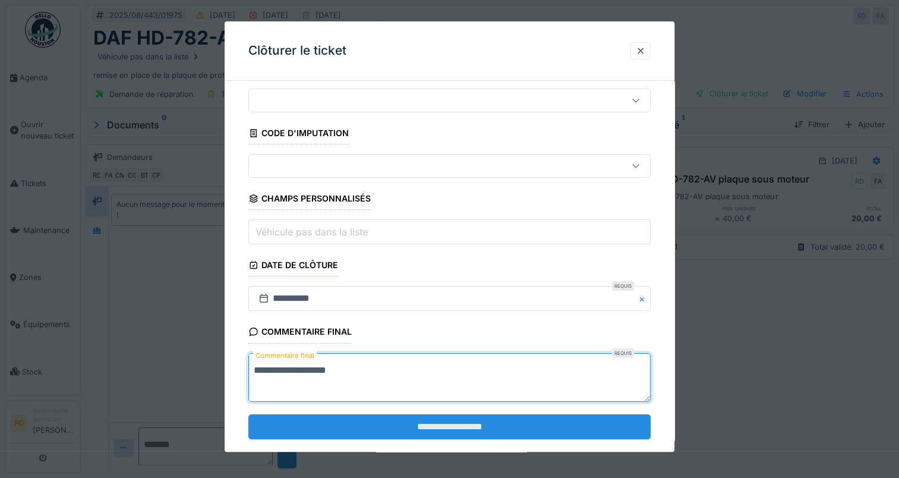
scroll to position [52, 0]
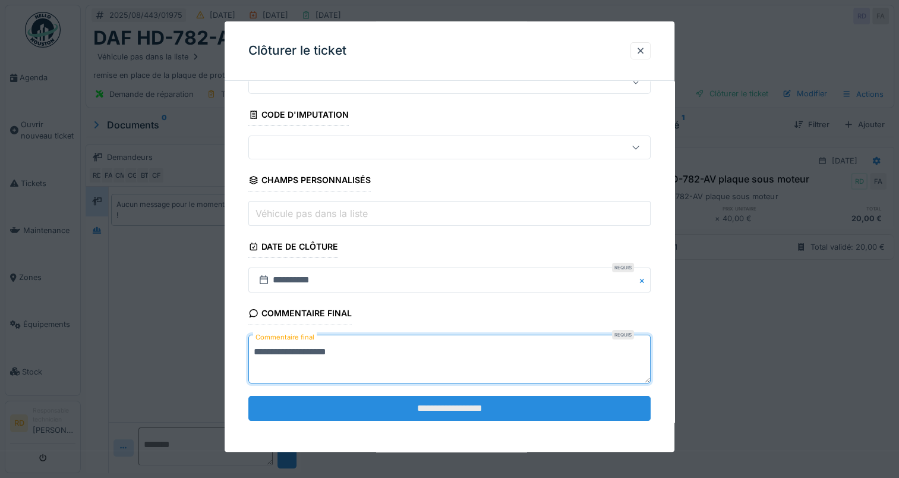
type textarea "**********"
click at [435, 410] on input "**********" at bounding box center [449, 408] width 402 height 25
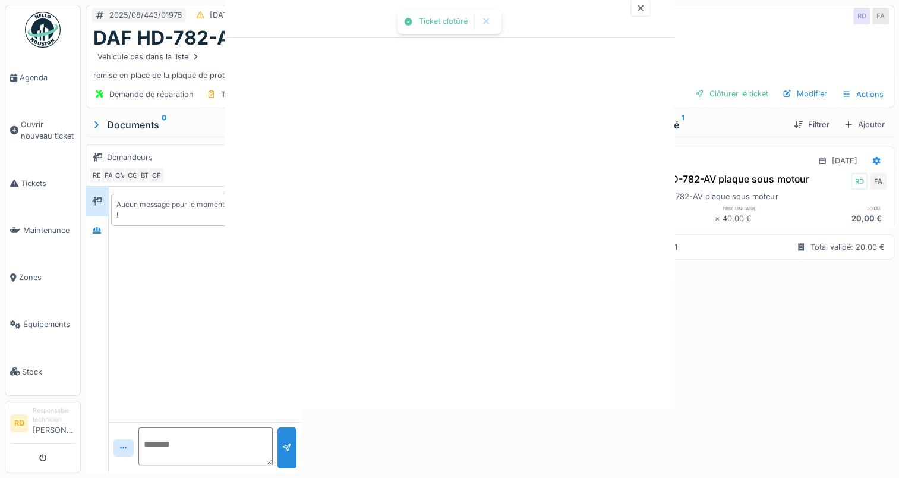
scroll to position [0, 0]
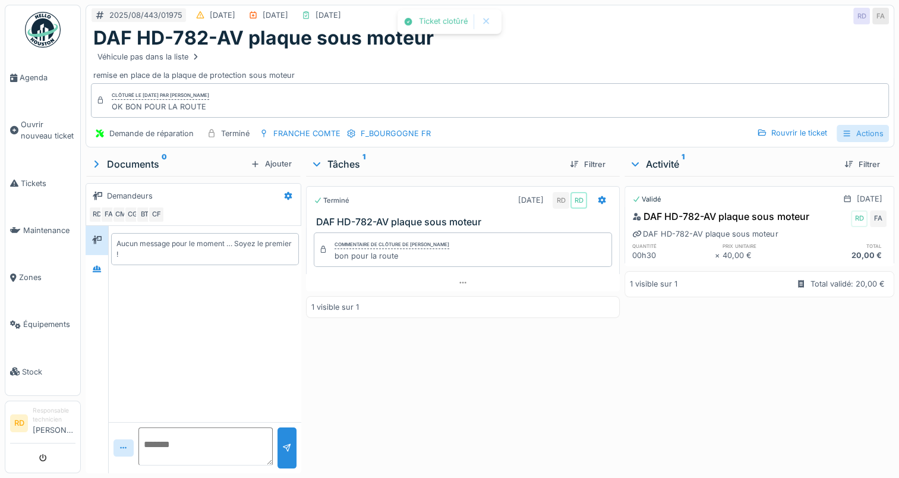
click at [859, 132] on div "Actions" at bounding box center [862, 133] width 52 height 17
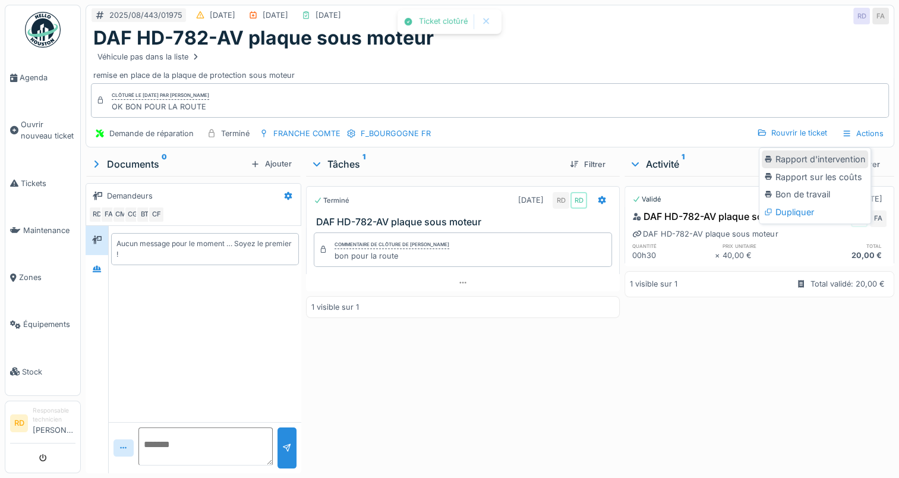
click at [821, 161] on div "Rapport d'intervention" at bounding box center [815, 159] width 106 height 18
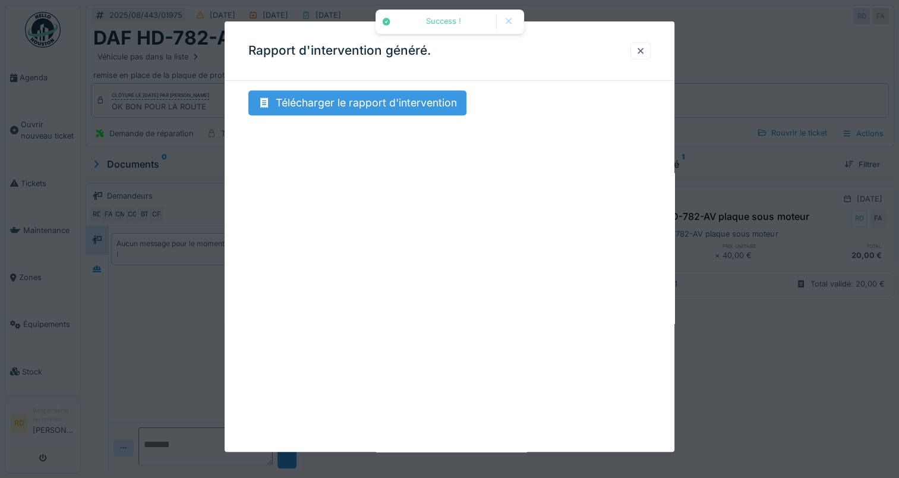
click at [356, 97] on div "Télécharger le rapport d'intervention" at bounding box center [357, 102] width 218 height 25
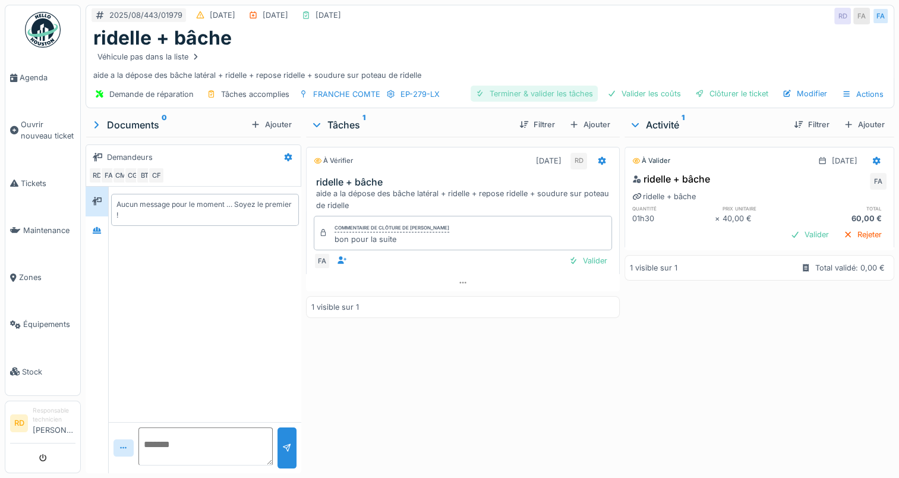
click at [514, 91] on div "Terminer & valider les tâches" at bounding box center [533, 94] width 127 height 16
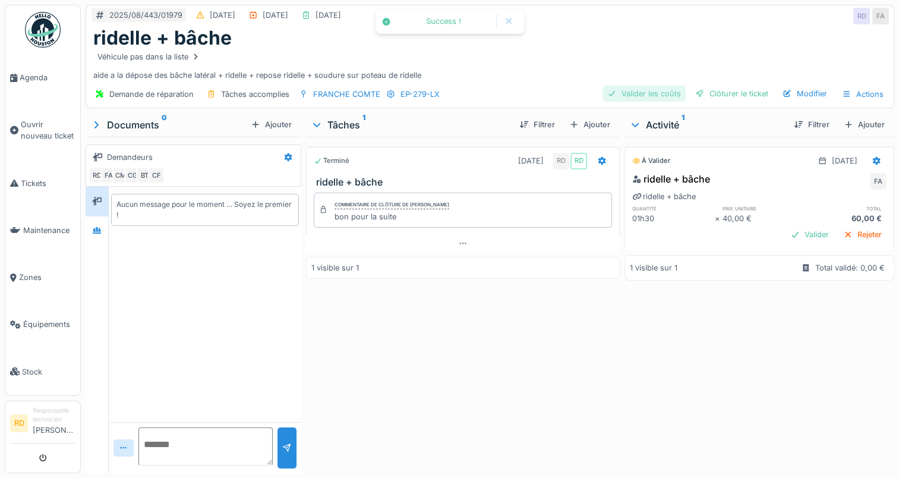
click at [632, 92] on div "Valider les coûts" at bounding box center [643, 94] width 83 height 16
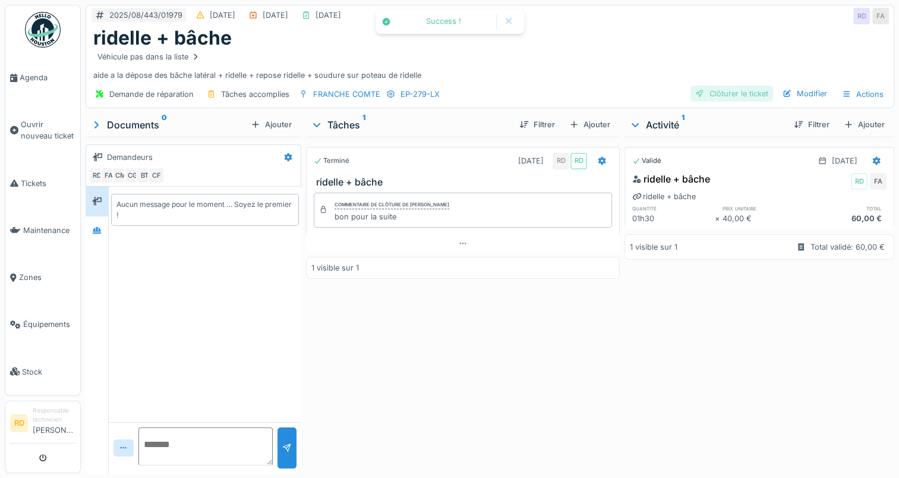
click at [713, 90] on div "Clôturer le ticket" at bounding box center [731, 94] width 83 height 16
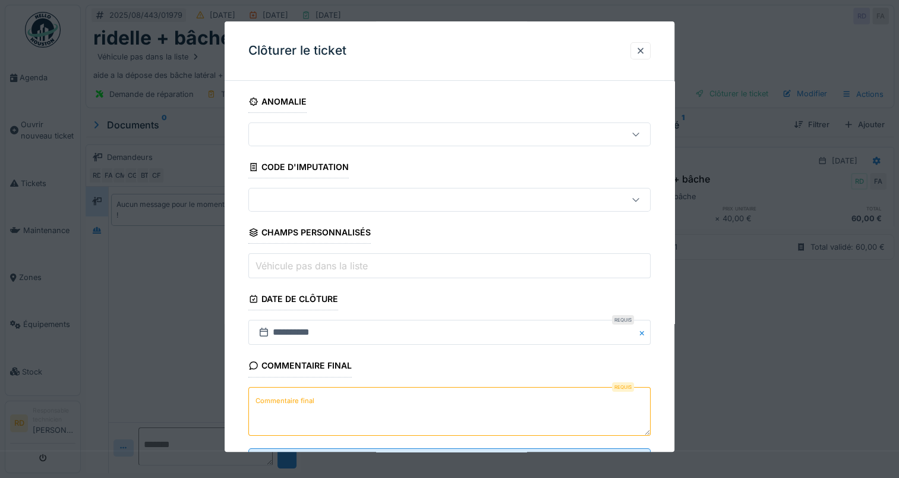
click at [285, 399] on label "Commentaire final" at bounding box center [285, 400] width 64 height 15
click at [285, 399] on textarea "Commentaire final" at bounding box center [449, 411] width 402 height 49
type textarea "*"
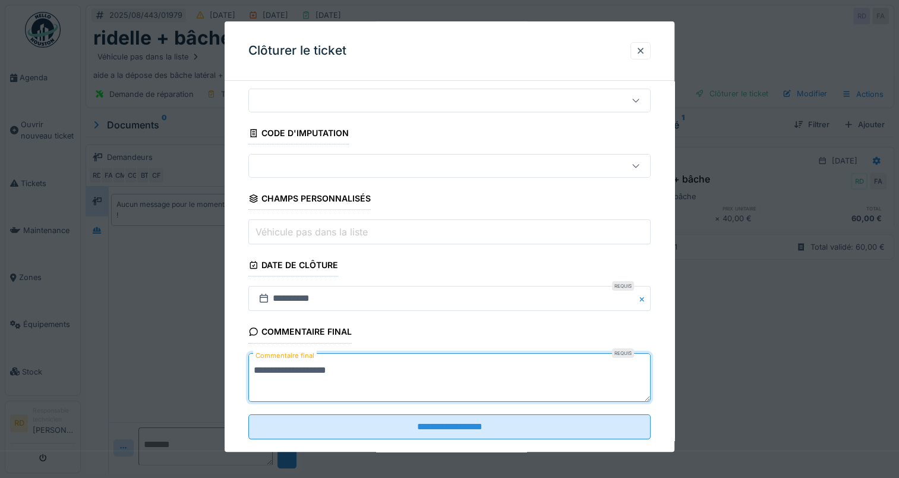
scroll to position [52, 0]
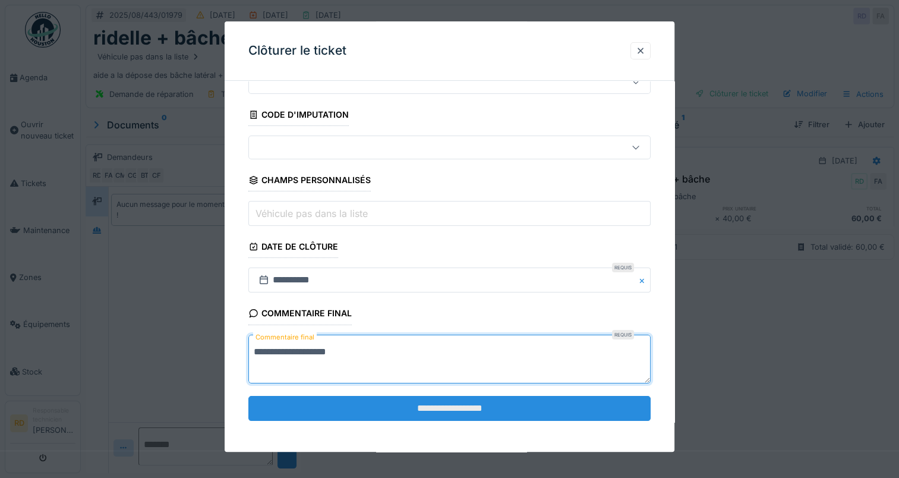
type textarea "**********"
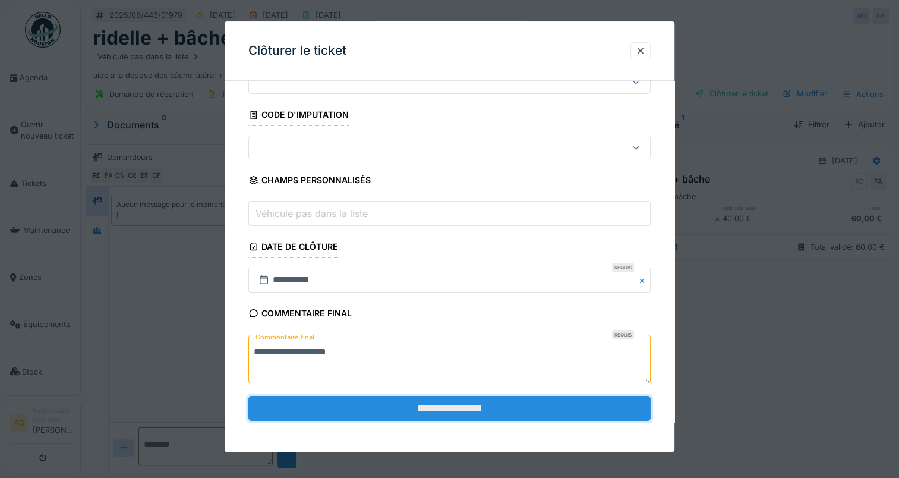
click at [416, 398] on input "**********" at bounding box center [449, 408] width 402 height 25
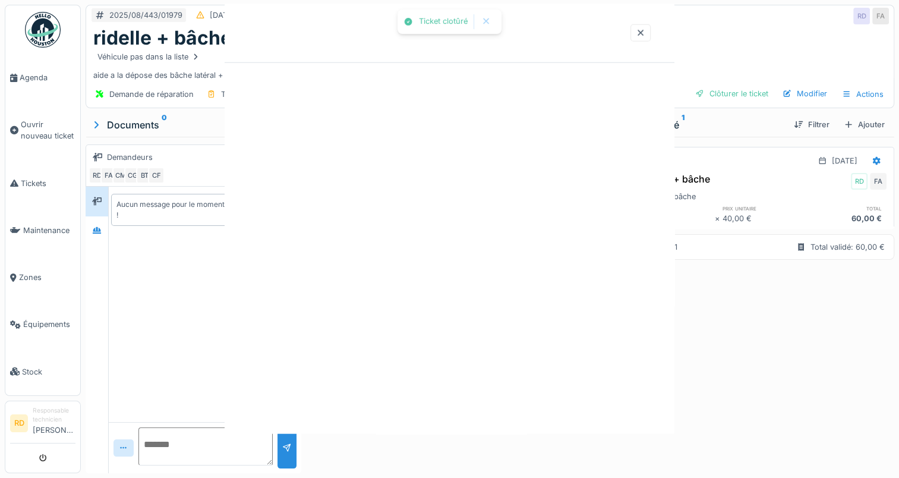
scroll to position [0, 0]
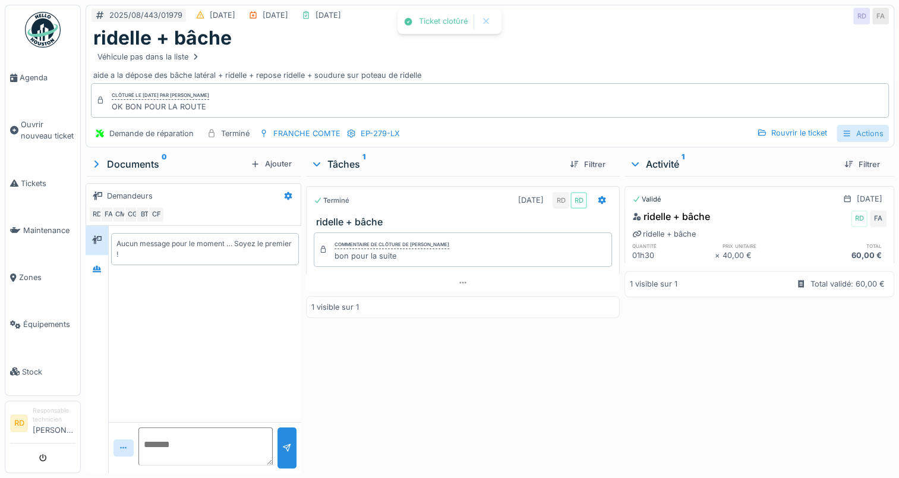
click at [847, 131] on div "Actions" at bounding box center [862, 133] width 52 height 17
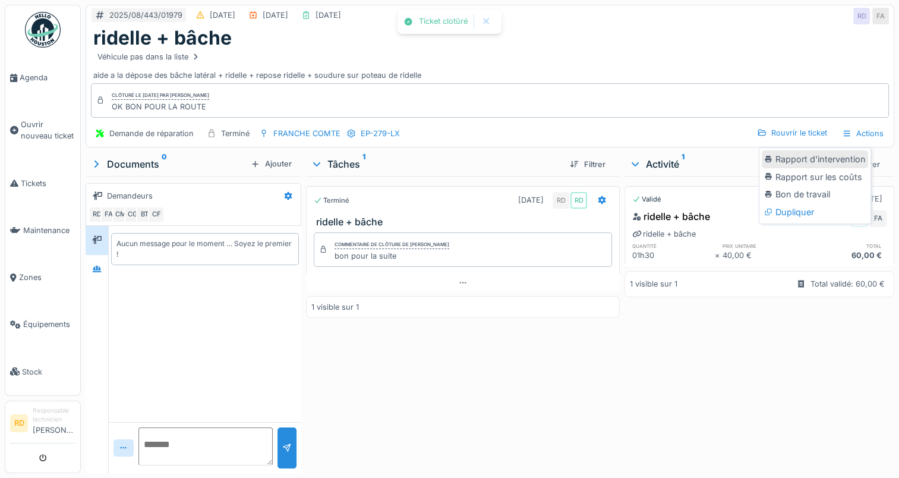
click at [811, 153] on div "Rapport d'intervention" at bounding box center [815, 159] width 106 height 18
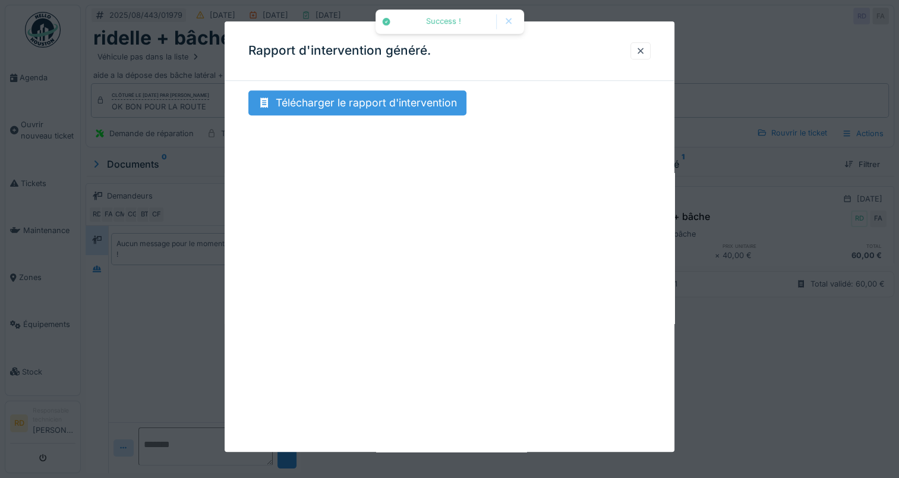
click at [383, 102] on div "Télécharger le rapport d'intervention" at bounding box center [357, 102] width 218 height 25
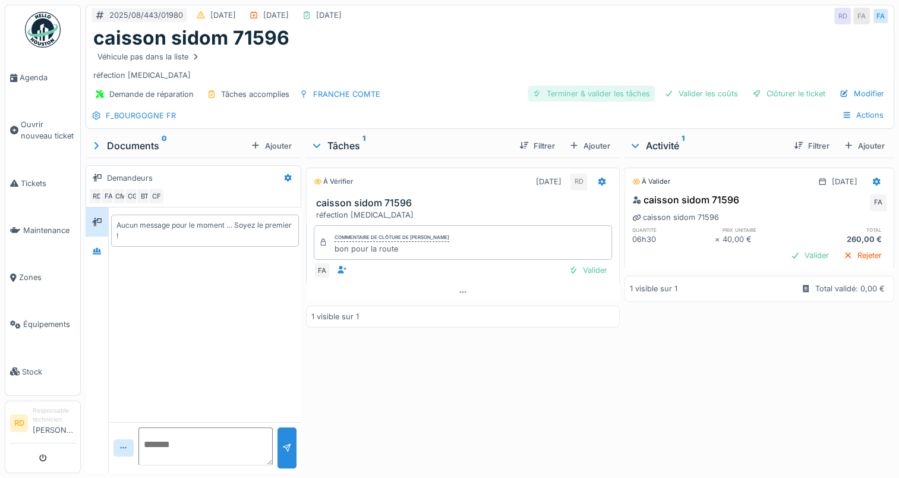
click at [573, 91] on div "Terminer & valider les tâches" at bounding box center [591, 94] width 127 height 16
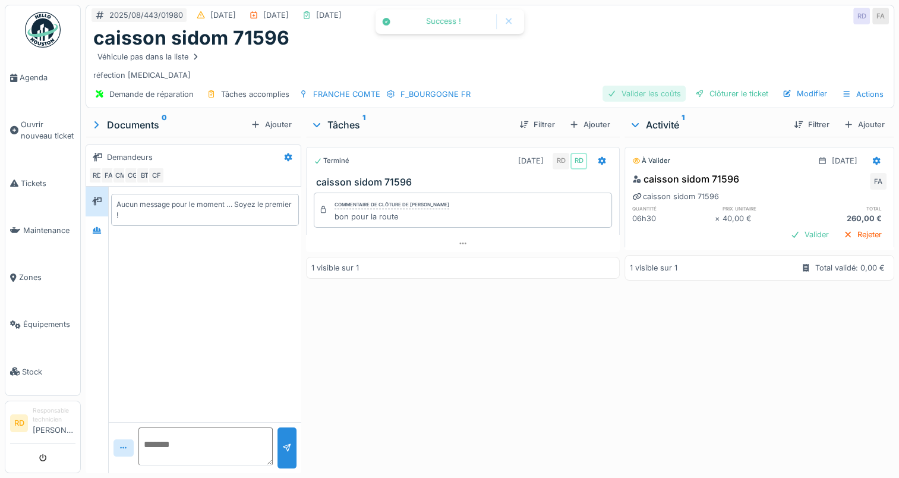
click at [647, 93] on div "Valider les coûts" at bounding box center [643, 94] width 83 height 16
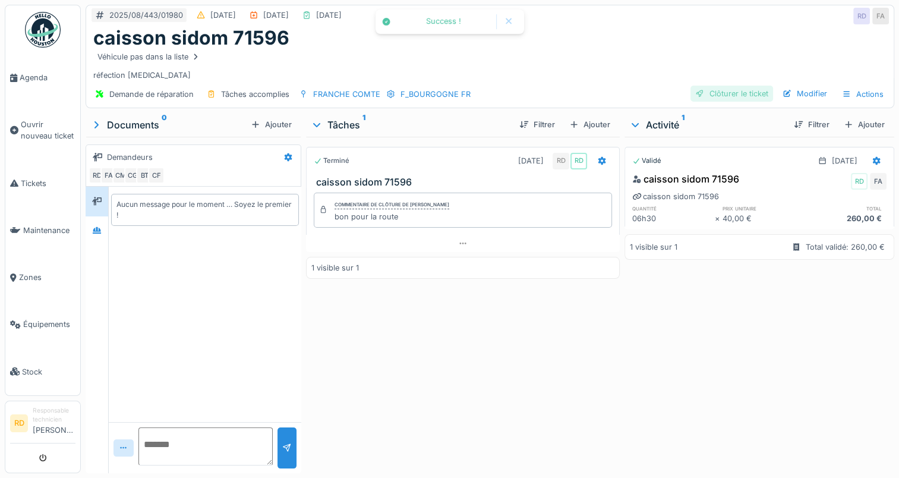
click at [723, 94] on div "Clôturer le ticket" at bounding box center [731, 94] width 83 height 16
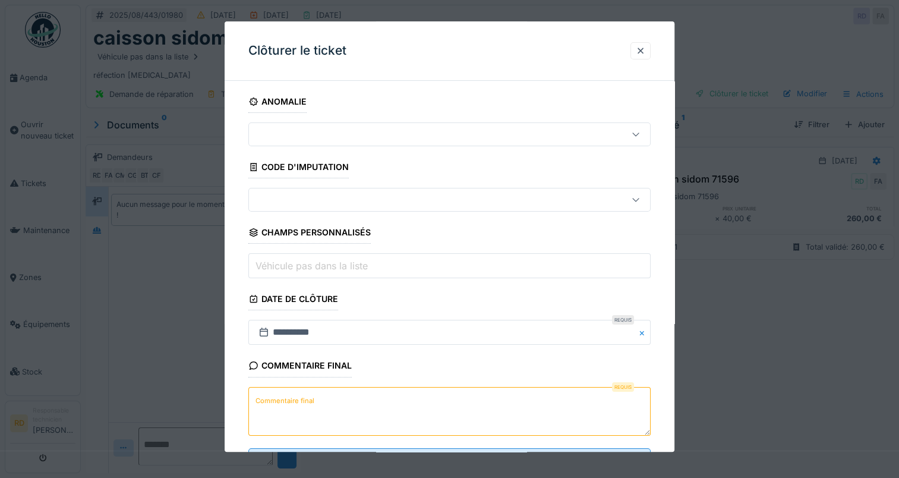
click at [292, 396] on label "Commentaire final" at bounding box center [285, 400] width 64 height 15
click at [292, 396] on textarea "Commentaire final" at bounding box center [449, 411] width 402 height 49
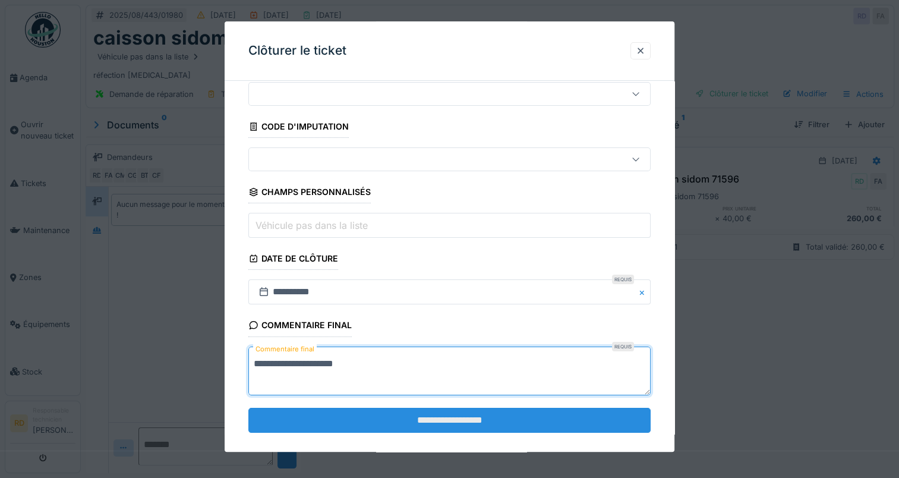
scroll to position [52, 0]
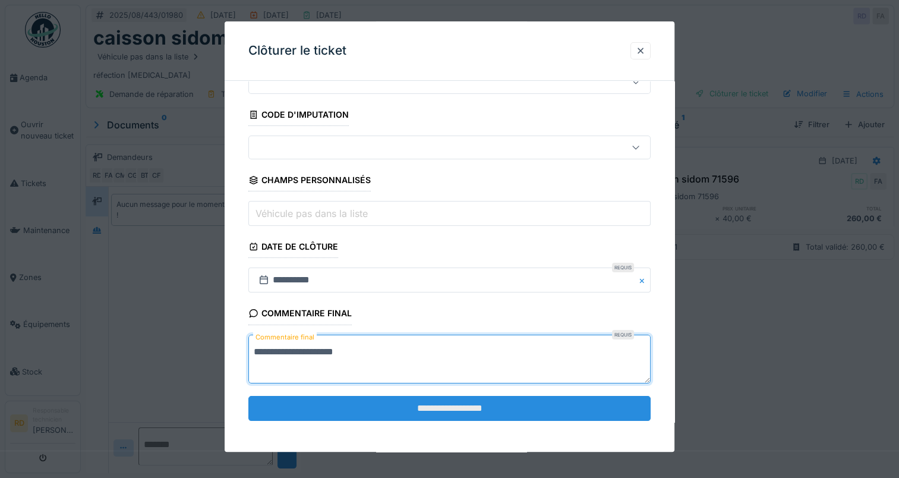
type textarea "**********"
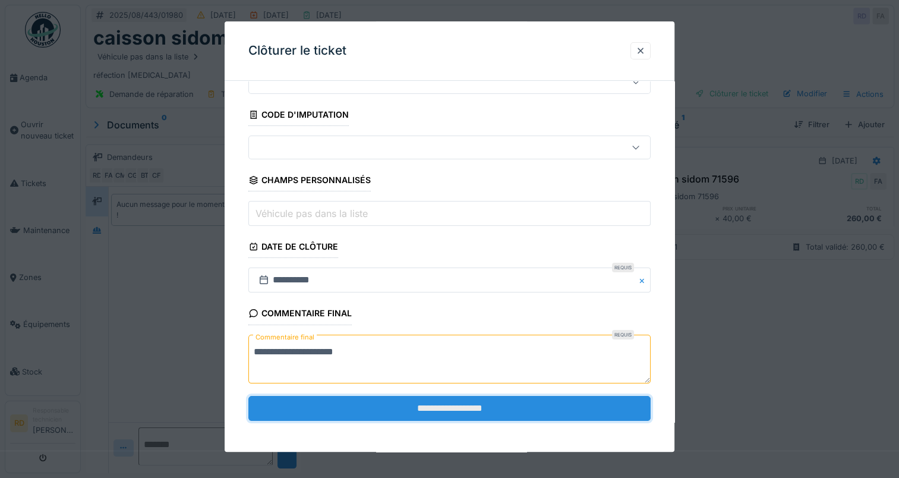
click at [413, 402] on input "**********" at bounding box center [449, 408] width 402 height 25
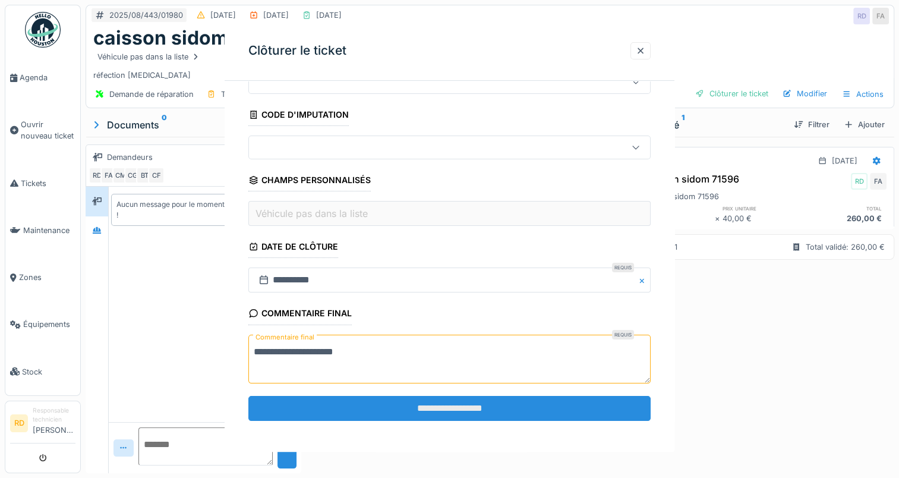
scroll to position [0, 0]
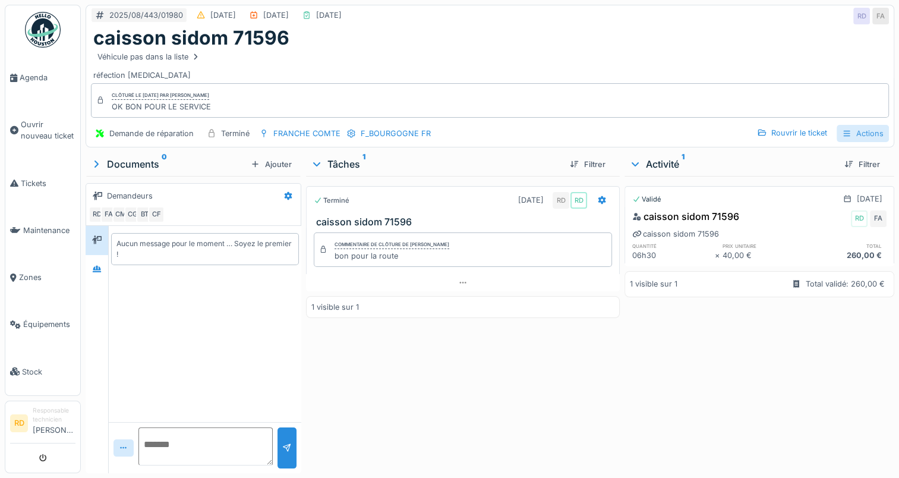
click at [855, 132] on div "Actions" at bounding box center [862, 133] width 52 height 17
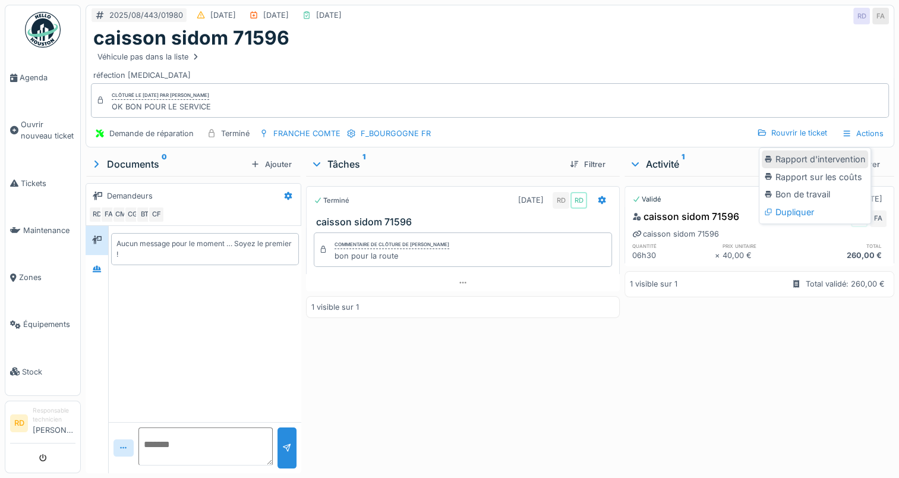
click at [812, 157] on div "Rapport d'intervention" at bounding box center [815, 159] width 106 height 18
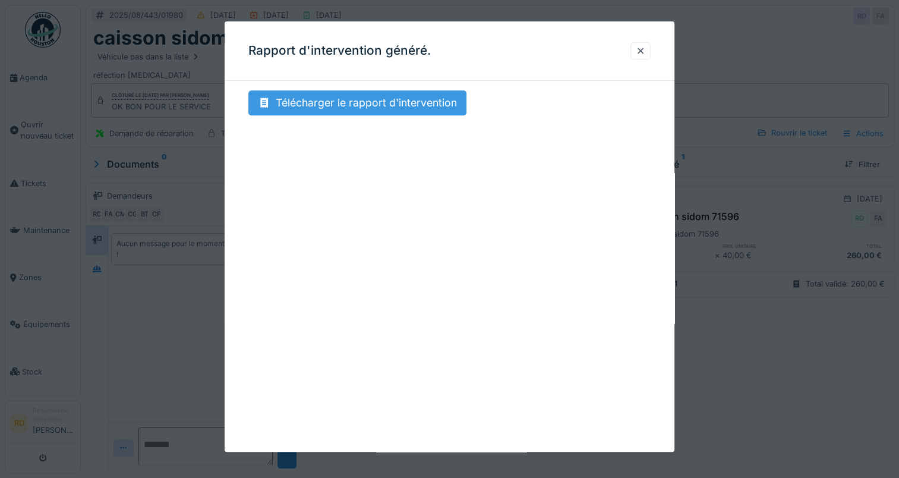
click at [377, 102] on div "Télécharger le rapport d'intervention" at bounding box center [357, 102] width 218 height 25
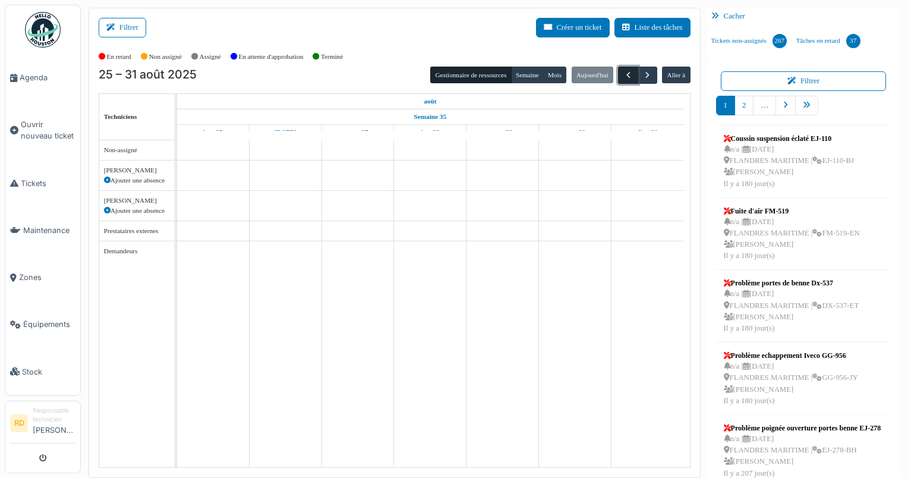
click at [623, 73] on span "button" at bounding box center [628, 75] width 10 height 10
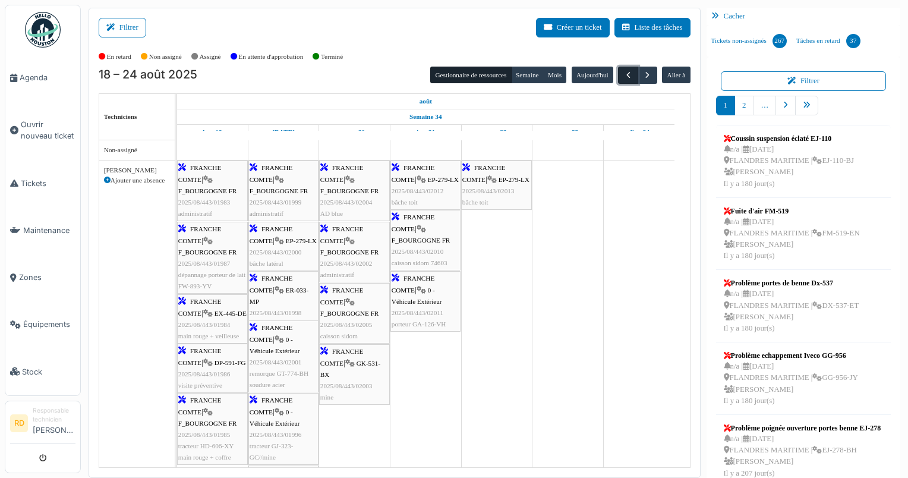
click at [623, 76] on span "button" at bounding box center [628, 75] width 10 height 10
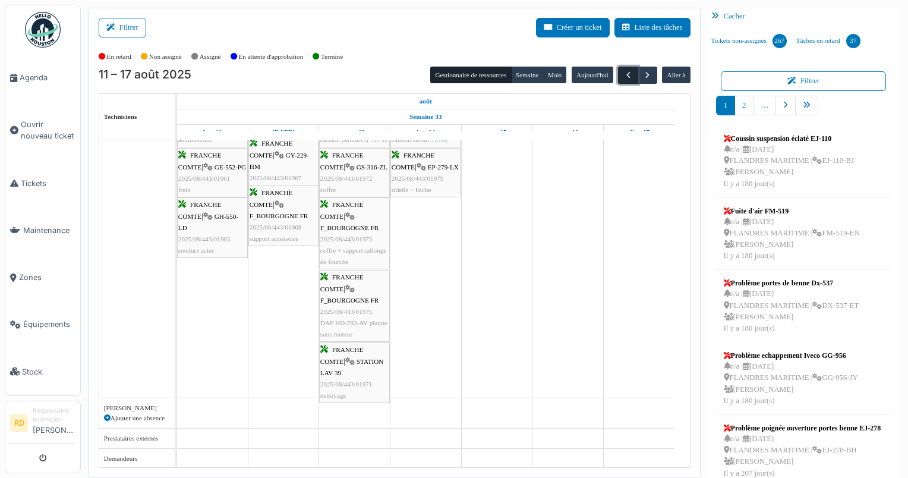
click at [623, 70] on span "button" at bounding box center [628, 75] width 10 height 10
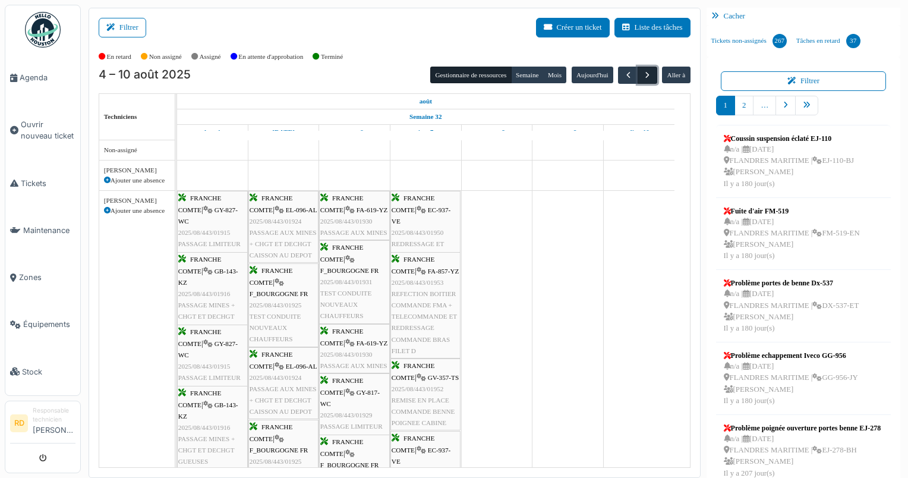
click at [642, 73] on span "button" at bounding box center [647, 75] width 10 height 10
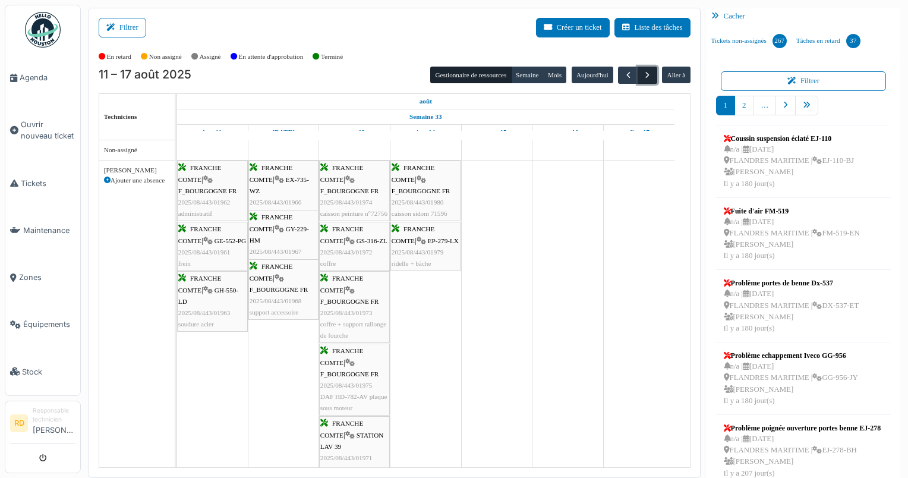
click at [642, 73] on span "button" at bounding box center [647, 75] width 10 height 10
